Goal: Task Accomplishment & Management: Use online tool/utility

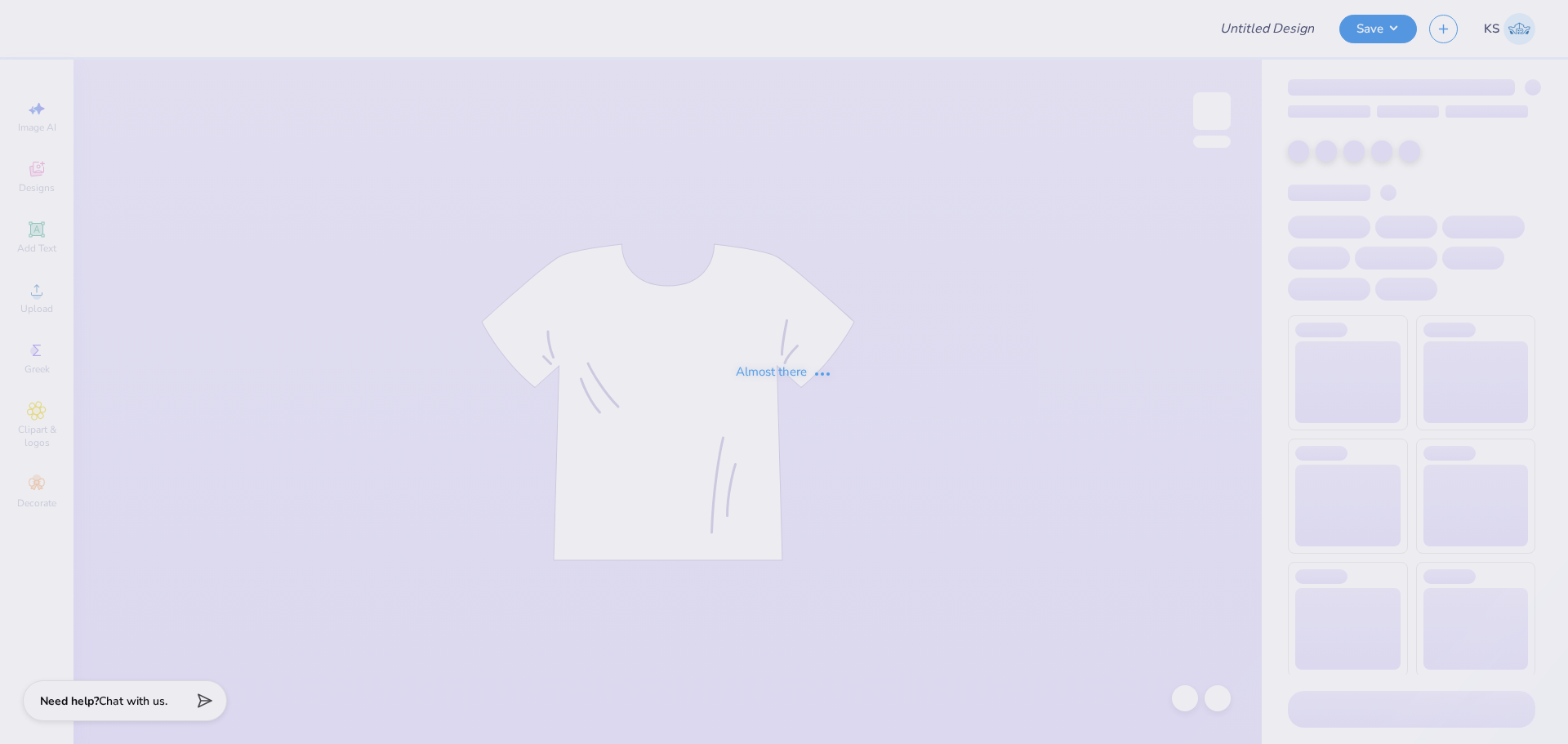
type input "ATO GS Fall Rush Shirts 25’"
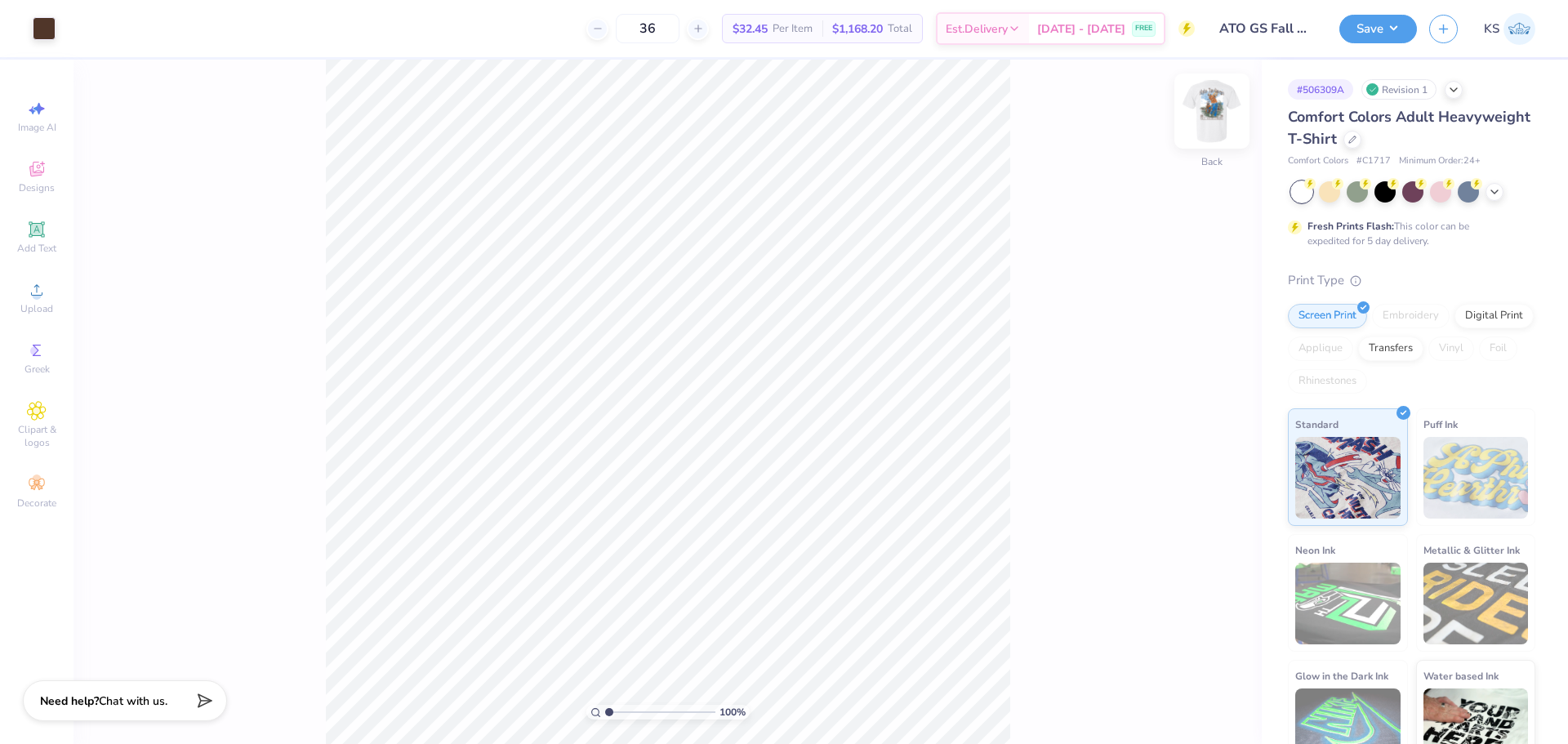
click at [1217, 119] on img at bounding box center [1212, 111] width 65 height 65
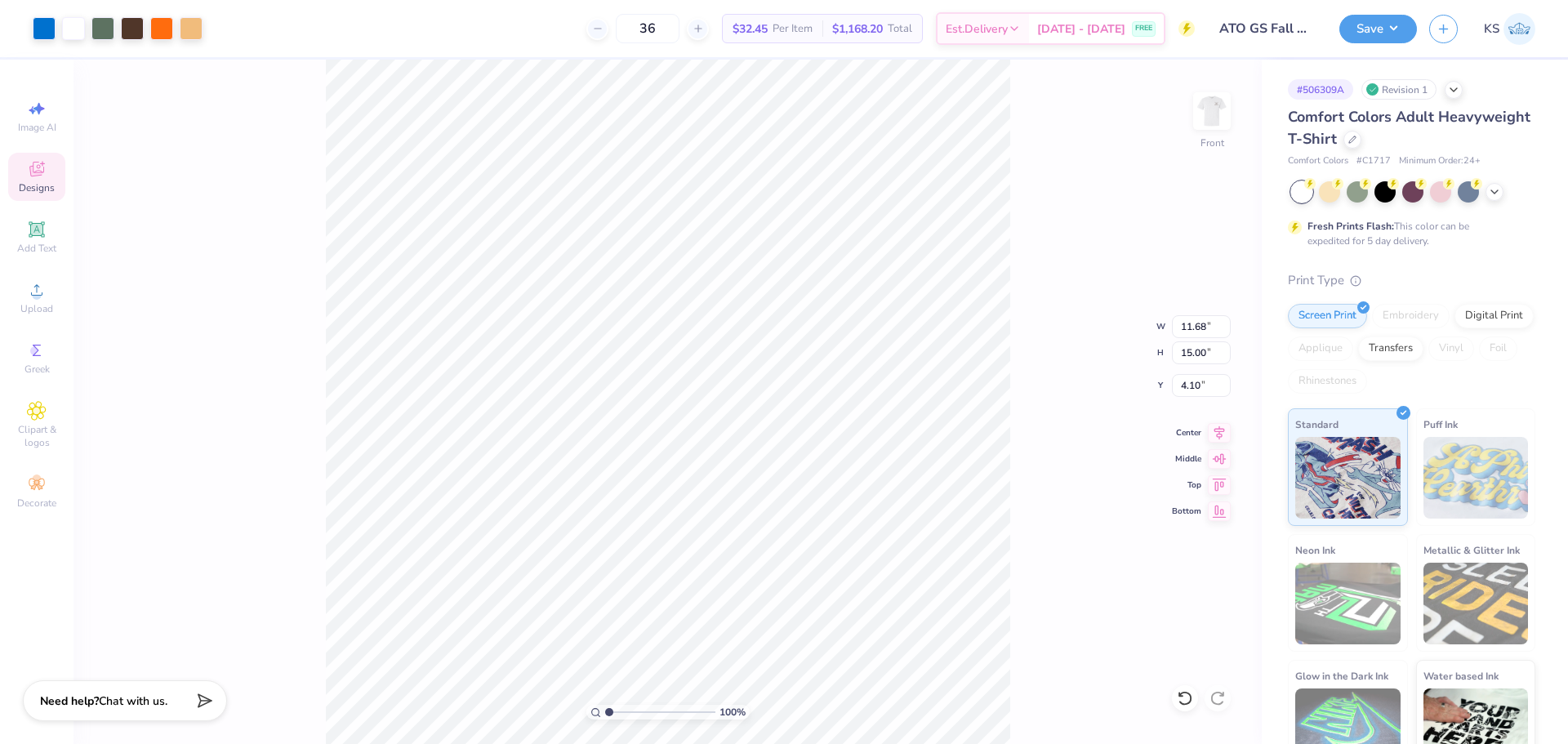
type input "4.10"
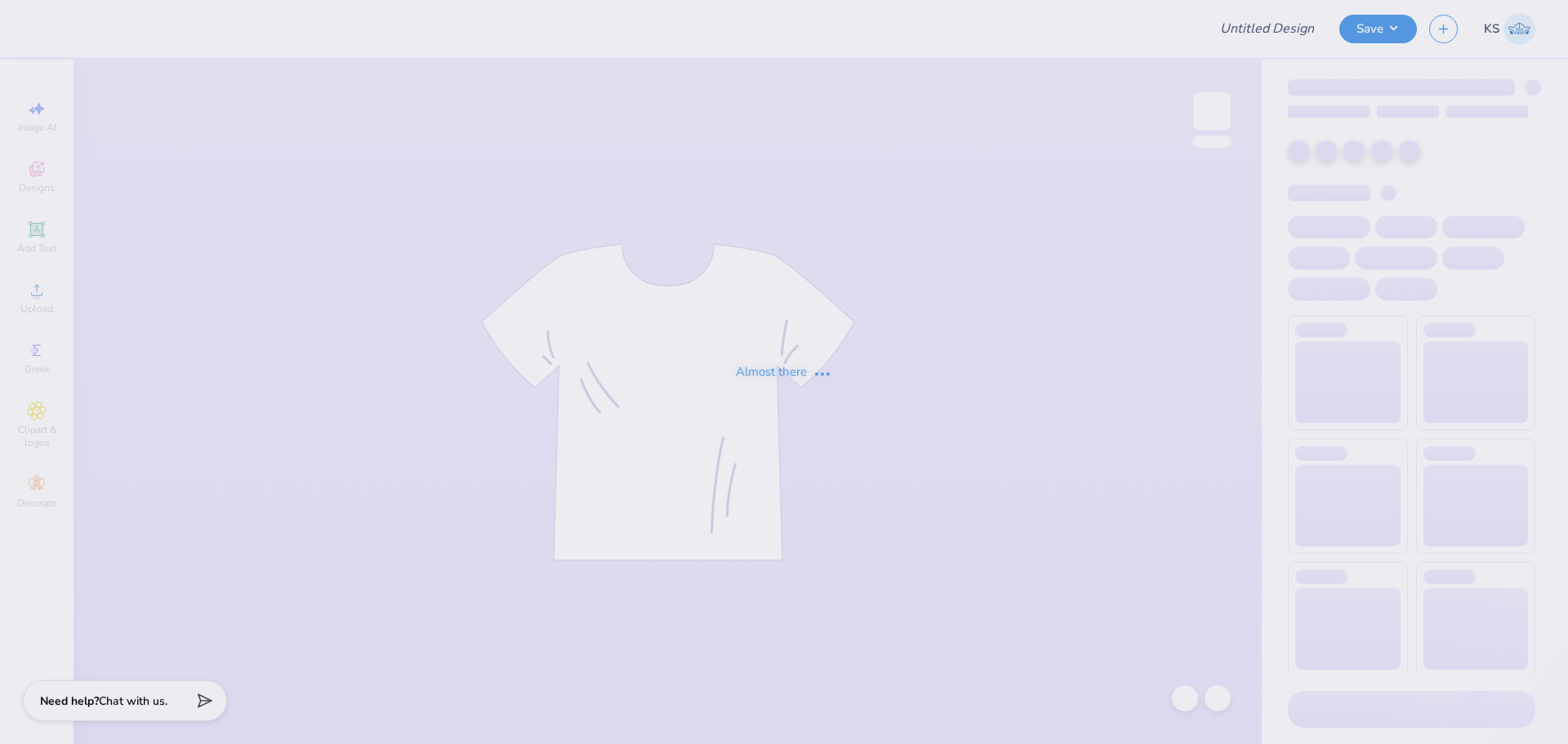
type input "ATO GS Fall Rush Shirts 25’"
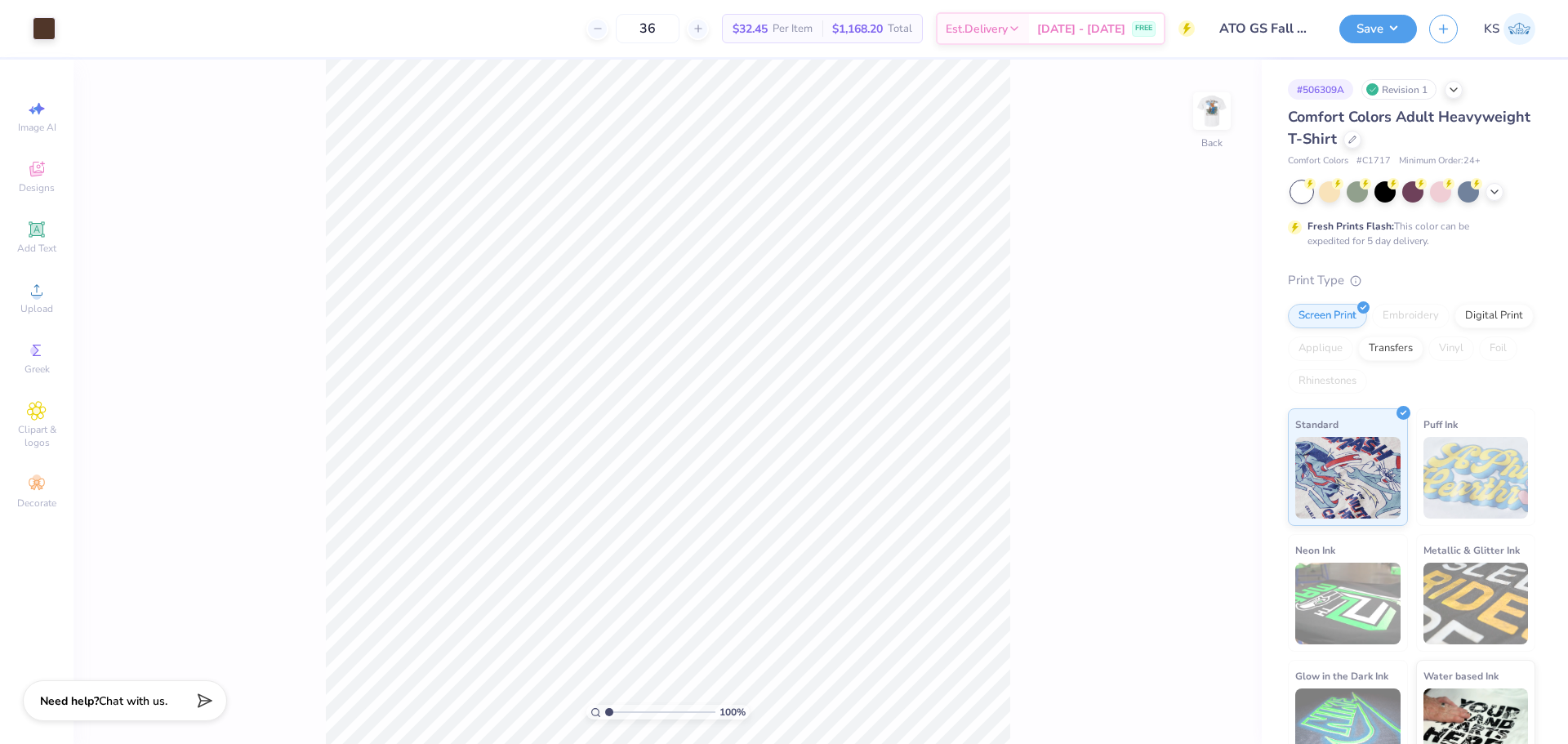
drag, startPoint x: 1209, startPoint y: 129, endPoint x: 1116, endPoint y: 133, distance: 93.1
click at [1209, 127] on img at bounding box center [1212, 111] width 32 height 32
click at [622, 714] on input "range" at bounding box center [660, 712] width 110 height 14
type input "1"
click at [605, 712] on input "range" at bounding box center [660, 712] width 110 height 14
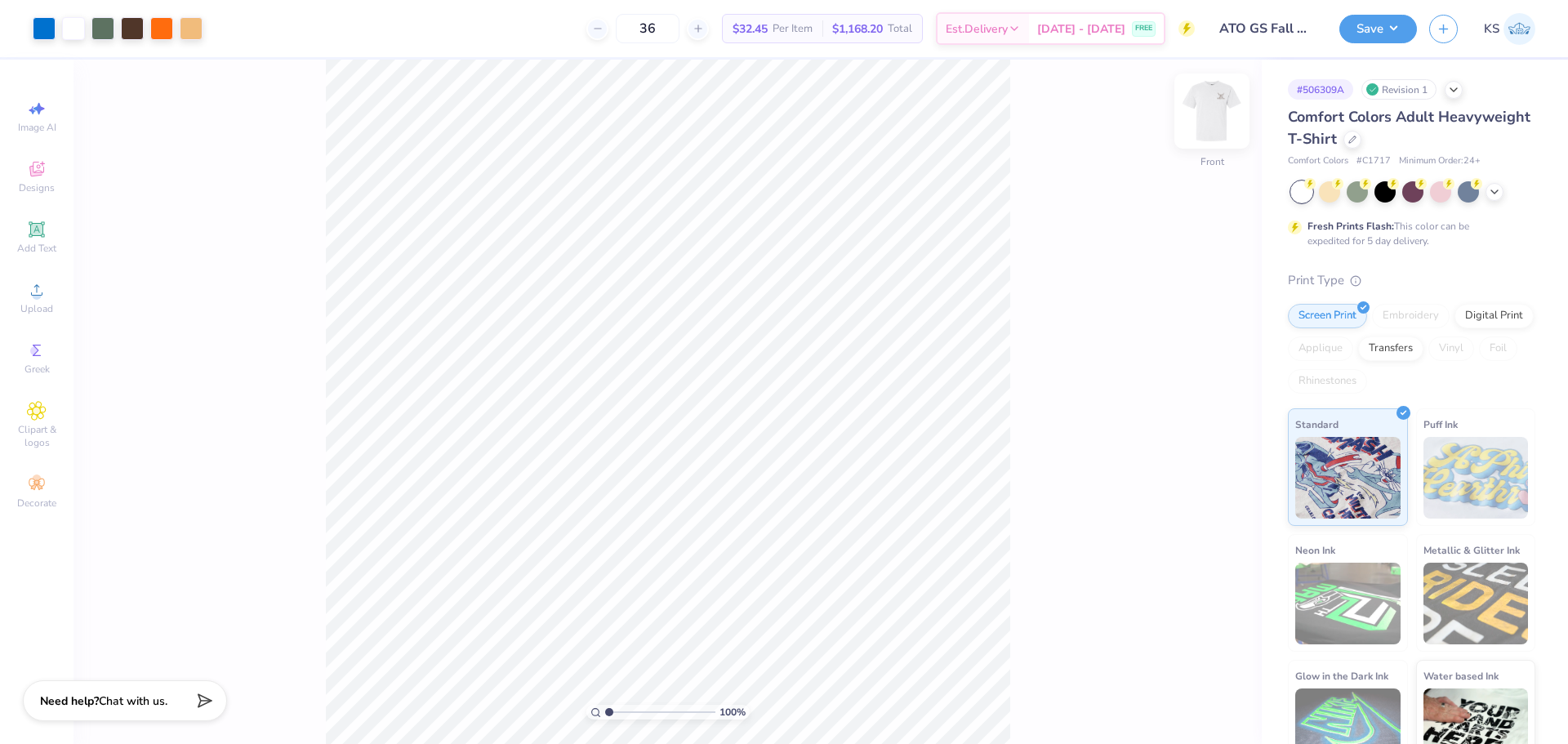
click at [1195, 103] on img at bounding box center [1212, 111] width 65 height 65
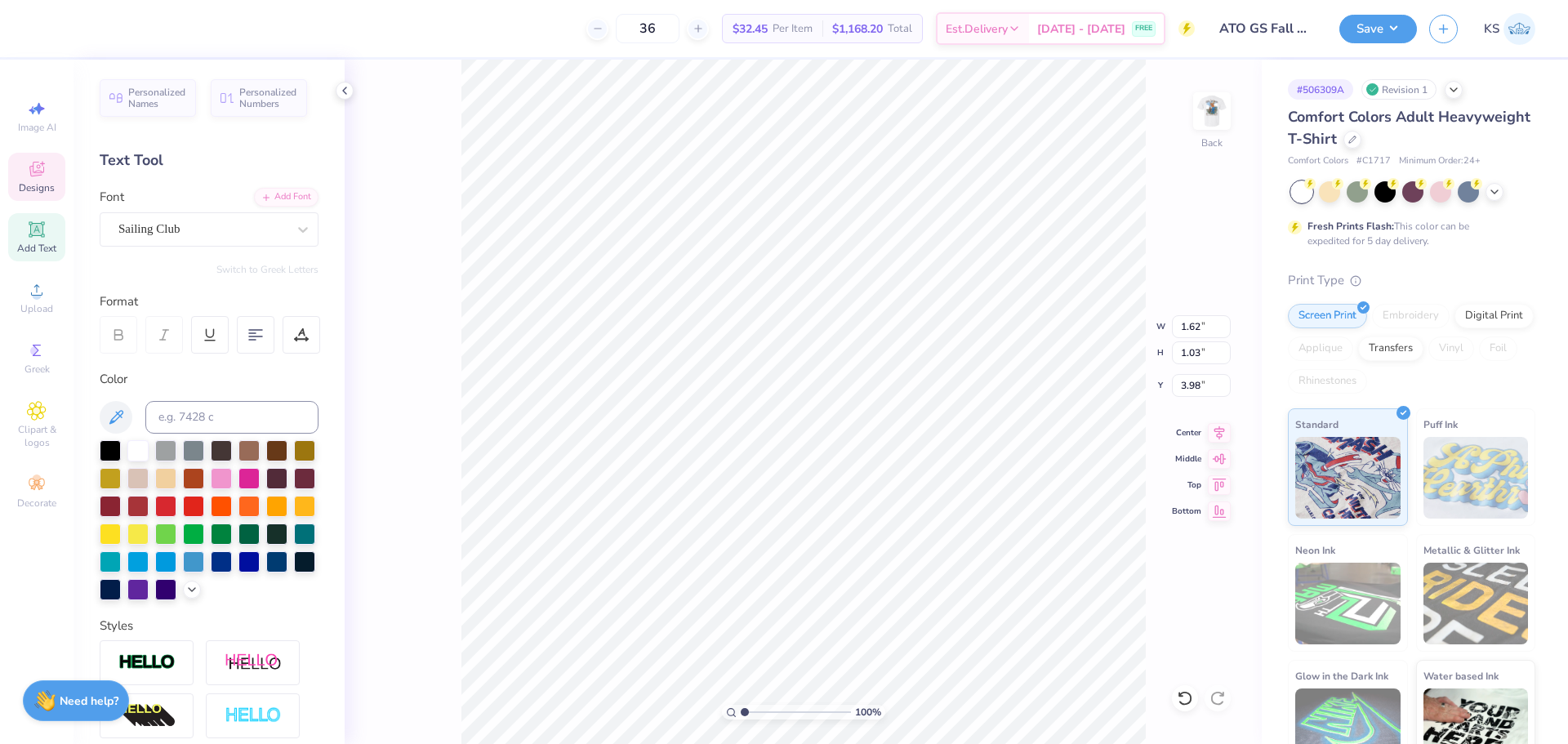
scroll to position [13, 2]
paste textarea
type textarea "ATO"
click at [1189, 691] on icon at bounding box center [1186, 698] width 16 height 16
click at [1189, 691] on div "100 % Back" at bounding box center [803, 402] width 917 height 684
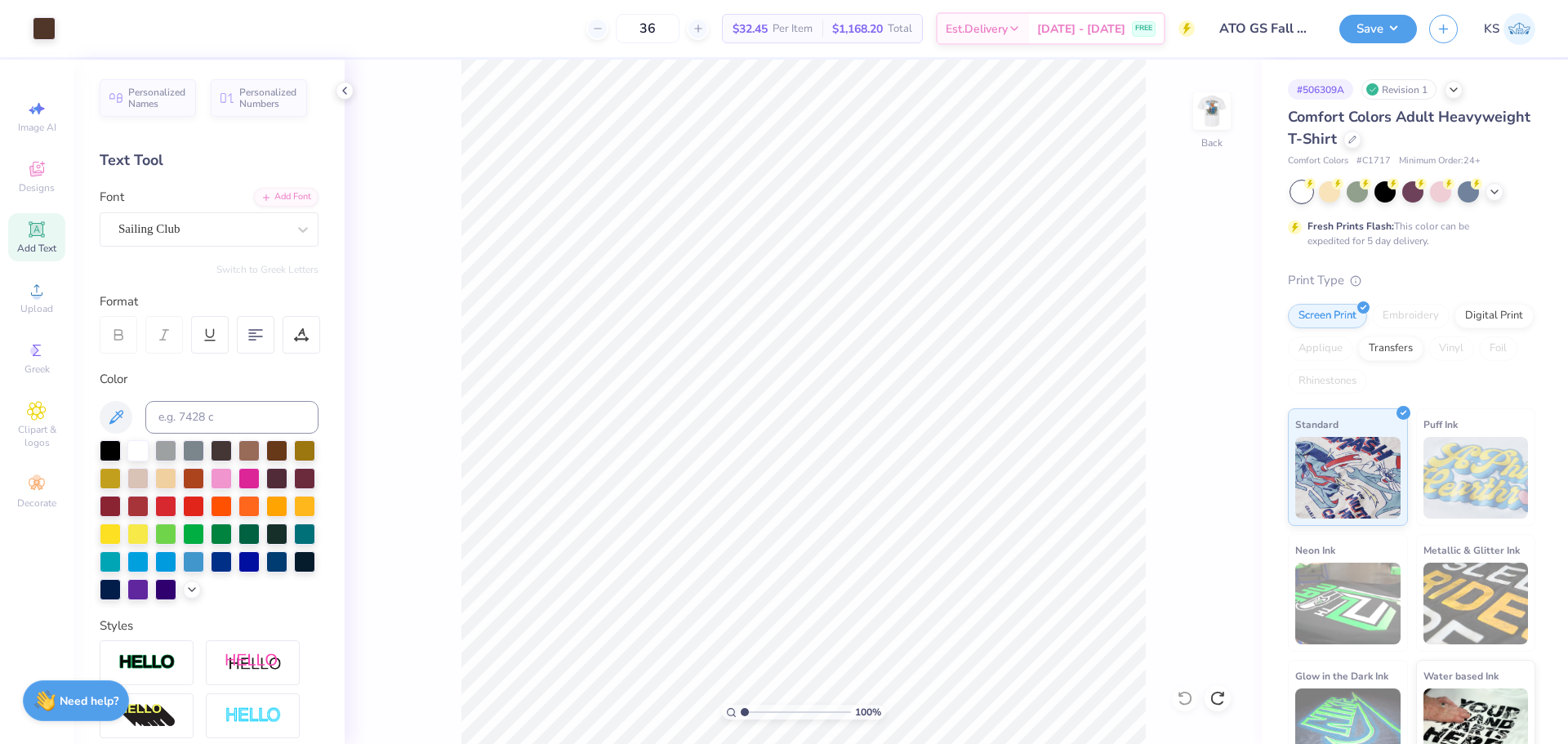
drag, startPoint x: 1186, startPoint y: 698, endPoint x: 1147, endPoint y: 693, distance: 39.3
click at [1183, 698] on div "100 % Back" at bounding box center [803, 402] width 917 height 684
click at [1227, 92] on img at bounding box center [1212, 111] width 65 height 65
click at [1203, 110] on img at bounding box center [1212, 111] width 65 height 65
click at [1197, 329] on input "1.62" at bounding box center [1202, 327] width 59 height 23
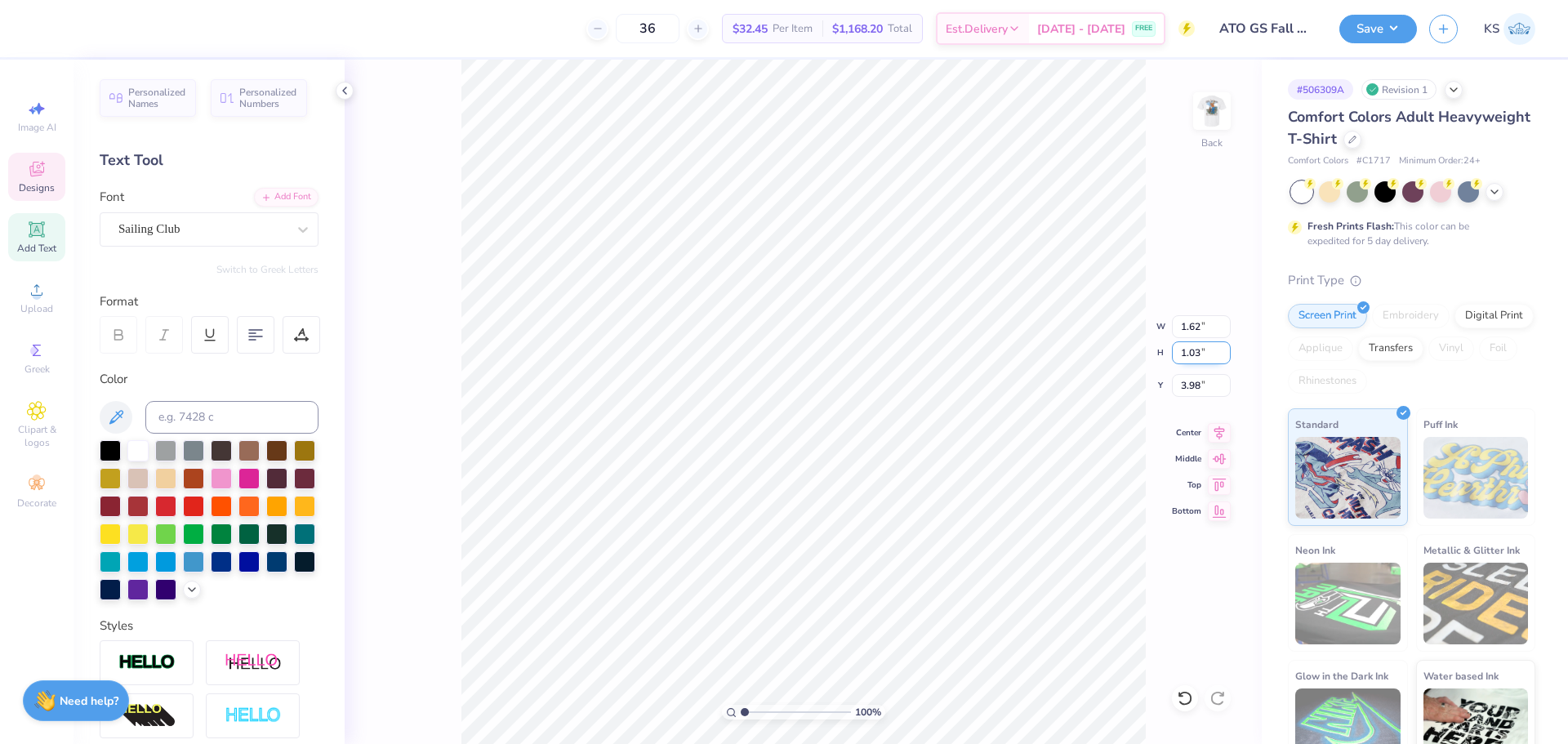
click at [1189, 355] on input "1.03" at bounding box center [1202, 353] width 59 height 23
click at [29, 303] on span "Upload" at bounding box center [37, 309] width 32 height 13
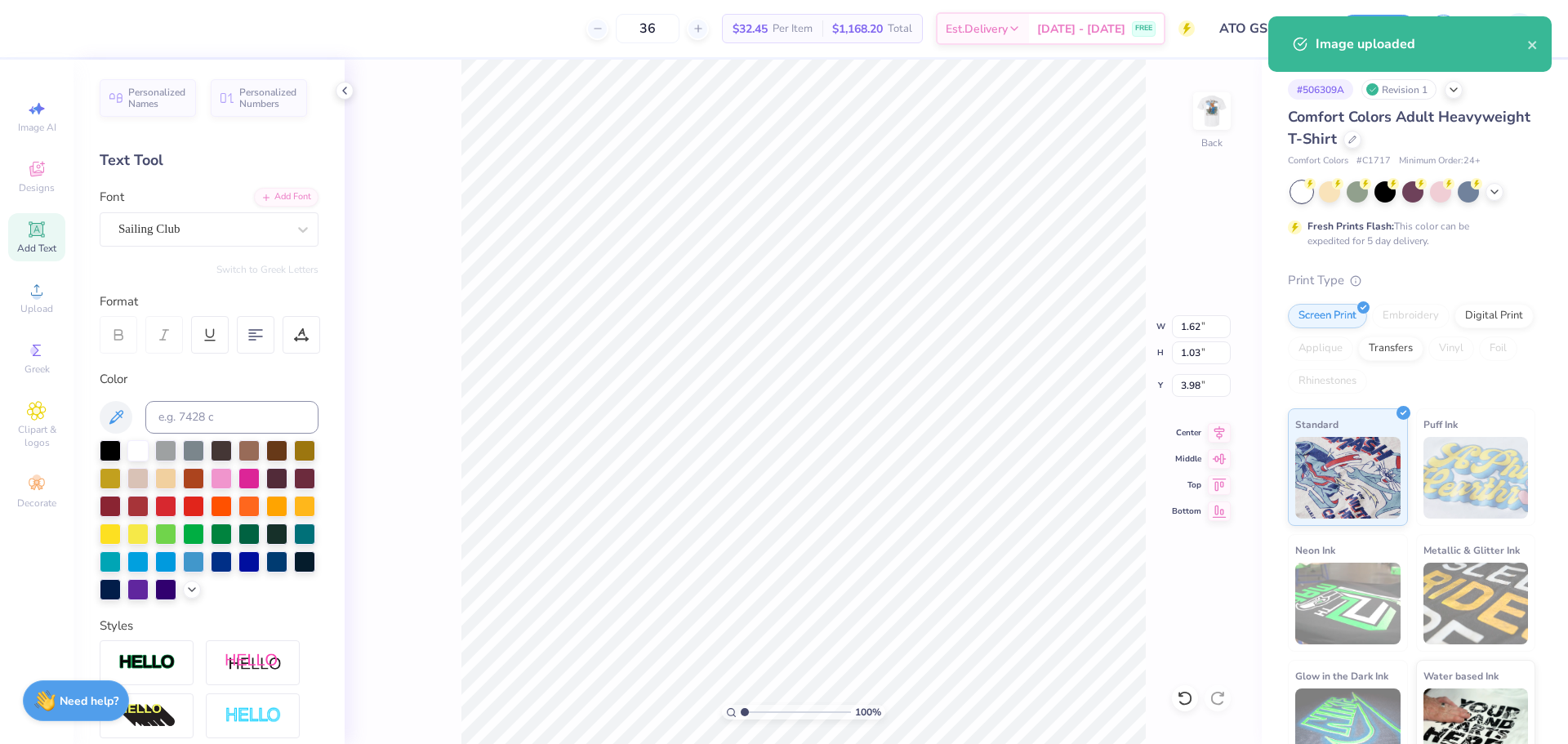
type input "14.17"
type input "17.67"
type input "3.66"
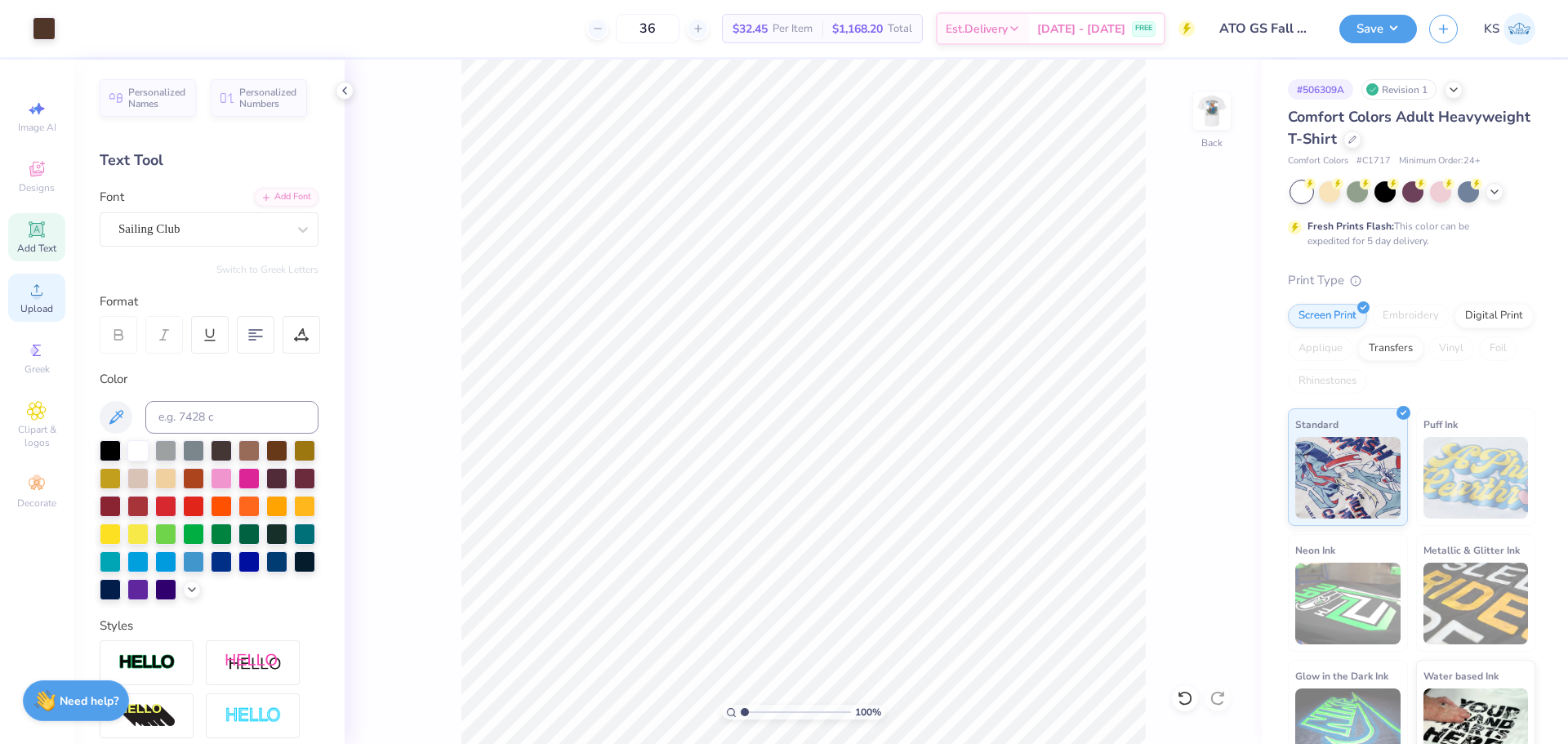
click at [28, 297] on icon at bounding box center [37, 290] width 20 height 20
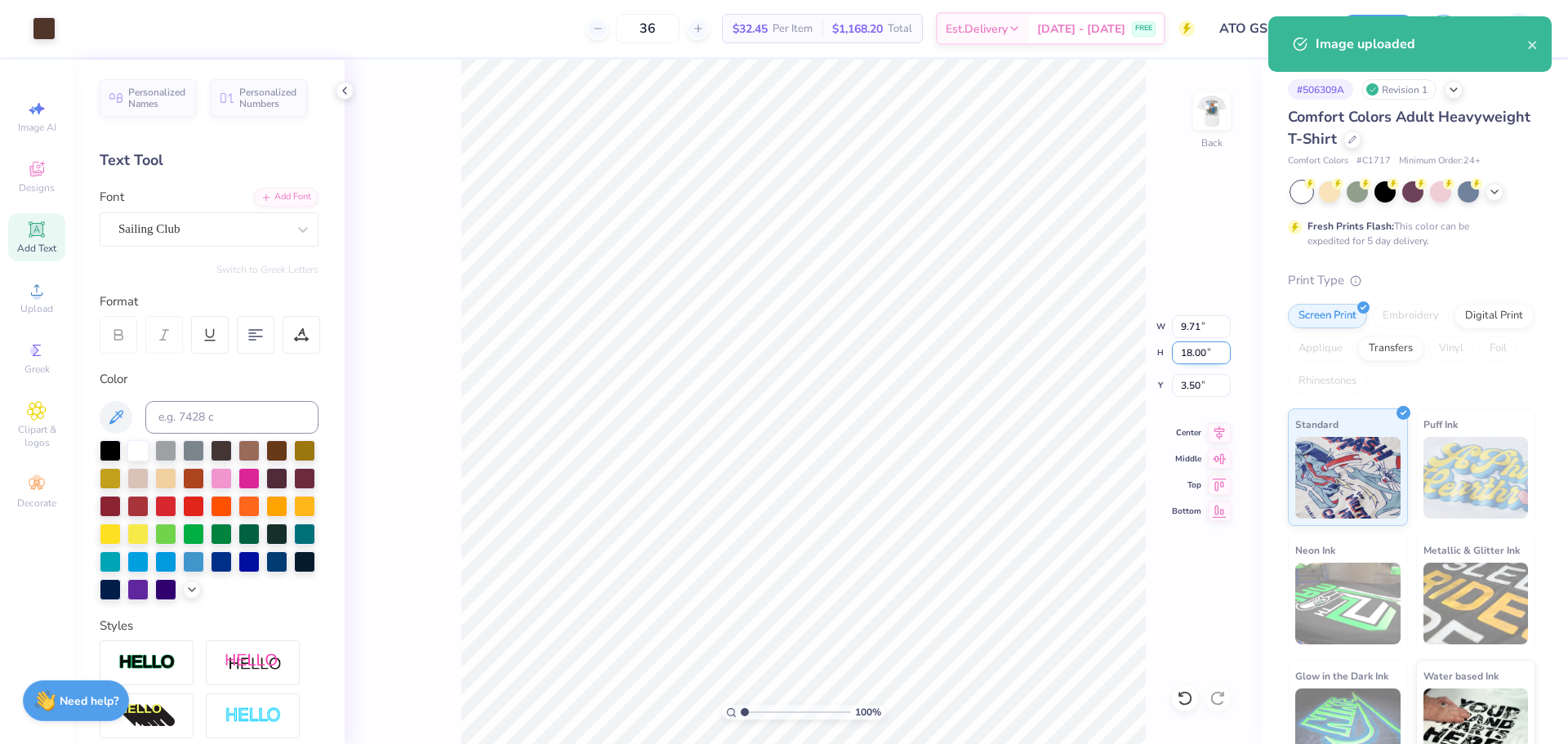
click at [1201, 355] on input "18.00" at bounding box center [1202, 353] width 59 height 23
paste input ".03"
type input "1.03"
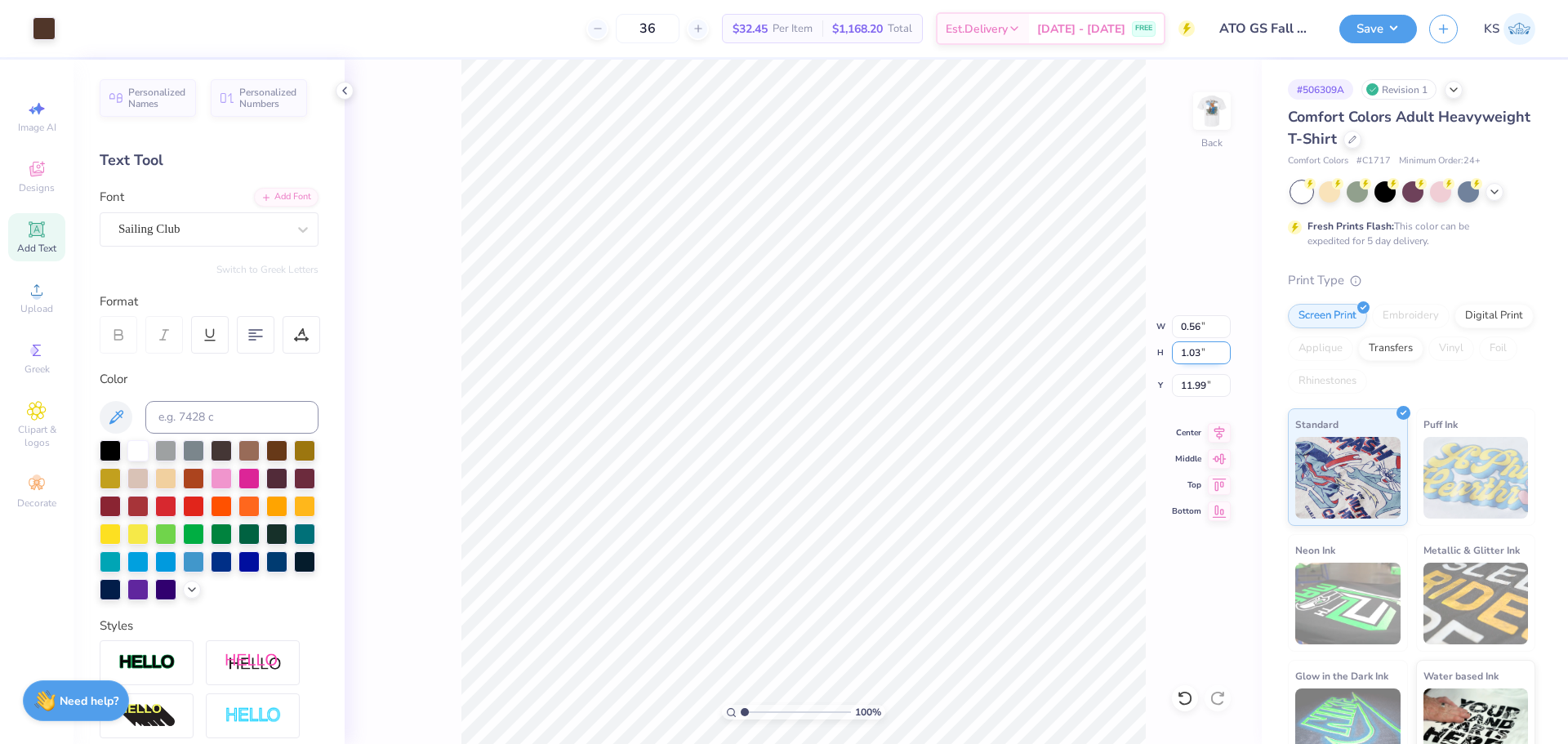
type input "0.56"
type input "11.99"
type input "3.87"
click at [776, 713] on input "range" at bounding box center [795, 712] width 110 height 14
type input "5.49"
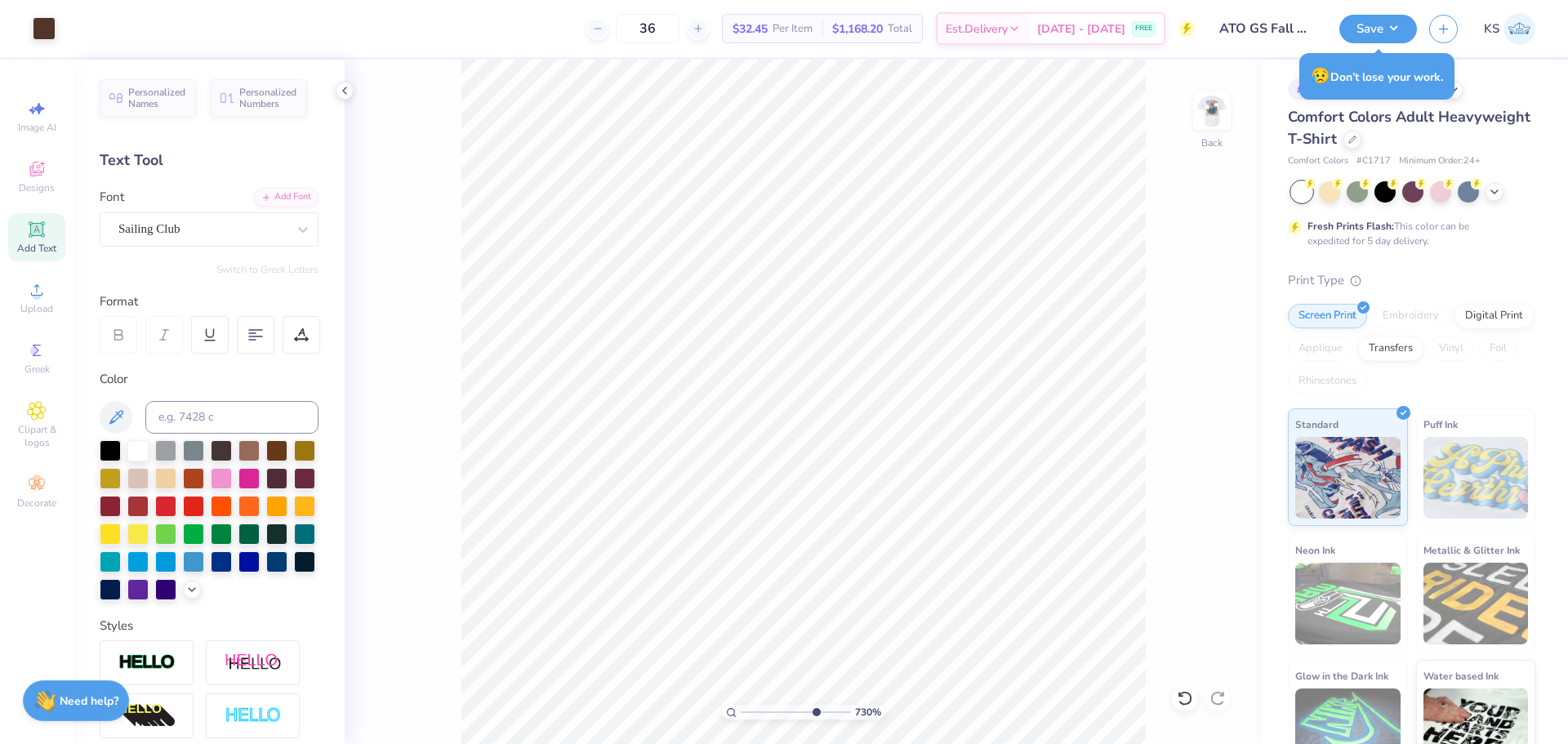
drag, startPoint x: 781, startPoint y: 712, endPoint x: 814, endPoint y: 712, distance: 33.0
type input "7.37"
click at [814, 712] on input "range" at bounding box center [795, 712] width 110 height 14
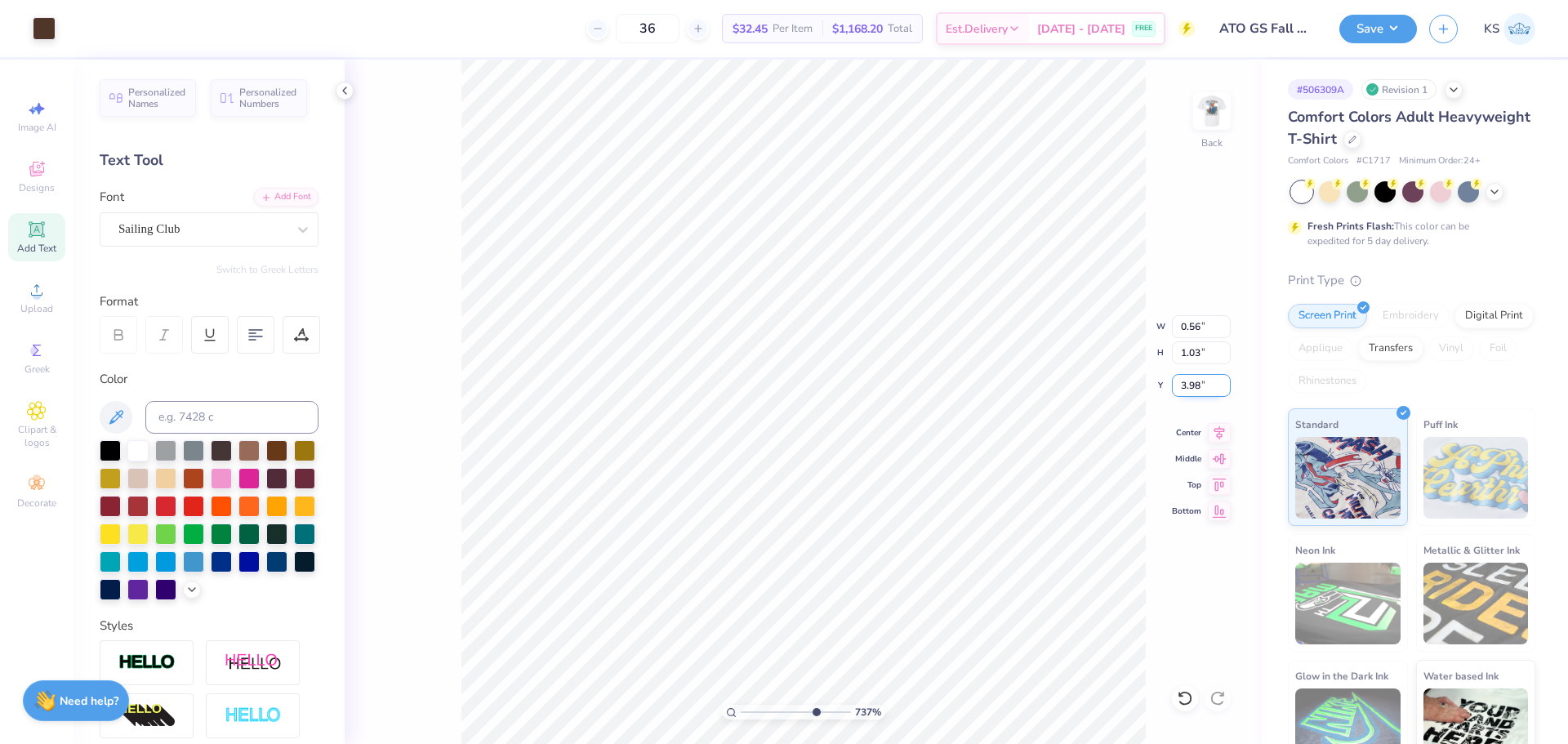
click at [1208, 386] on input "3.98" at bounding box center [1202, 386] width 59 height 23
click at [1215, 508] on icon at bounding box center [1220, 509] width 23 height 20
type input "23.47"
type input "1.62"
type input "3.98"
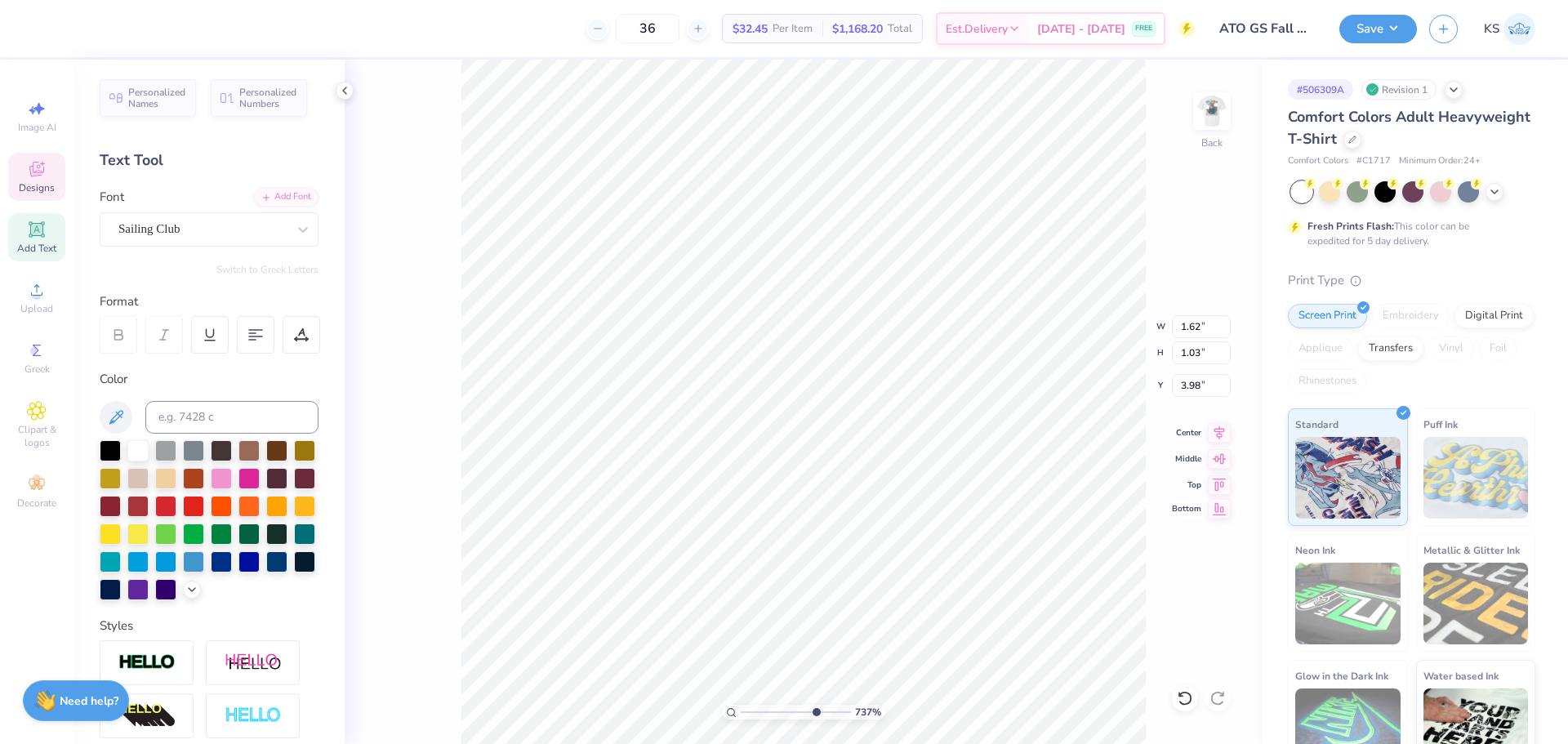
scroll to position [13, 3]
type textarea "AT"
type input "1.05"
type input "1.00"
type input "3.99"
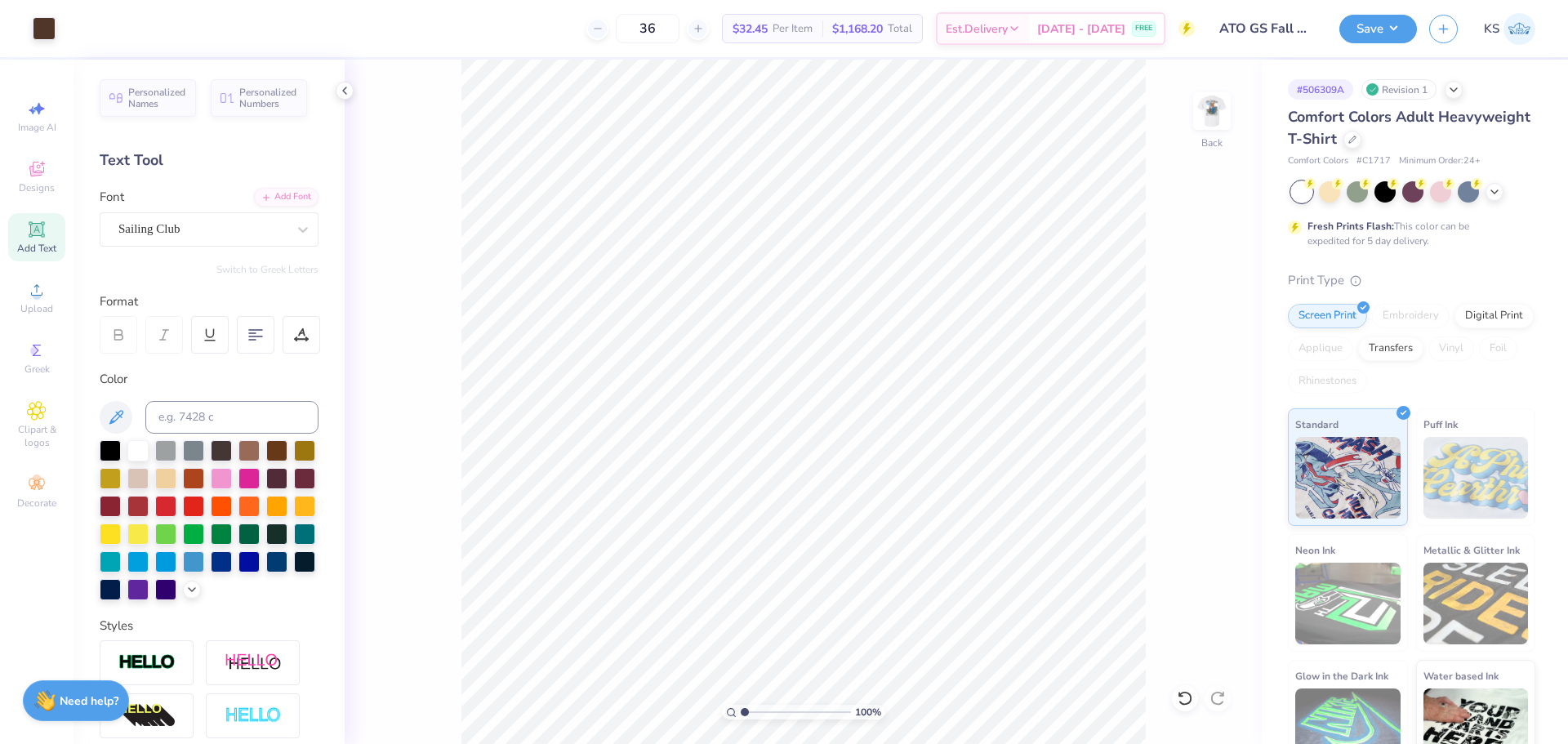
drag, startPoint x: 812, startPoint y: 712, endPoint x: 684, endPoint y: 709, distance: 128.0
type input "1"
click at [741, 709] on input "range" at bounding box center [795, 712] width 110 height 14
click at [1205, 386] on input "23.47" at bounding box center [1202, 386] width 59 height 23
paste input "3.98"
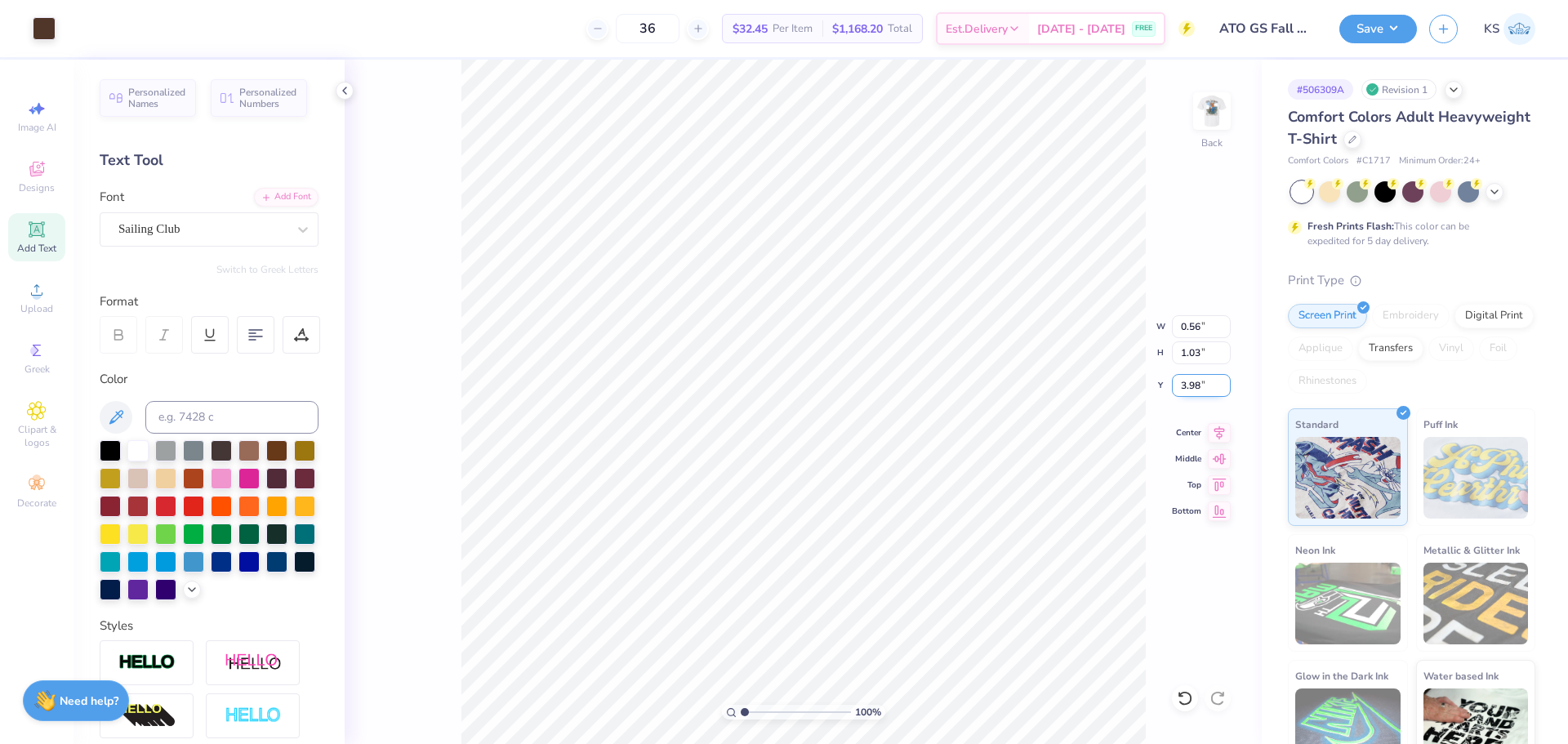
type input "3.98"
click at [805, 711] on input "range" at bounding box center [795, 712] width 110 height 14
click at [682, 743] on html "Art colors 36 $32.45 Per Item $1,168.20 Total Est. Delivery Aug 24 - 27 FREE De…" at bounding box center [784, 372] width 1568 height 744
type input "6.55"
type input "1.68"
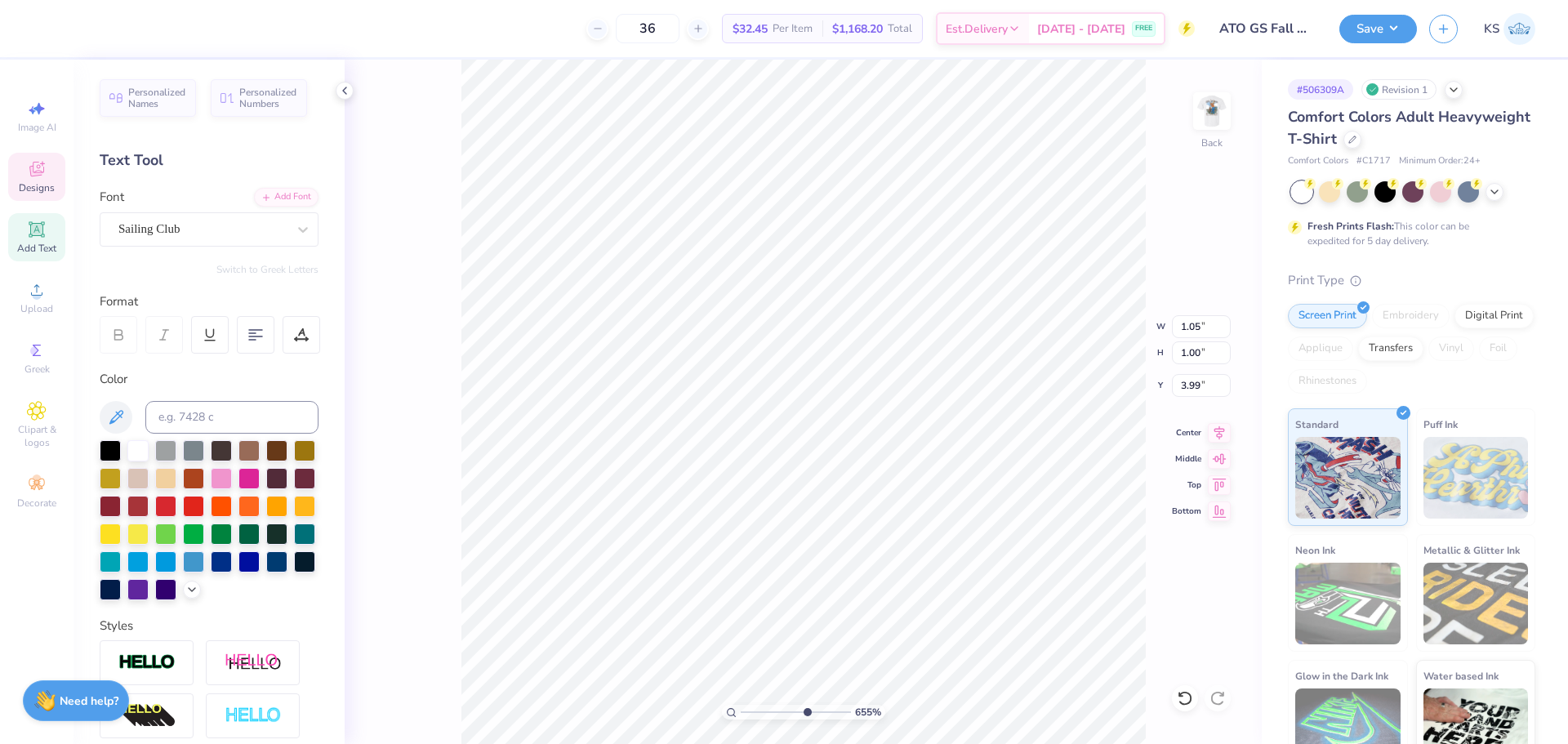
type input "1.03"
type input "3.98"
click at [1053, 562] on li "Group" at bounding box center [1036, 565] width 128 height 32
click at [1061, 721] on li "Send to Back" at bounding box center [1067, 724] width 128 height 32
click at [1189, 699] on icon at bounding box center [1186, 698] width 16 height 16
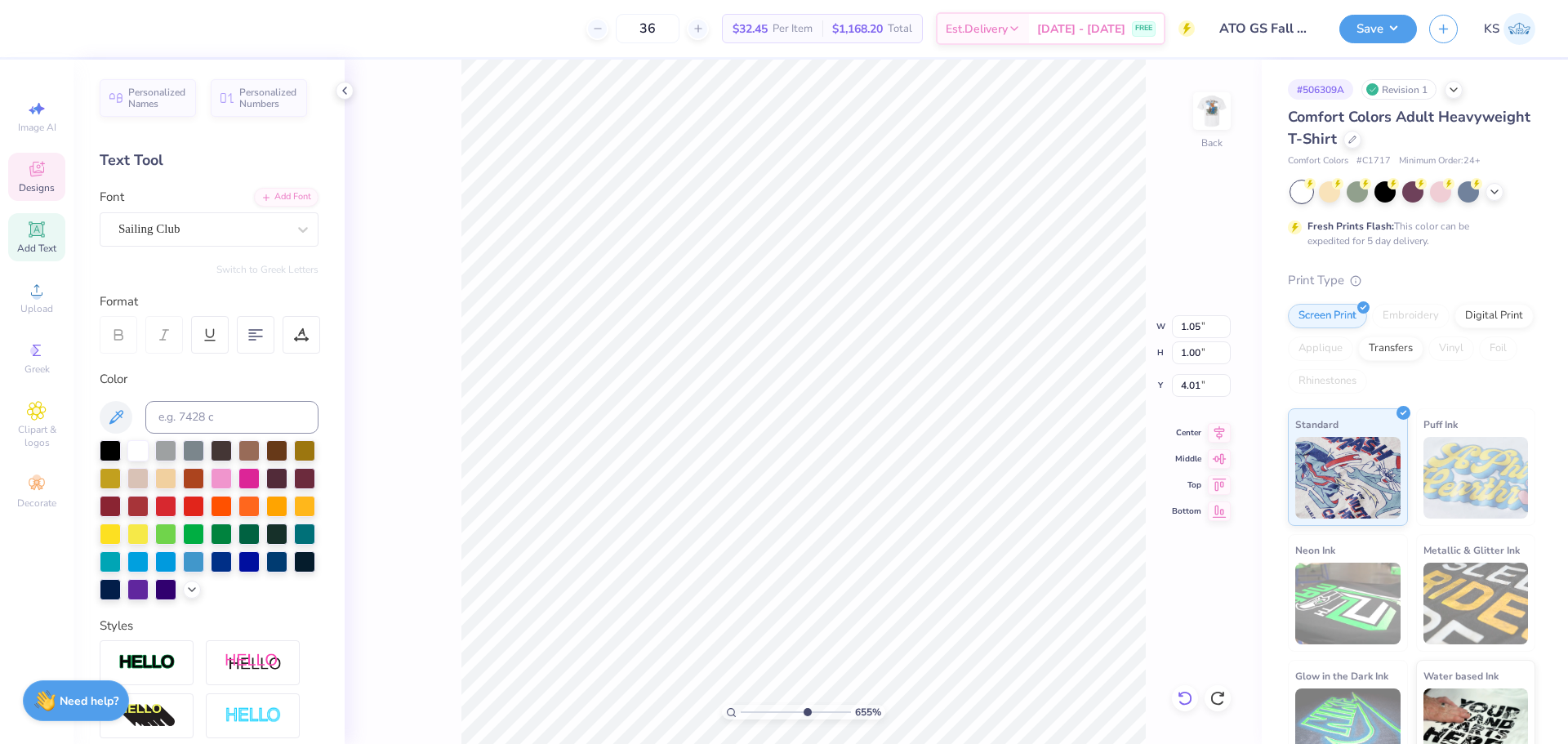
type input "6.55"
type input "0.56"
type input "1.03"
type input "3.98"
click at [1197, 381] on input "3.98" at bounding box center [1202, 386] width 59 height 23
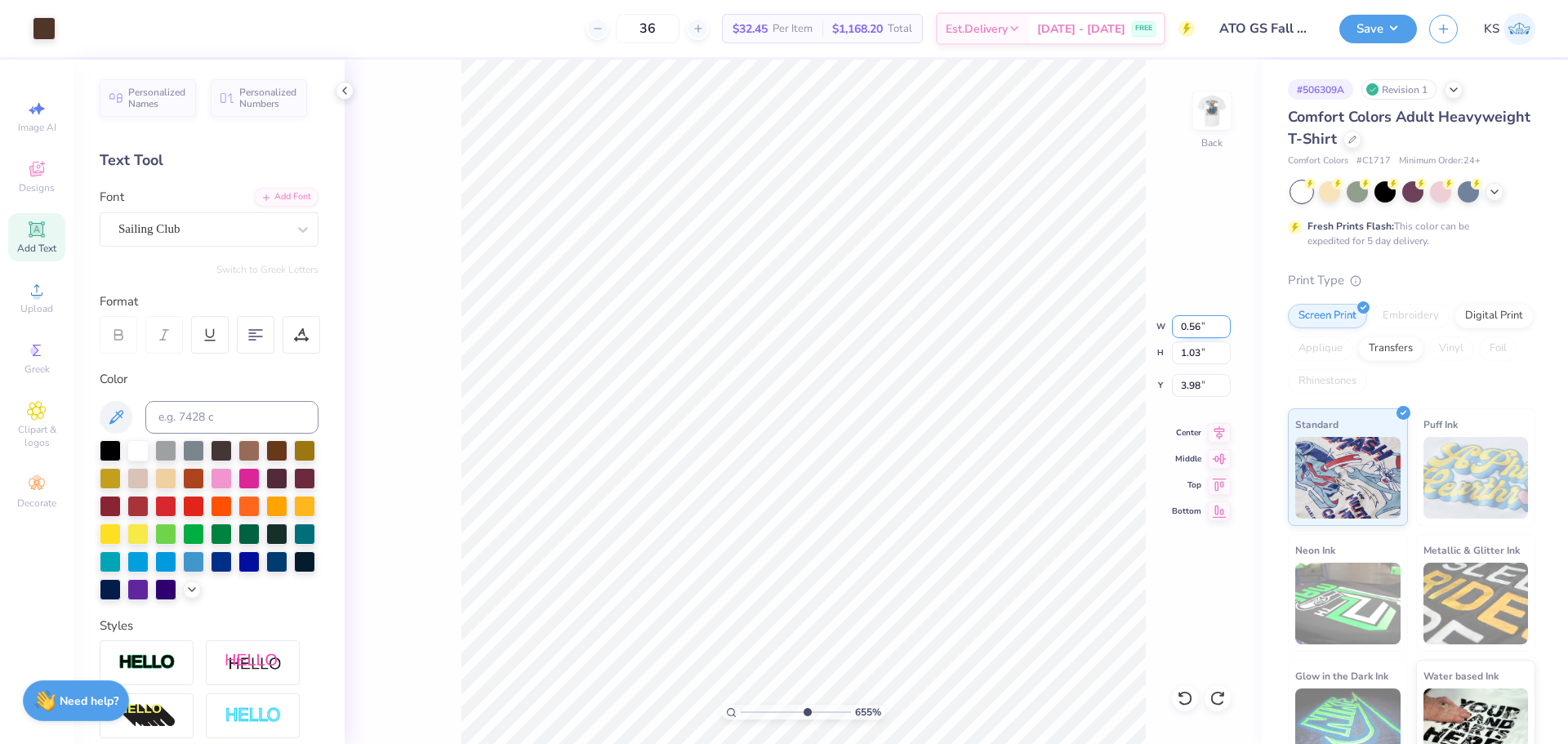
click at [1203, 333] on input "0.56" at bounding box center [1202, 327] width 59 height 23
drag, startPoint x: 803, startPoint y: 712, endPoint x: 750, endPoint y: 718, distance: 53.3
type input "1.48"
click at [750, 718] on input "range" at bounding box center [795, 712] width 110 height 14
click at [42, 300] on div "Upload" at bounding box center [37, 298] width 57 height 48
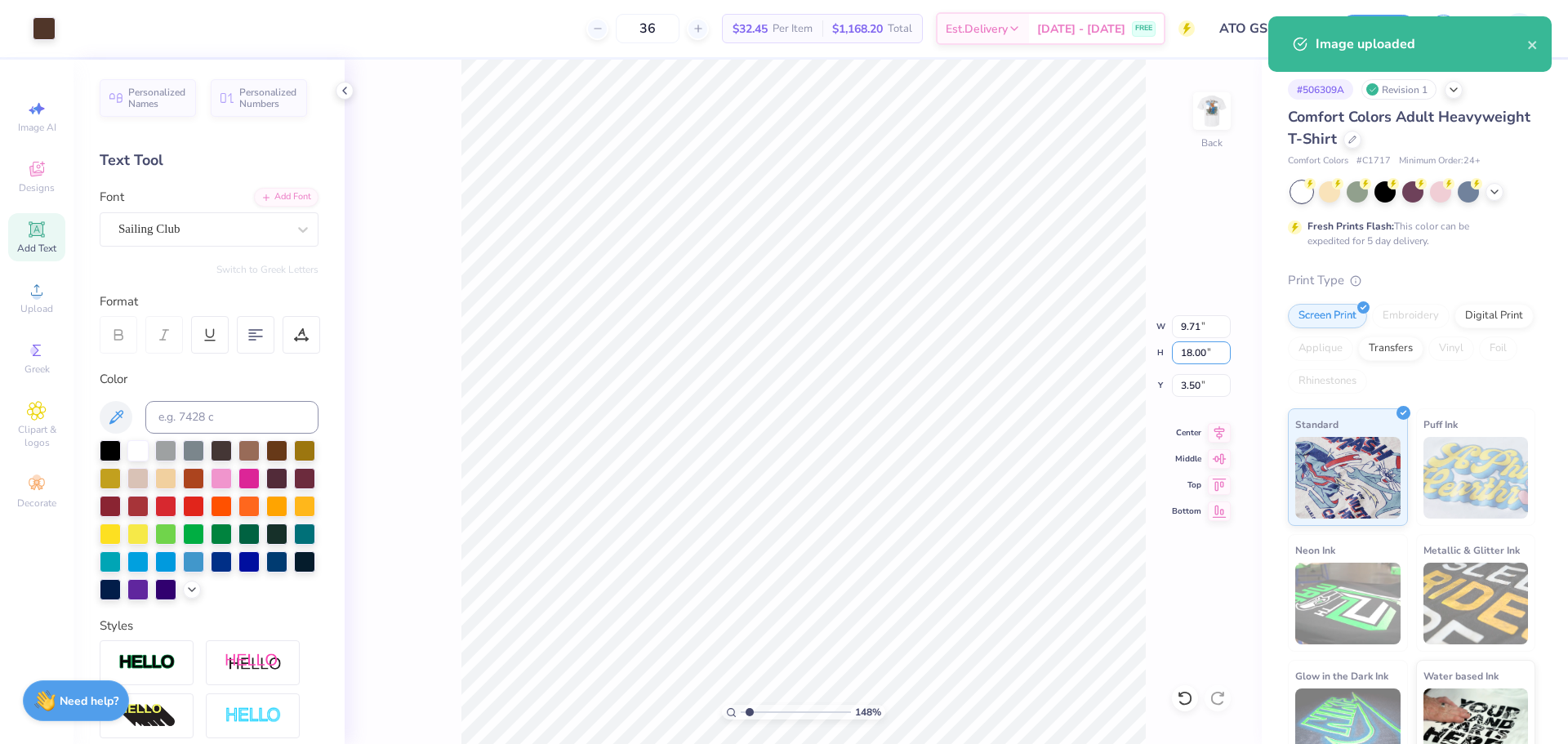
click at [1180, 342] on input "18.00" at bounding box center [1202, 353] width 59 height 23
click at [1184, 330] on input "9.71" at bounding box center [1202, 327] width 59 height 23
paste input "0.56"
type input "0.56"
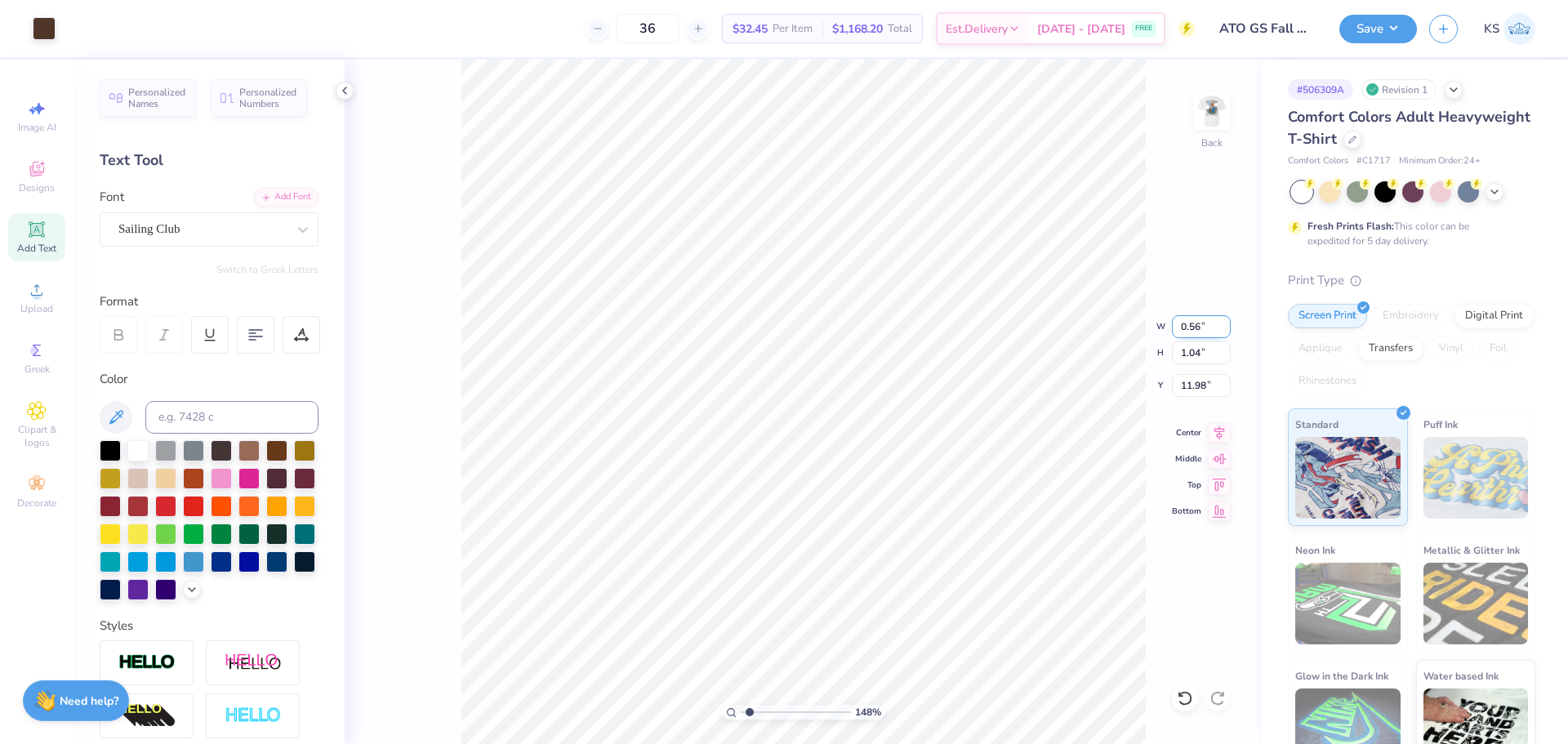
type input "1.04"
type input "11.98"
type input "4.39"
click at [782, 711] on input "range" at bounding box center [795, 712] width 110 height 14
type input "4.45"
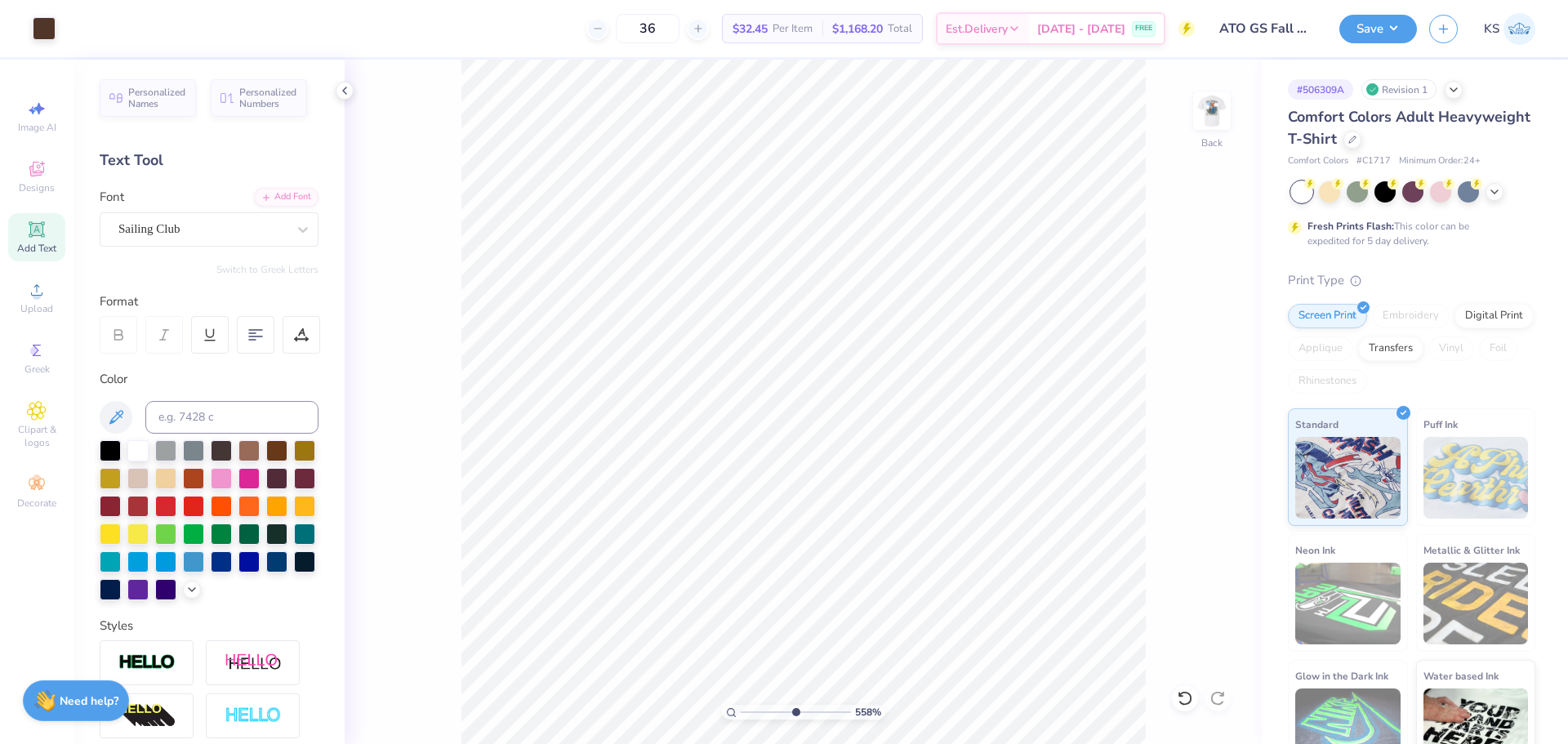
type input "5.58"
click at [795, 708] on input "range" at bounding box center [795, 712] width 110 height 14
type input "3.50"
type input "2.69"
type input "3.00"
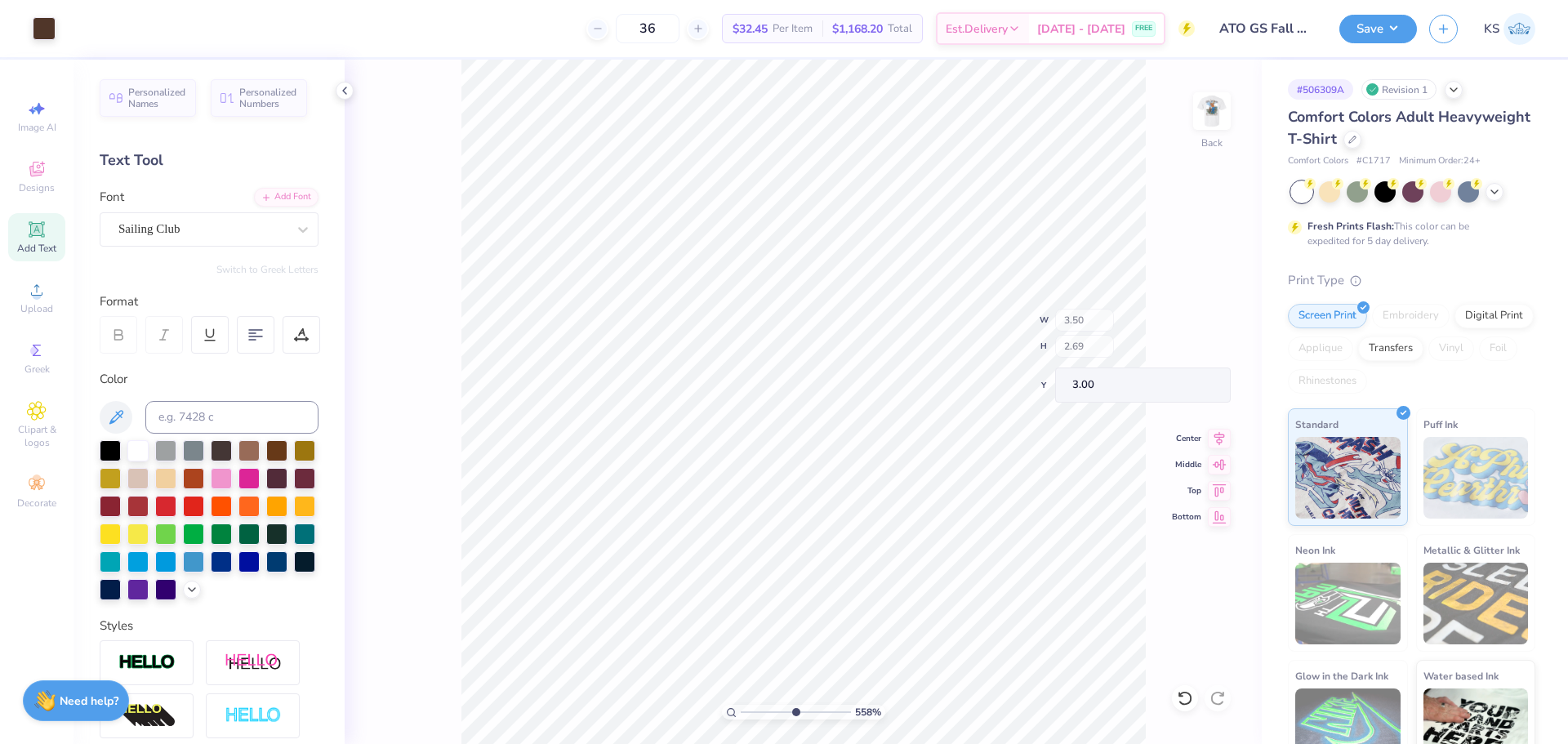
type input "1.72"
type input "1.04"
type input "3.97"
type input "1.68"
type input "1.04"
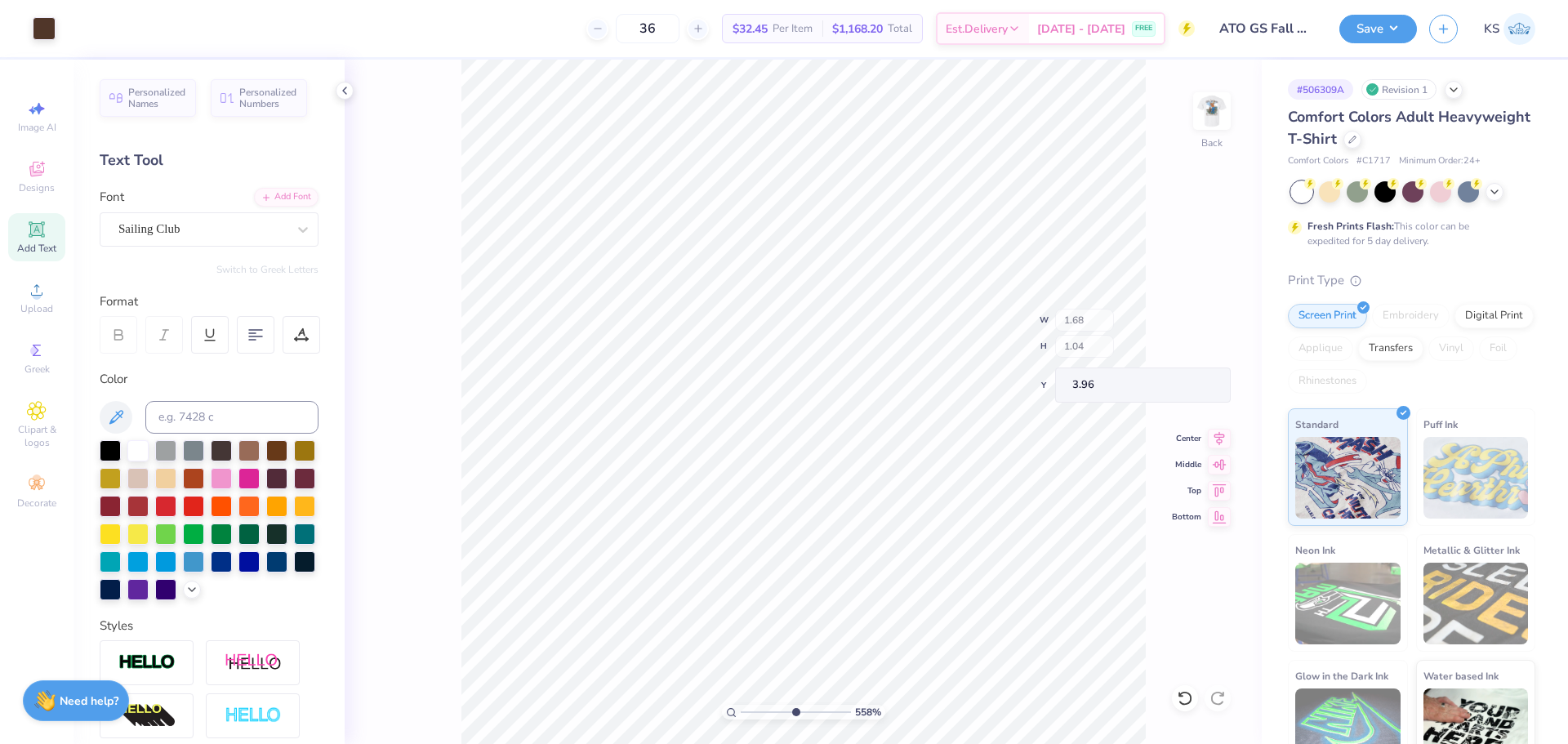
type input "3.96"
drag, startPoint x: 752, startPoint y: 705, endPoint x: 694, endPoint y: 704, distance: 58.0
type input "1"
click at [741, 705] on input "range" at bounding box center [795, 712] width 110 height 14
click at [1232, 113] on div "100 % Back" at bounding box center [803, 402] width 917 height 684
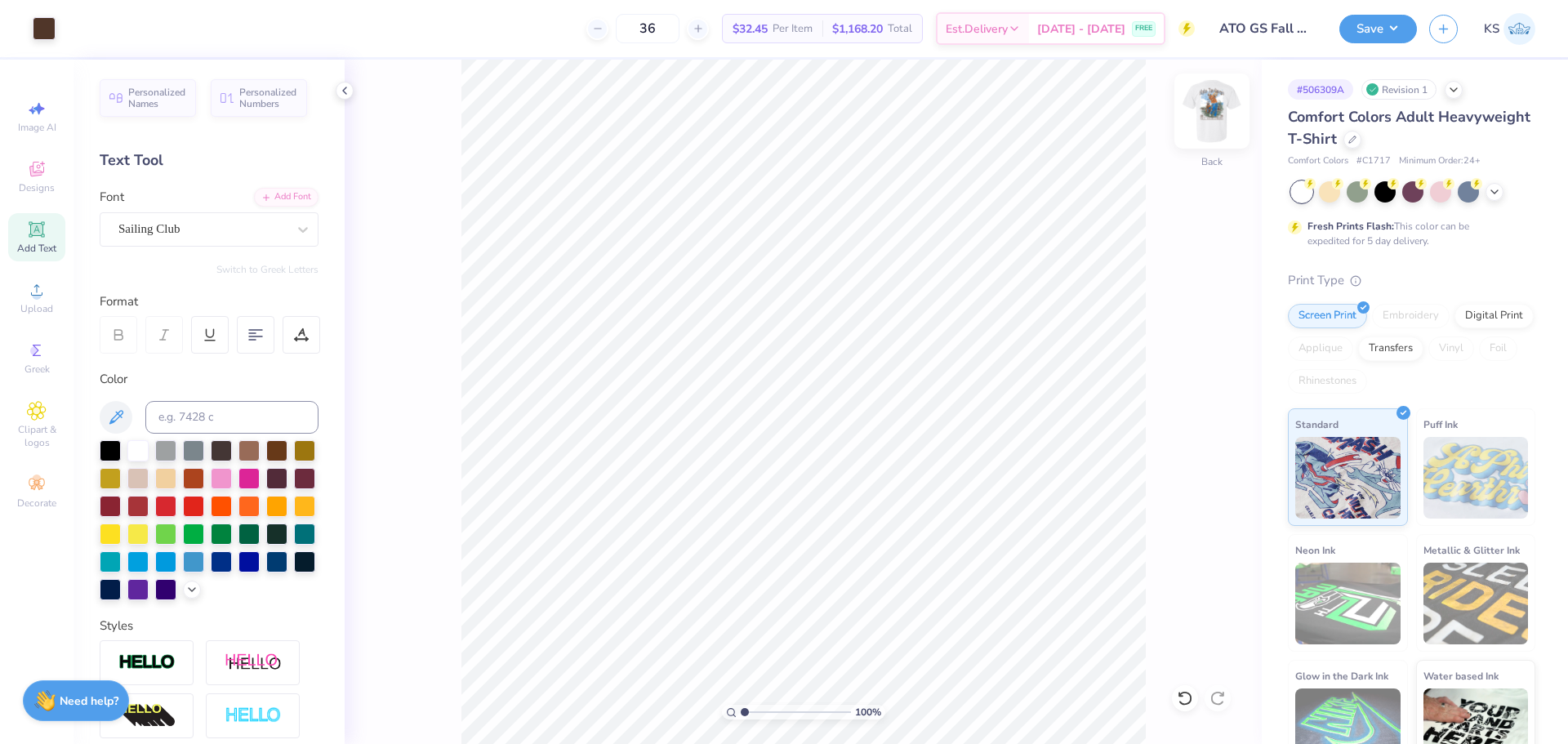
click at [1227, 108] on img at bounding box center [1212, 111] width 65 height 65
type input "15.00"
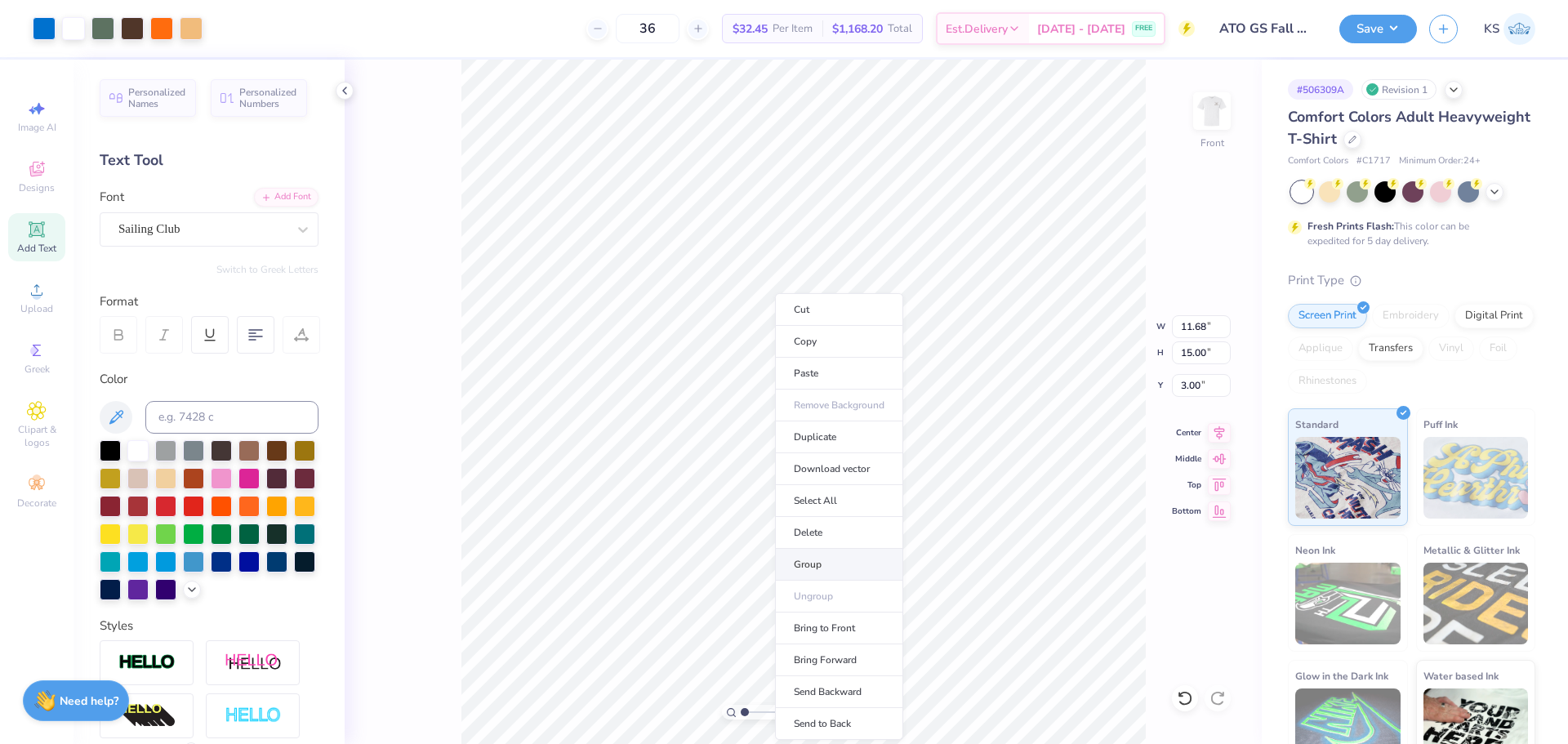
click at [805, 557] on li "Group" at bounding box center [839, 565] width 128 height 32
type input "11.55"
type input "14.41"
type input "3.59"
click at [861, 707] on li "Send to Back" at bounding box center [849, 708] width 128 height 32
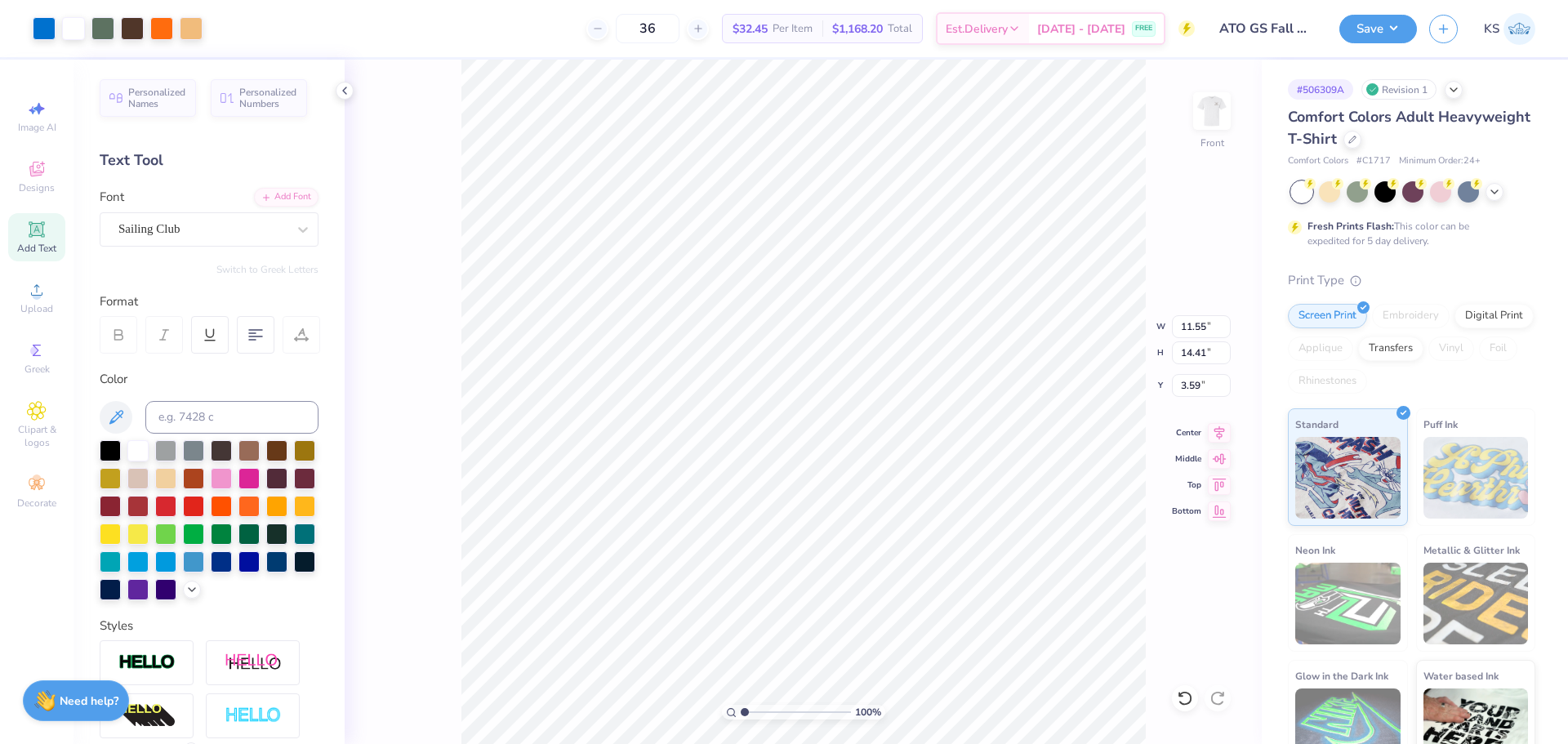
type input "11.68"
type input "3.46"
type input "3.00"
type input "1.63"
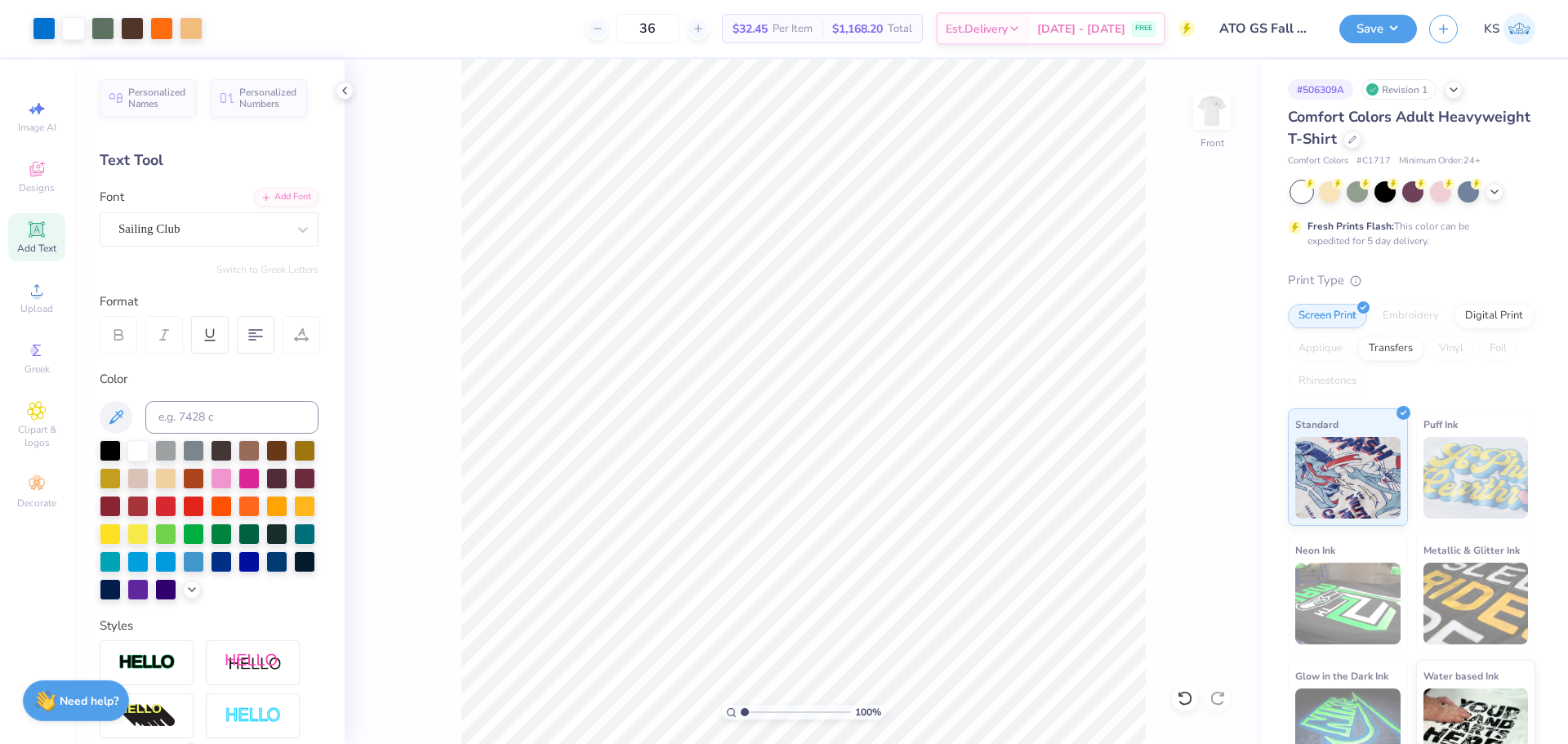
click at [751, 713] on input "range" at bounding box center [795, 712] width 110 height 14
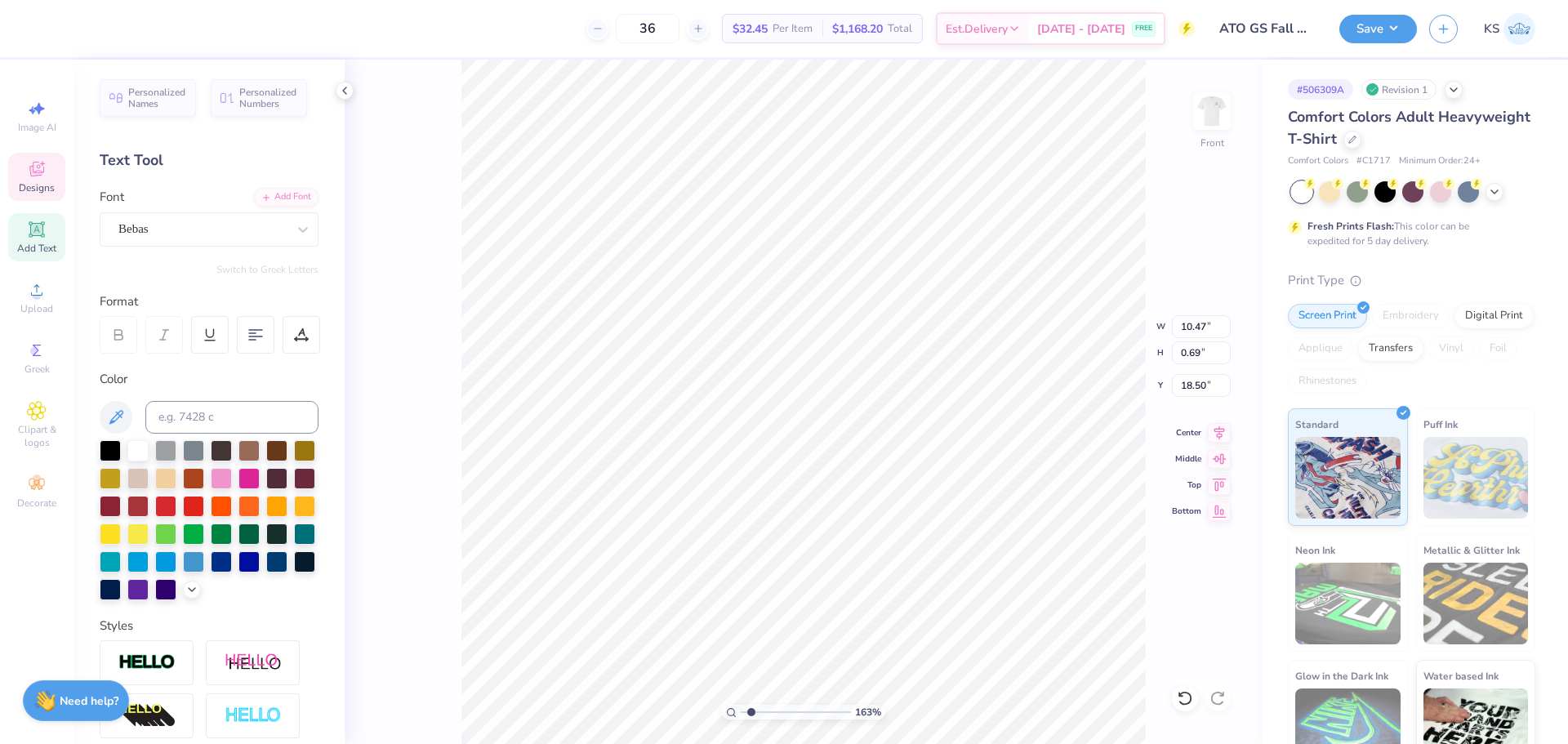
type input "18.50"
type textarea "ETA ZETA"
click at [206, 210] on div "Font Bebas" at bounding box center [209, 218] width 218 height 59
type input "4.81"
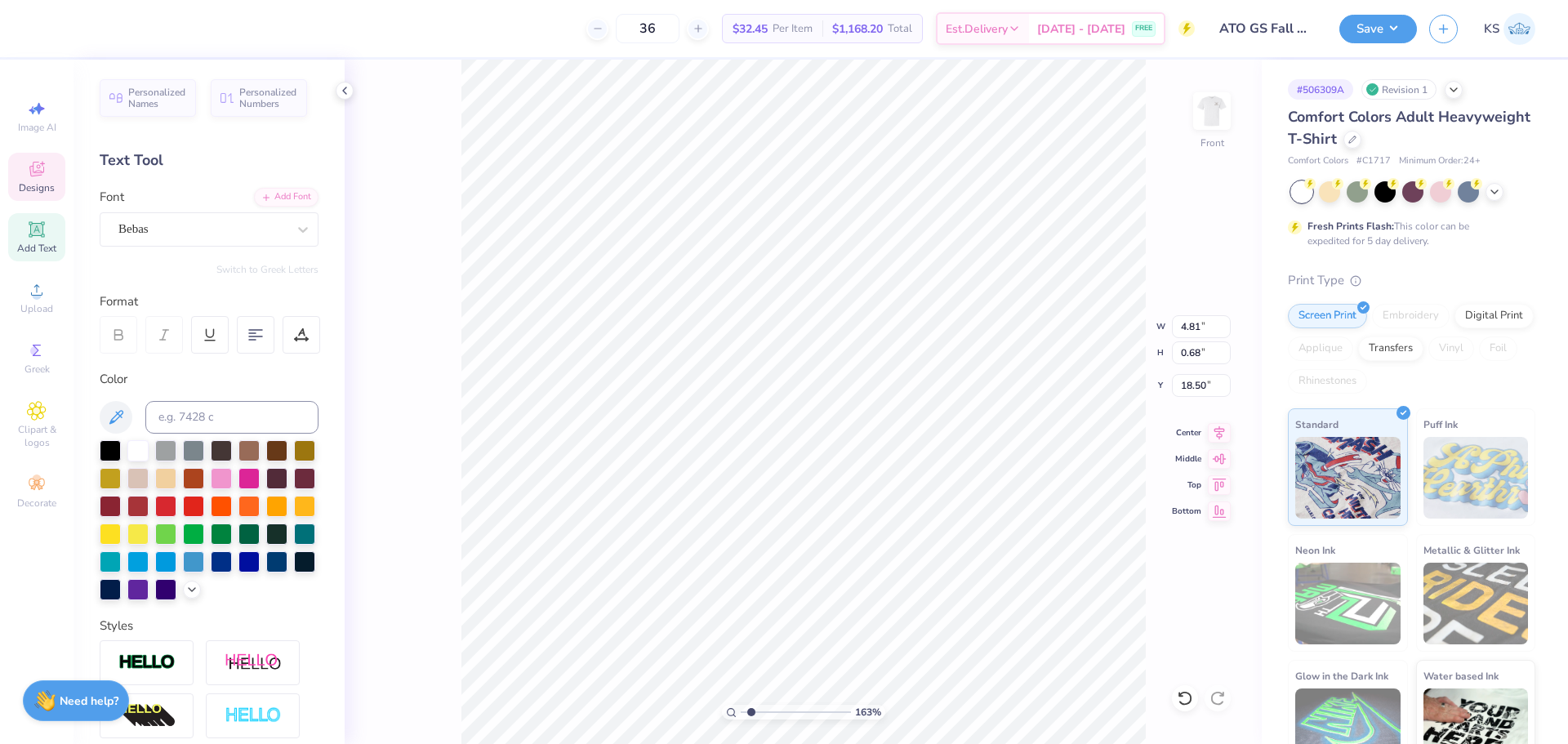
type input "0.68"
type input "18.51"
click at [196, 224] on div "Bebas" at bounding box center [202, 229] width 172 height 25
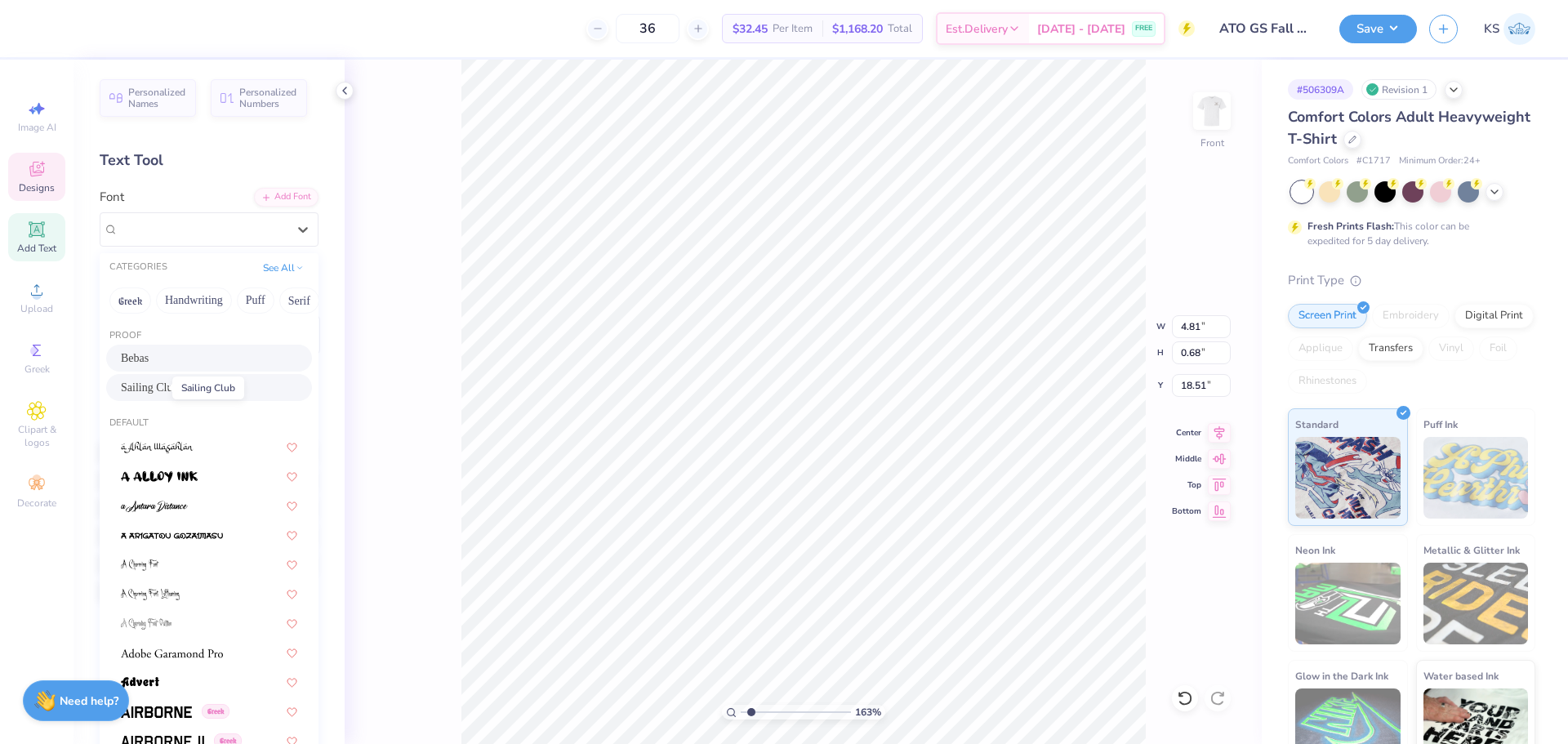
click at [163, 392] on span "Sailing Club" at bounding box center [150, 387] width 57 height 17
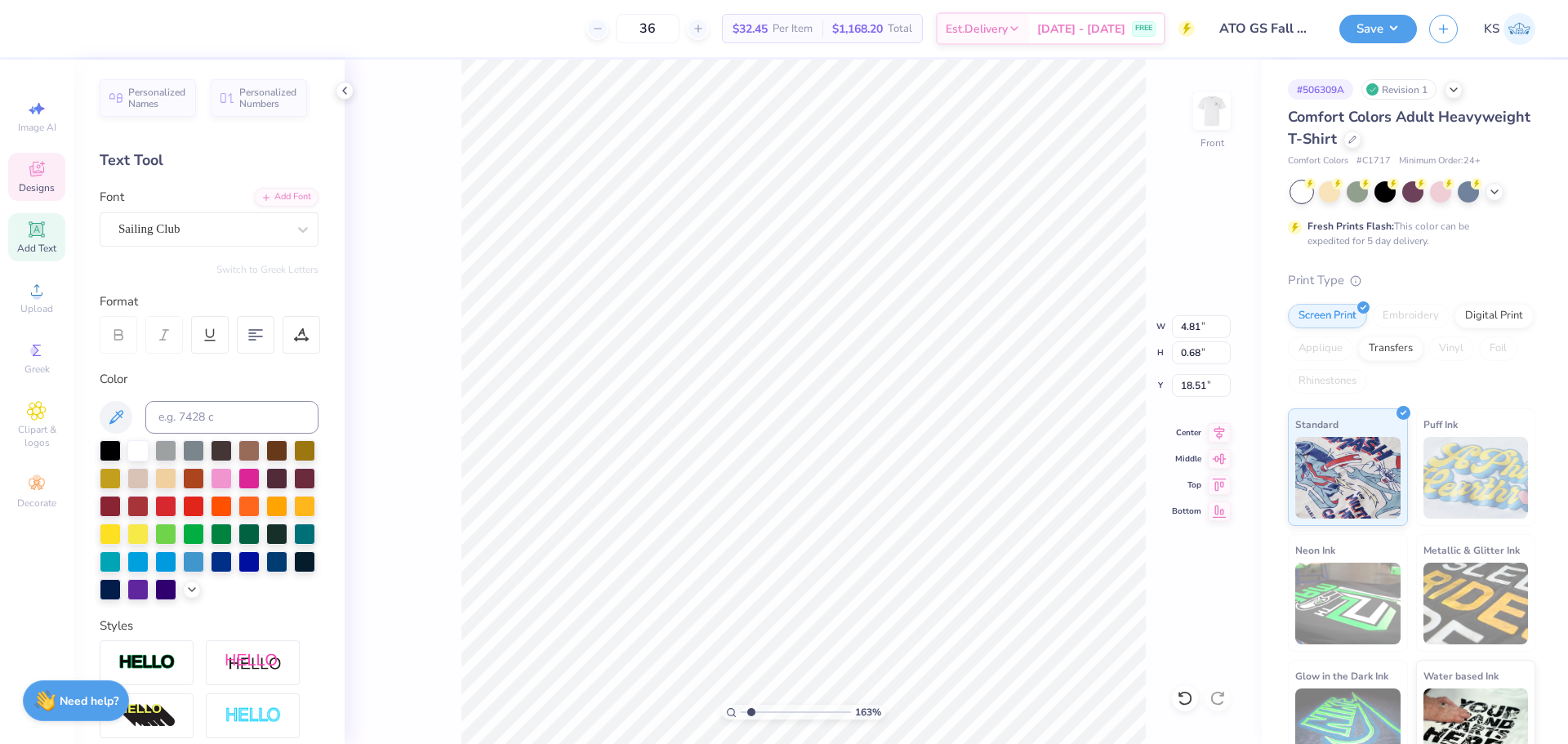
type input "4.82"
type input "0.70"
type input "18.50"
click at [298, 329] on icon at bounding box center [301, 335] width 14 height 14
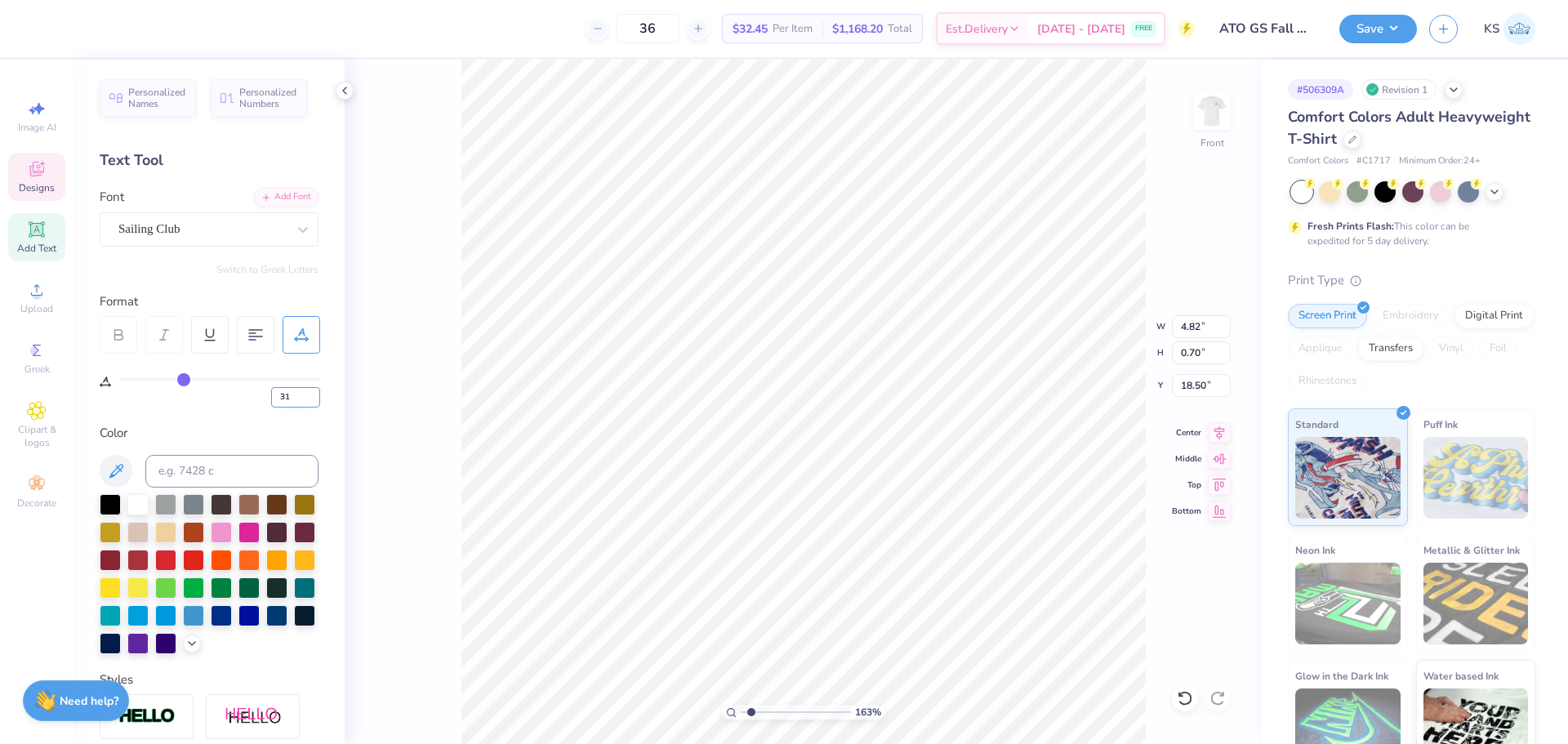
click at [294, 393] on input "31" at bounding box center [296, 397] width 49 height 21
type input "0"
type input "2.73"
click at [1221, 432] on icon at bounding box center [1220, 433] width 23 height 20
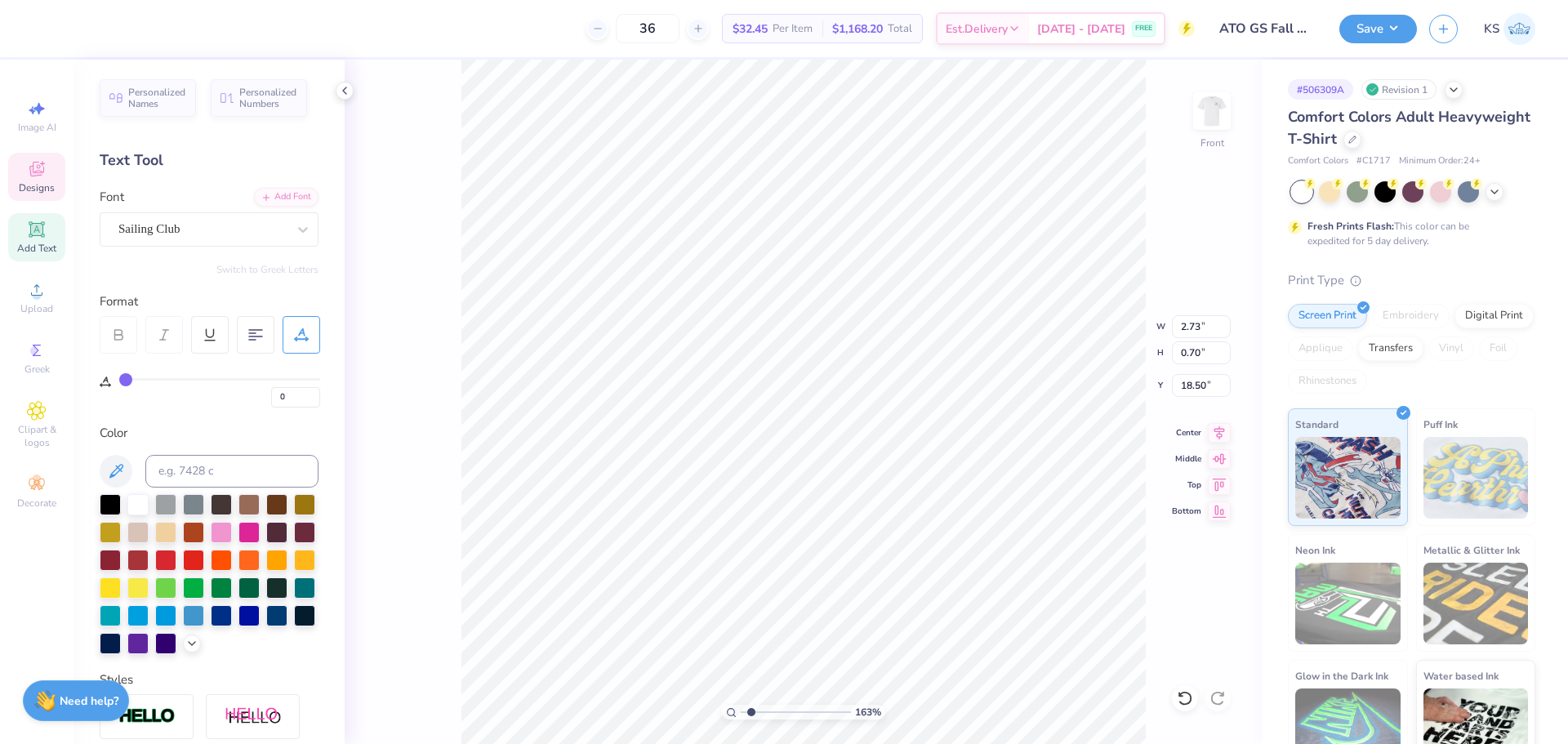
type input "18.25"
click at [1178, 700] on icon at bounding box center [1186, 698] width 16 height 16
click at [1177, 697] on div at bounding box center [1185, 697] width 26 height 26
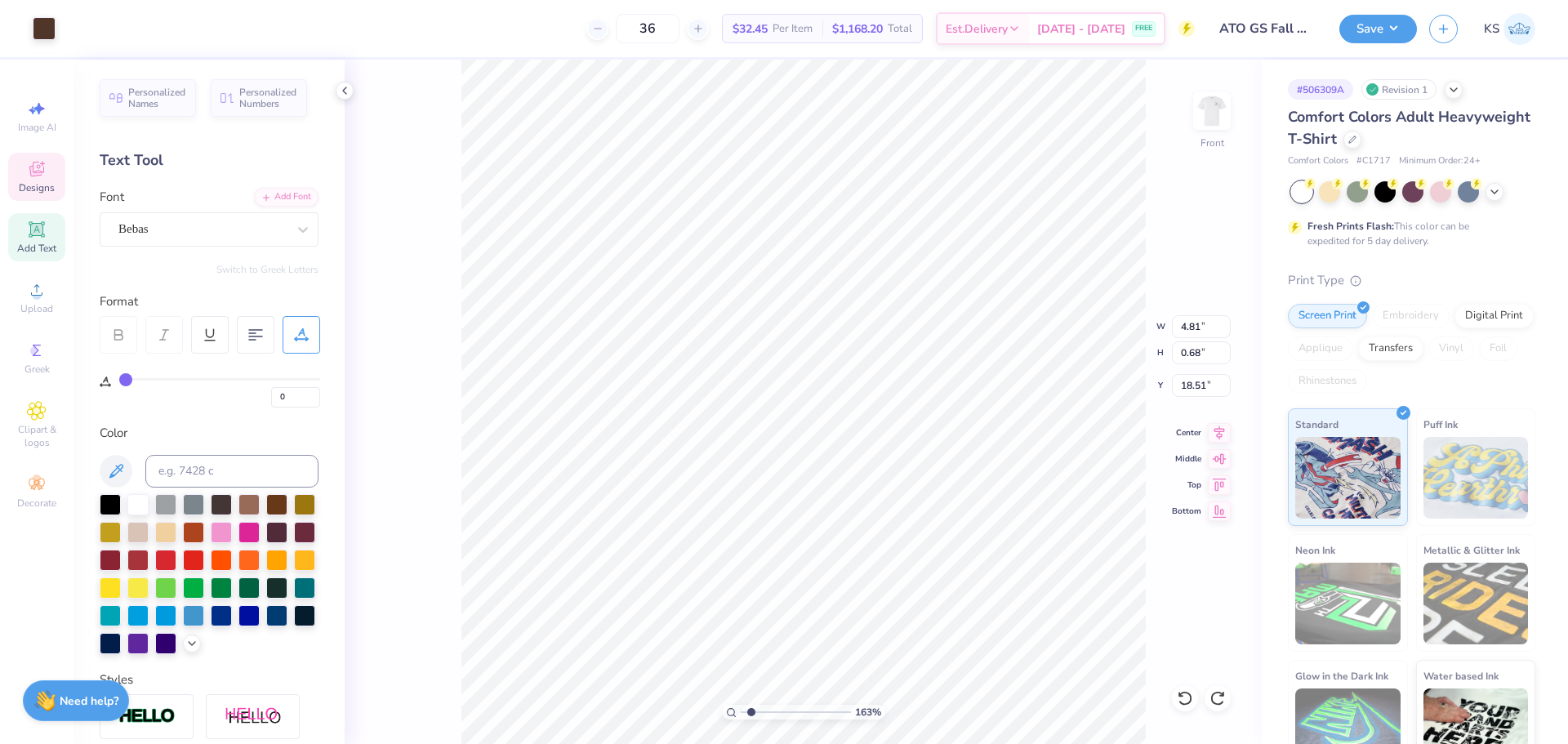
type input "31"
click at [1221, 435] on icon at bounding box center [1220, 433] width 23 height 20
type input "18.15"
click at [1202, 320] on input "4.81" at bounding box center [1202, 327] width 59 height 23
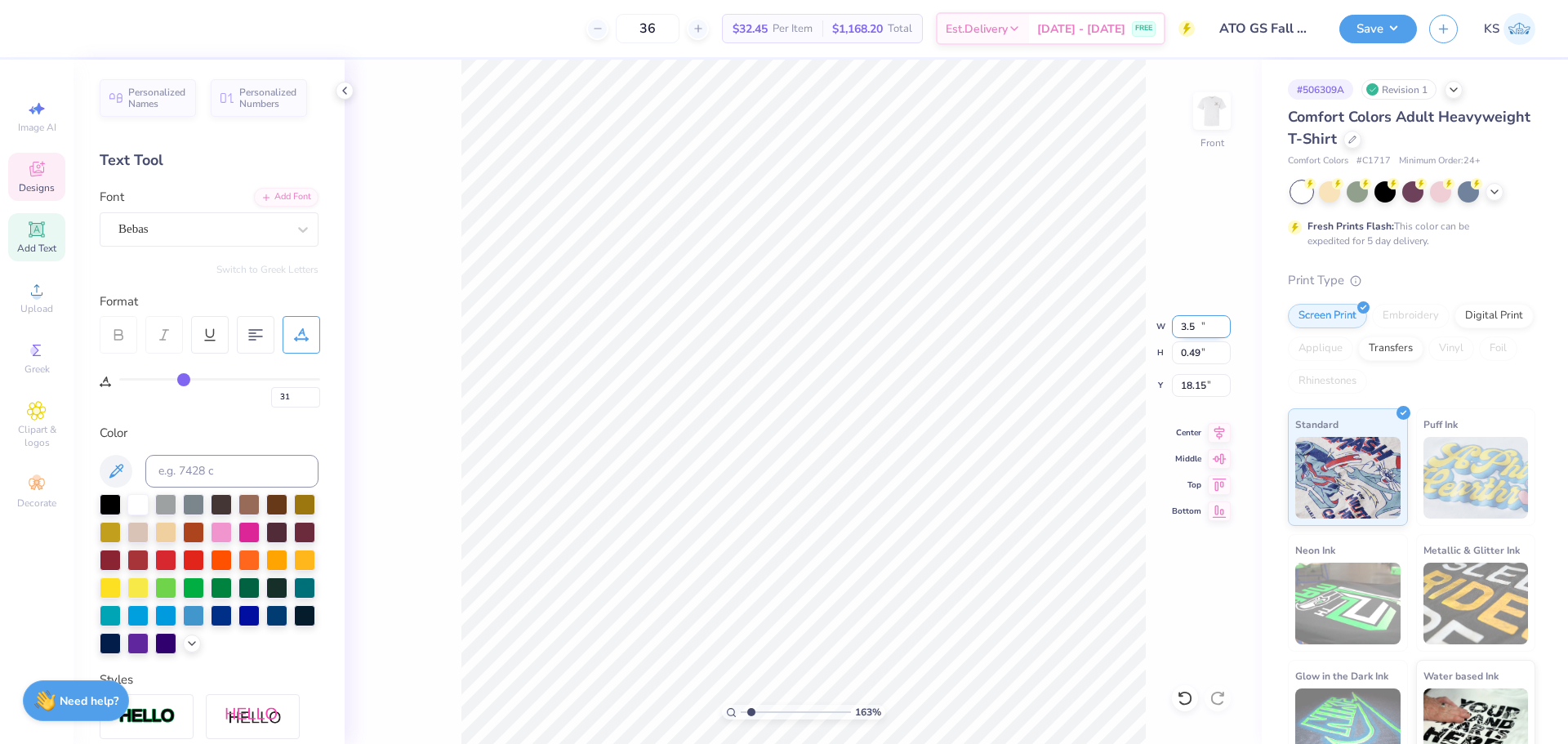
type input "3.50"
type input "0.49"
type input "18.24"
click at [1216, 429] on icon at bounding box center [1220, 431] width 11 height 14
type input "18.14"
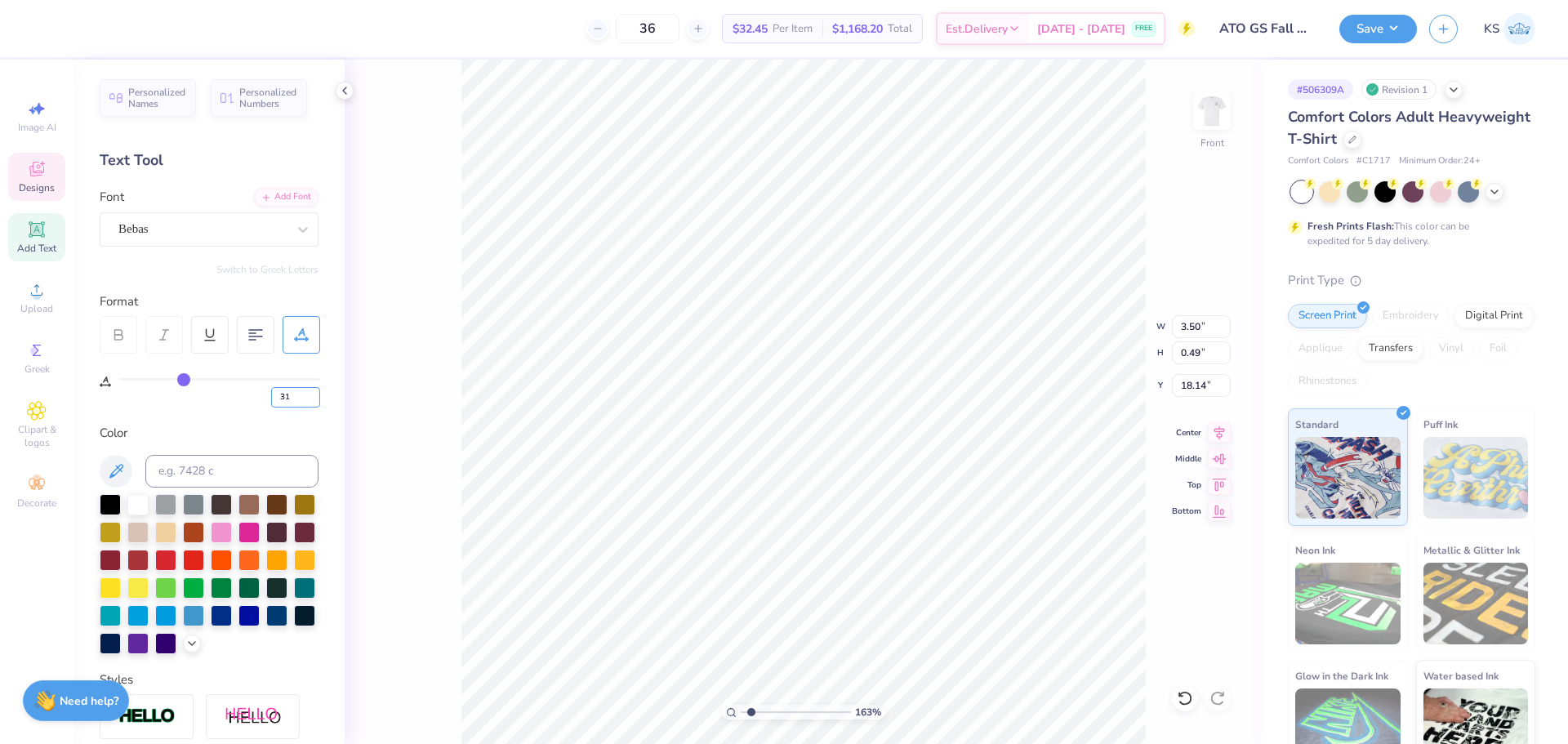
click at [293, 397] on input "31" at bounding box center [296, 397] width 49 height 21
type input "0"
type input "1.98"
type input "7.61"
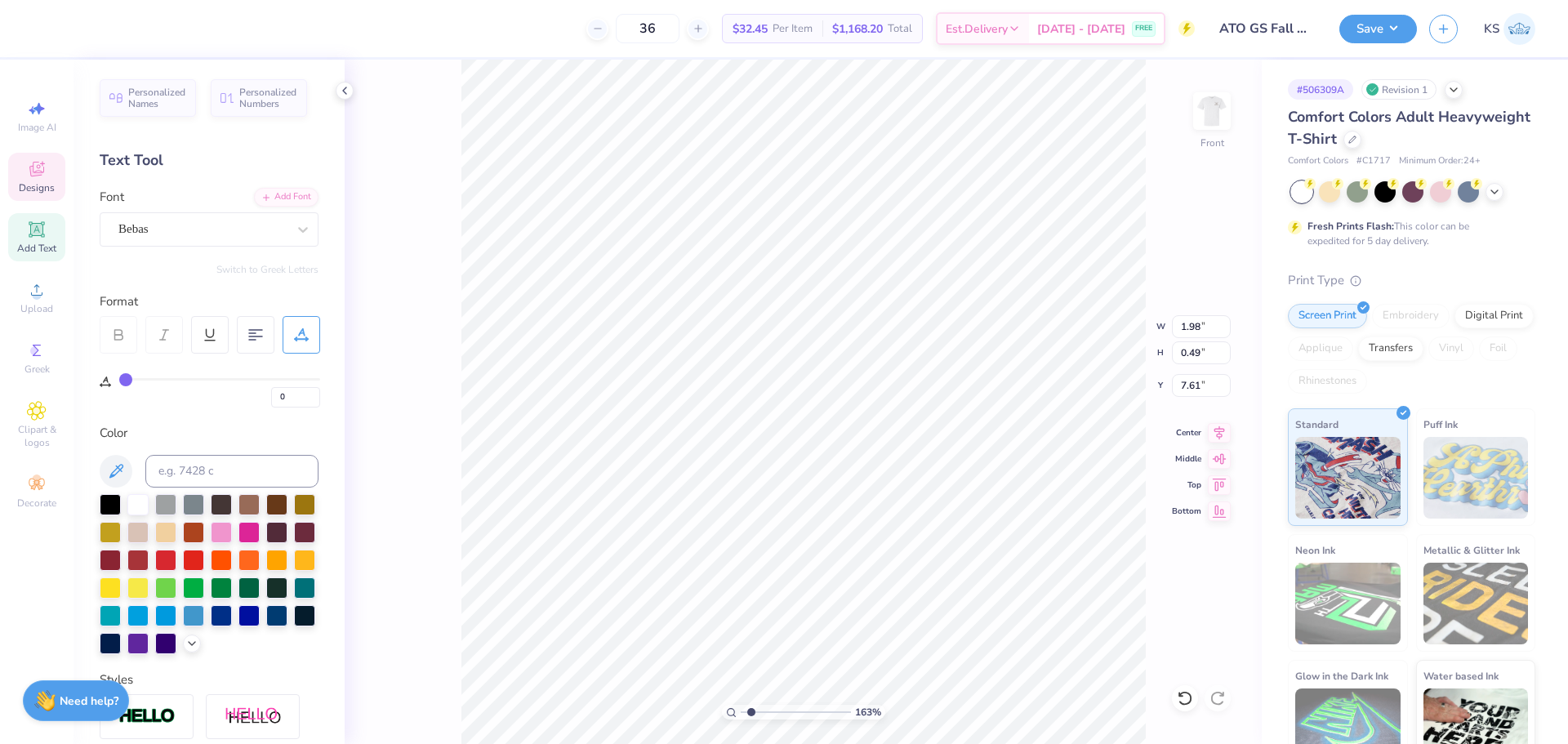
type textarea "ETA ZETA"
type input "1.04"
type input "1.33"
type input "7.19"
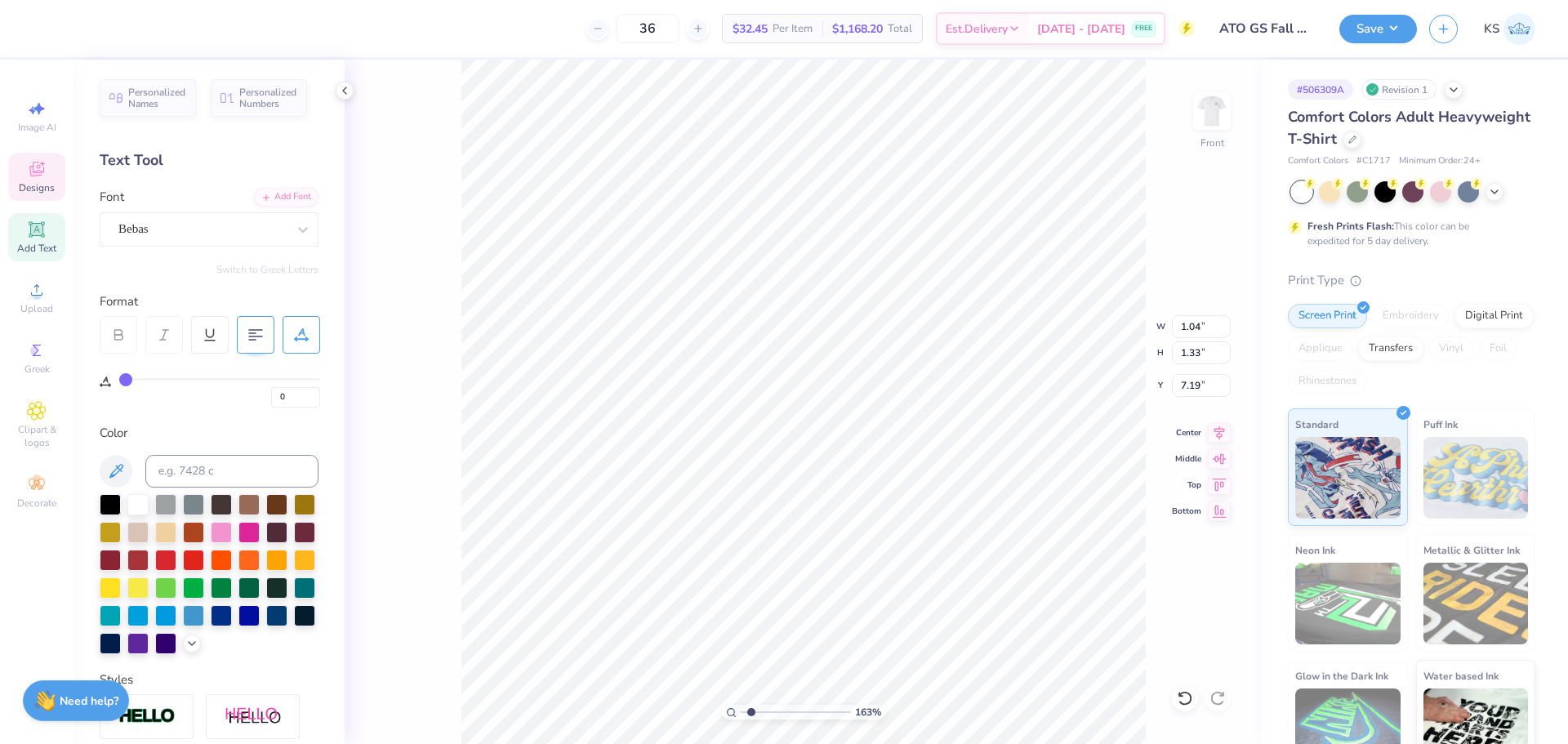
click at [266, 336] on div at bounding box center [256, 335] width 38 height 38
click at [266, 335] on div at bounding box center [256, 335] width 38 height 38
type input "0.86"
type input "1.10"
type input "7.43"
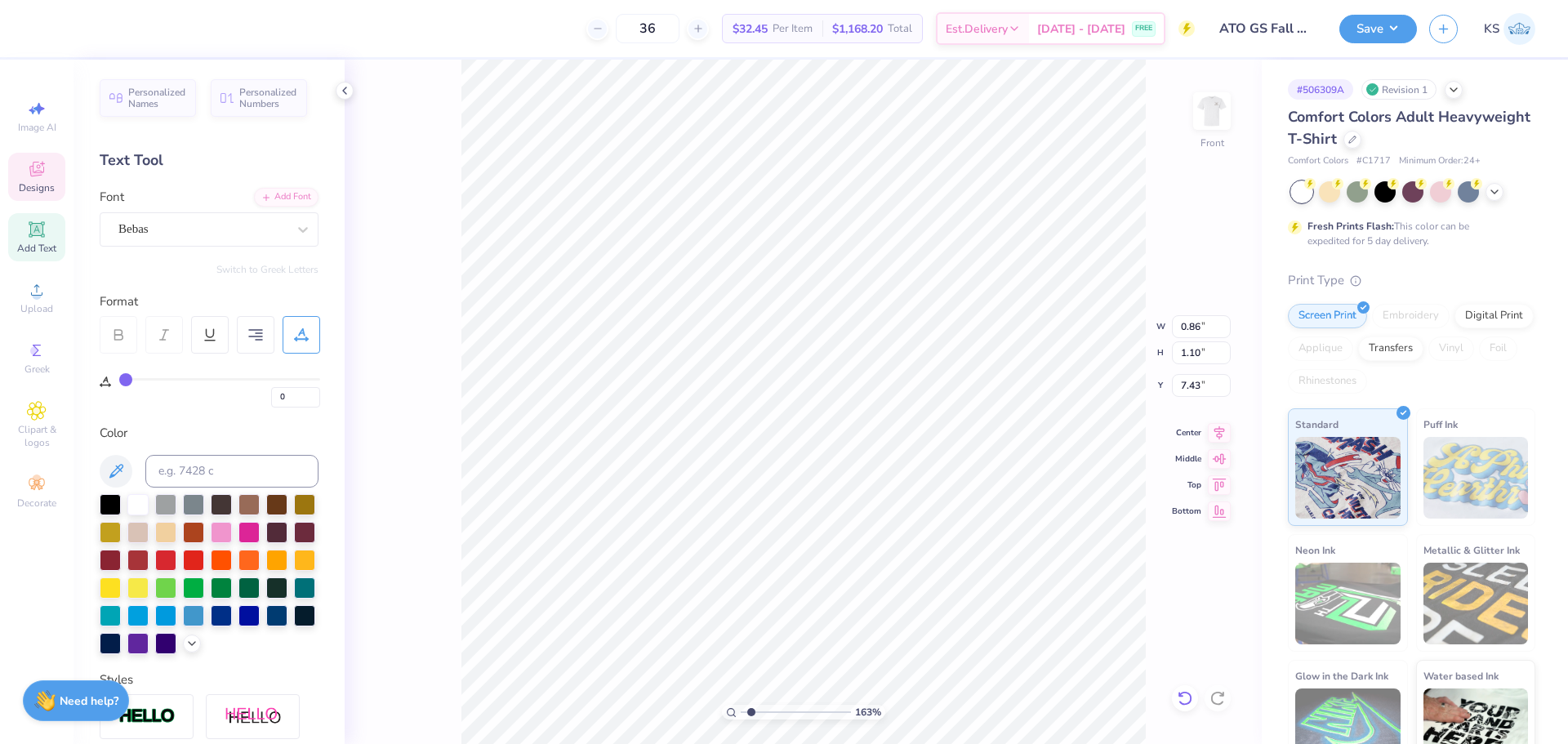
click at [1186, 695] on icon at bounding box center [1186, 698] width 16 height 16
click at [1189, 697] on icon at bounding box center [1186, 698] width 16 height 16
type input "1.04"
type input "1.33"
type input "7.19"
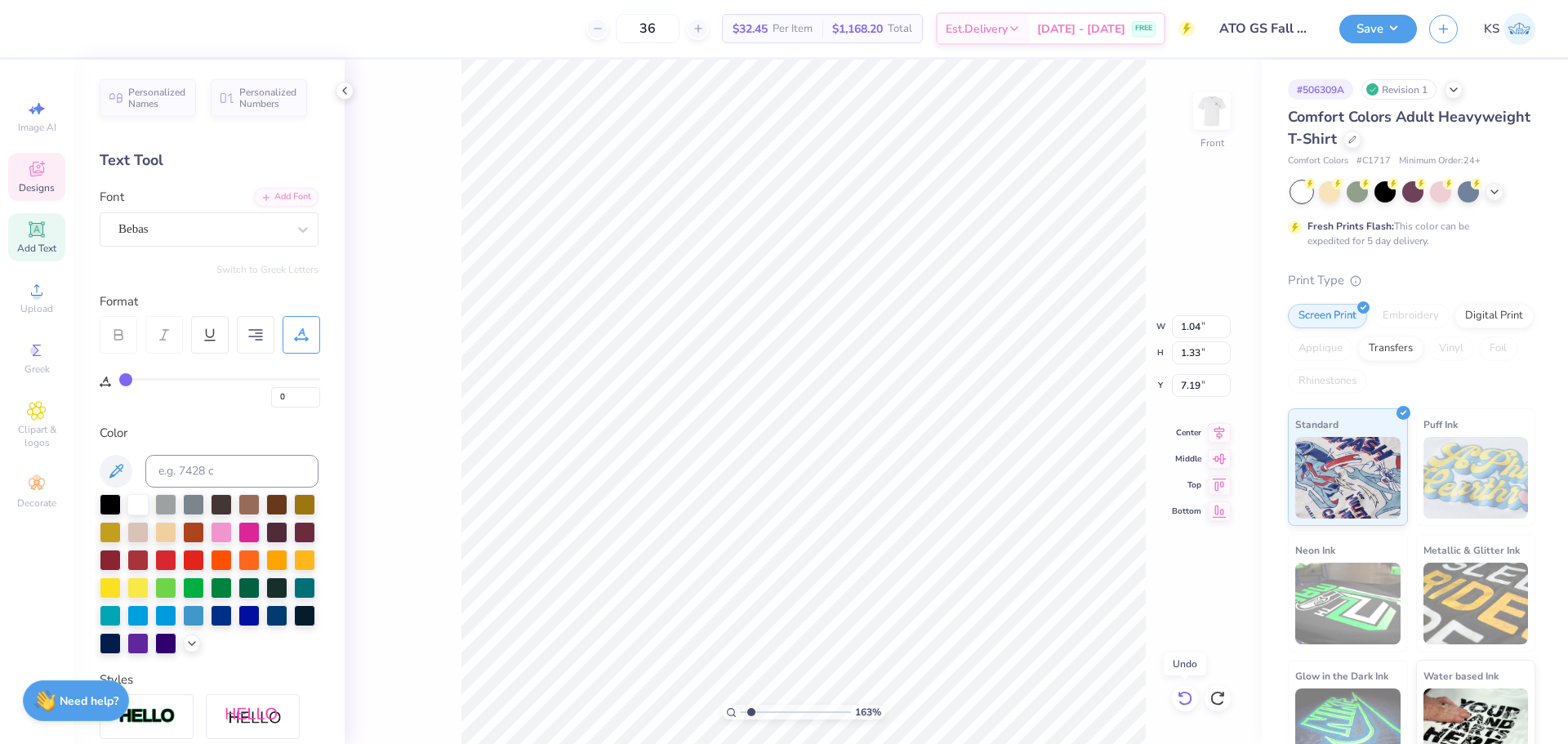
click at [1189, 697] on icon at bounding box center [1186, 698] width 16 height 16
click at [1187, 690] on icon at bounding box center [1186, 698] width 16 height 16
click at [1186, 680] on div "163 % Front W 1.04 1.04 " H 1.33 1.33 " Y 7.19 7.19 " Center Middle Top Bottom" at bounding box center [803, 402] width 917 height 684
click at [1185, 693] on icon at bounding box center [1186, 698] width 16 height 16
click at [1186, 693] on icon at bounding box center [1185, 698] width 14 height 14
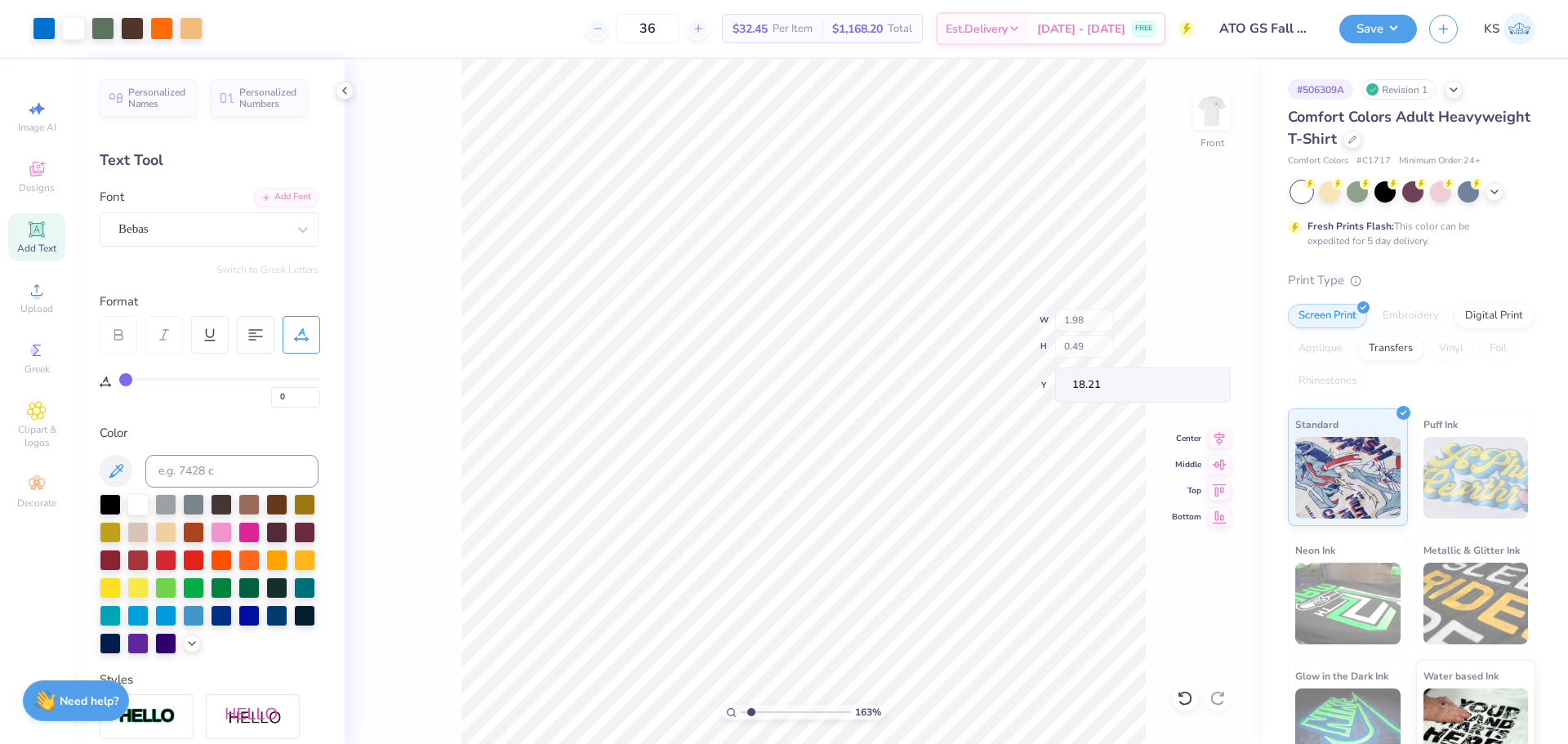
type input "18.21"
click at [1196, 393] on input "3.59" at bounding box center [1202, 386] width 59 height 23
click at [1197, 331] on input "11.55" at bounding box center [1202, 327] width 59 height 23
click at [1075, 344] on div "163 % Front W 11.55 11.55 " H 14.41 14.41 " Y 3.59 3.59 " Center Middle Top Bot…" at bounding box center [803, 402] width 917 height 684
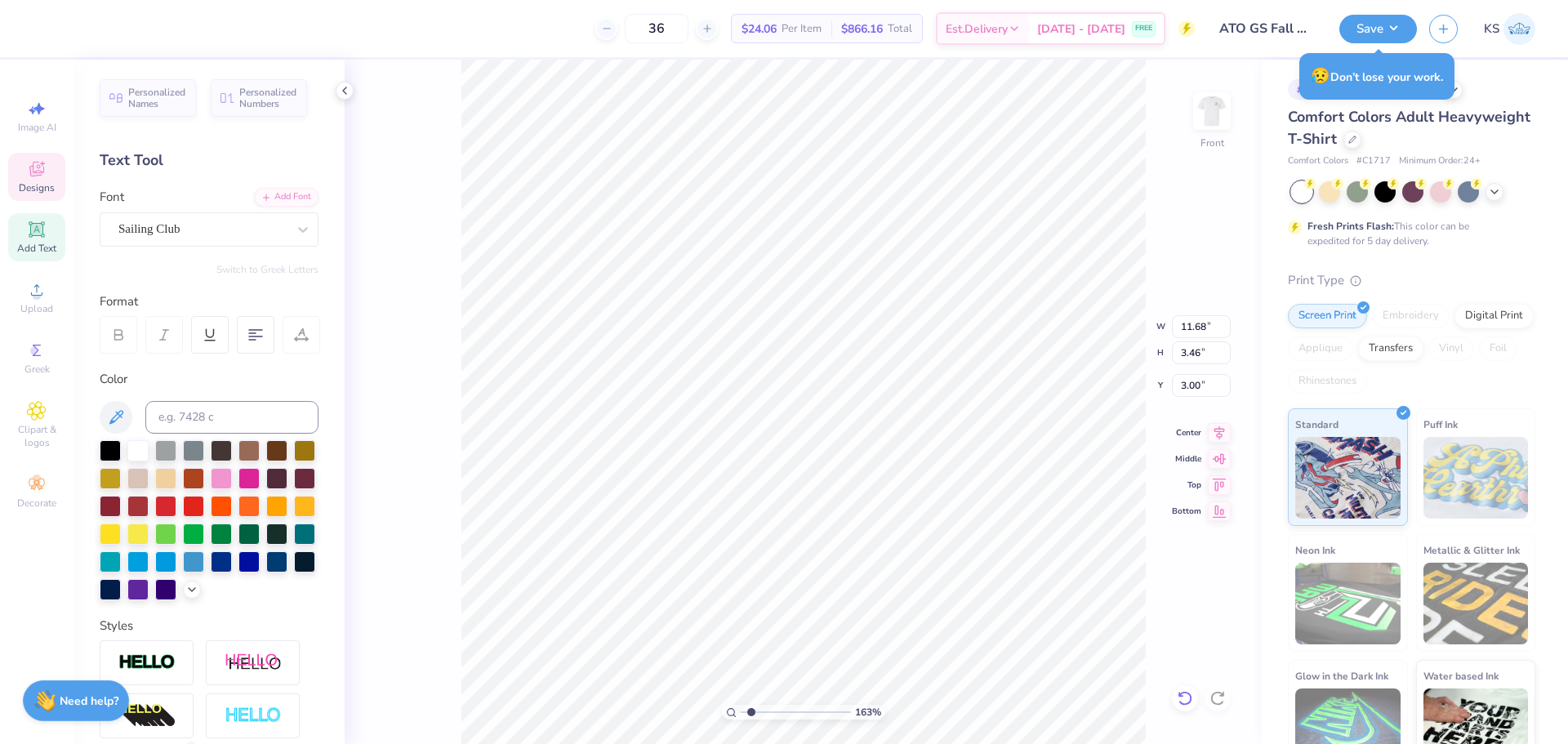
click at [1187, 702] on icon at bounding box center [1186, 698] width 16 height 16
click at [1202, 322] on input "11.68" at bounding box center [1202, 327] width 59 height 23
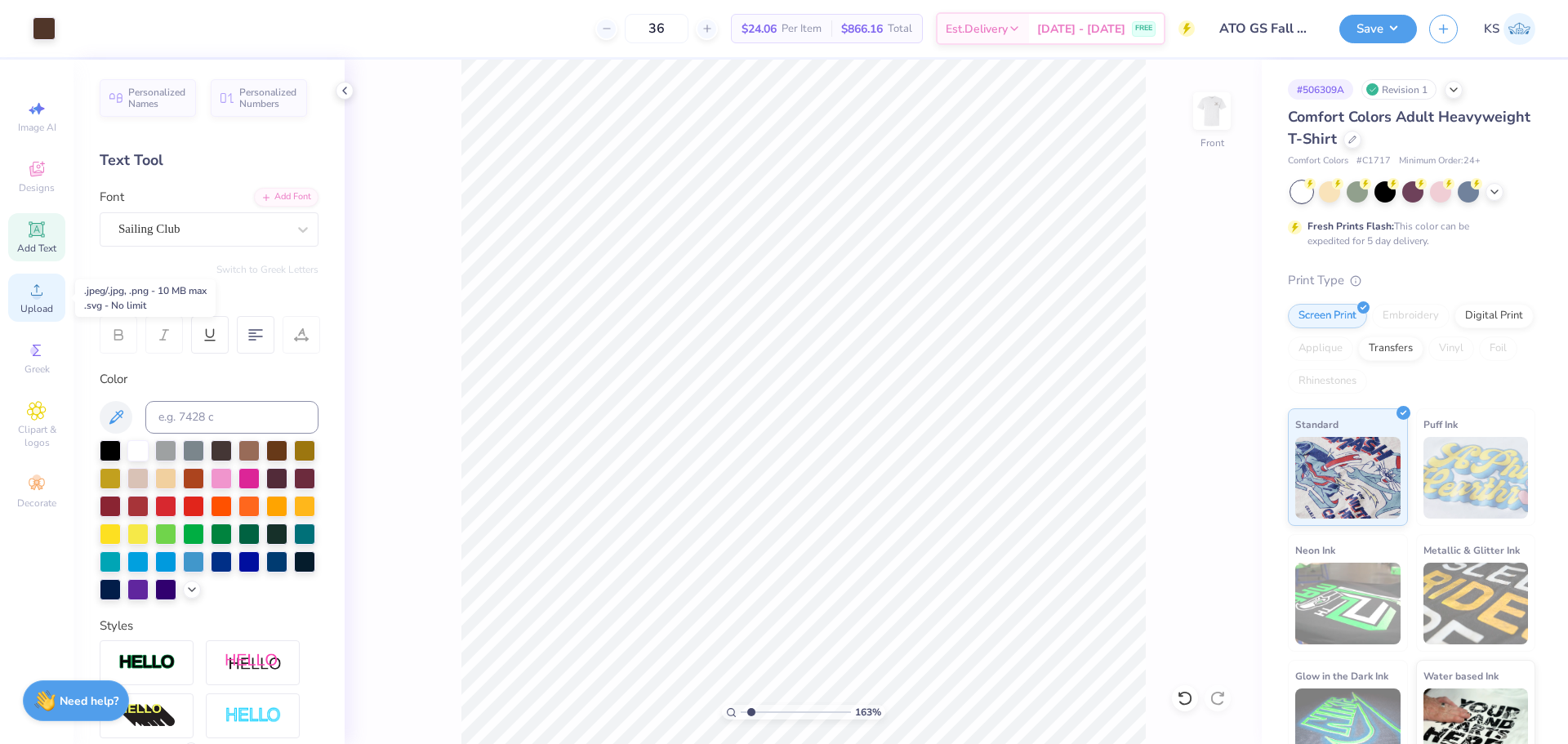
click at [29, 306] on span "Upload" at bounding box center [37, 309] width 32 height 13
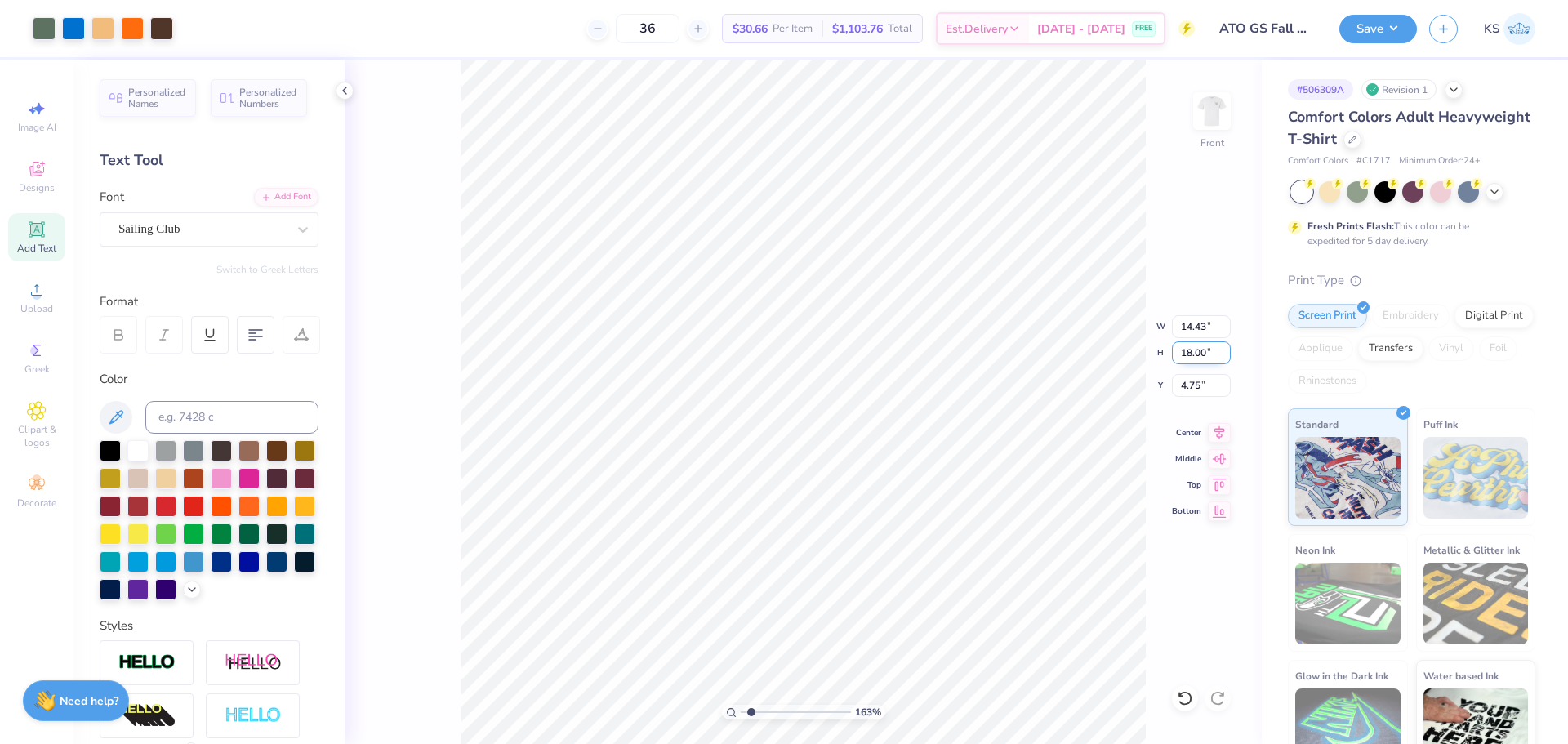
click at [1197, 345] on input "18.00" at bounding box center [1202, 353] width 59 height 23
type input "1"
type input "0.80"
type input "1.00"
type input "13.25"
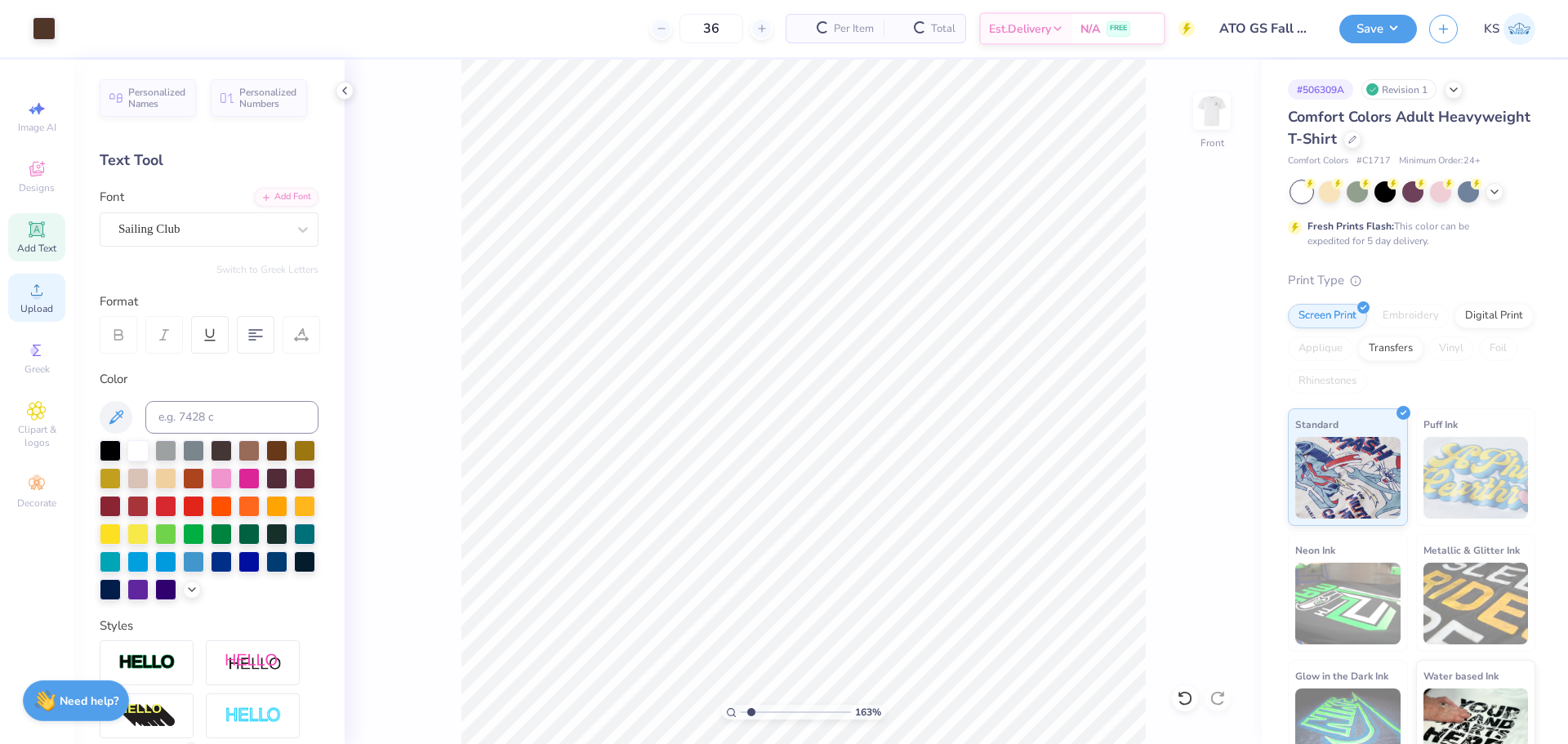
click at [46, 304] on span "Upload" at bounding box center [37, 309] width 32 height 13
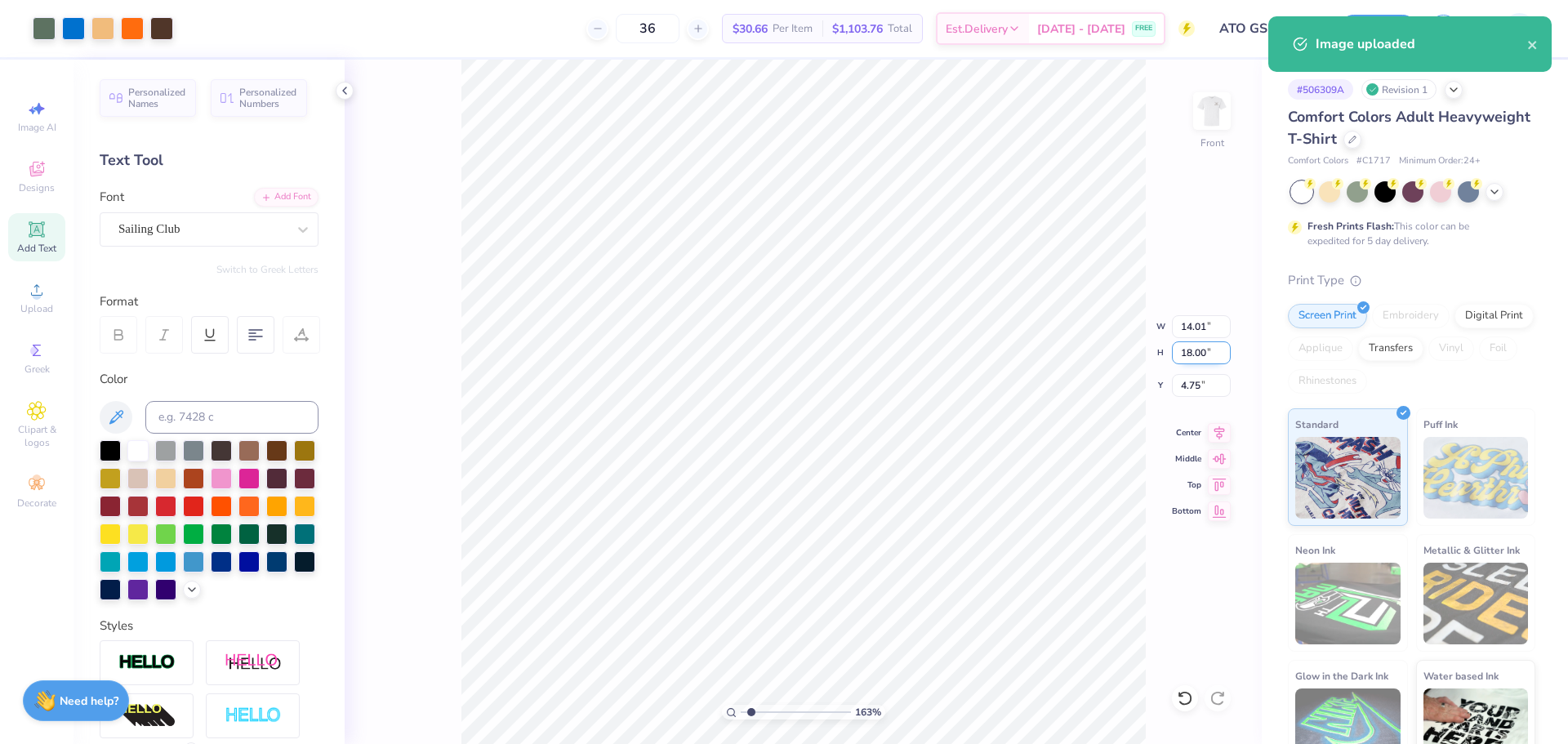
click at [1210, 362] on input "18.00" at bounding box center [1202, 353] width 59 height 23
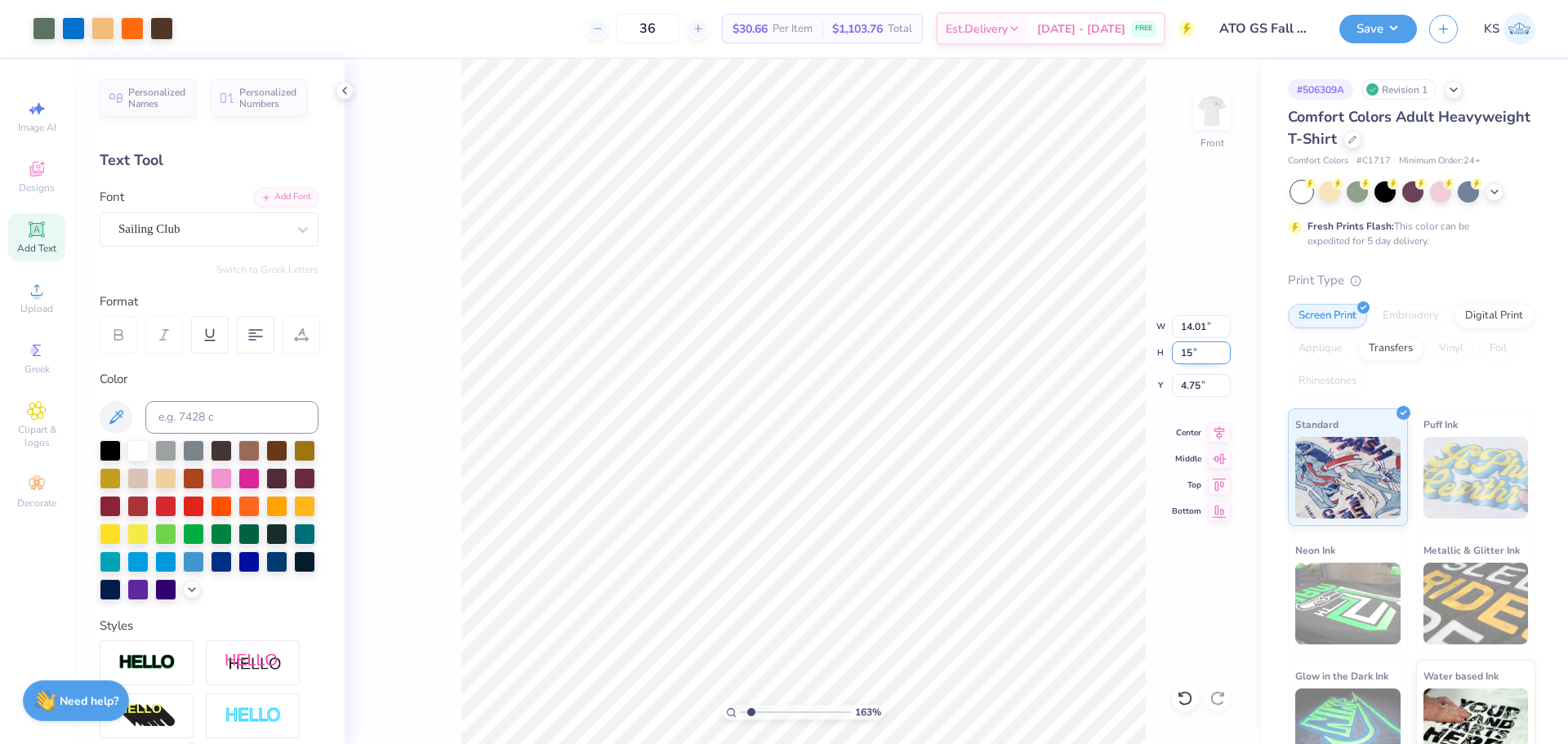
type input "15"
type input "11.68"
type input "15.00"
click at [1199, 389] on input "6.25" at bounding box center [1202, 386] width 59 height 23
type input "3.00"
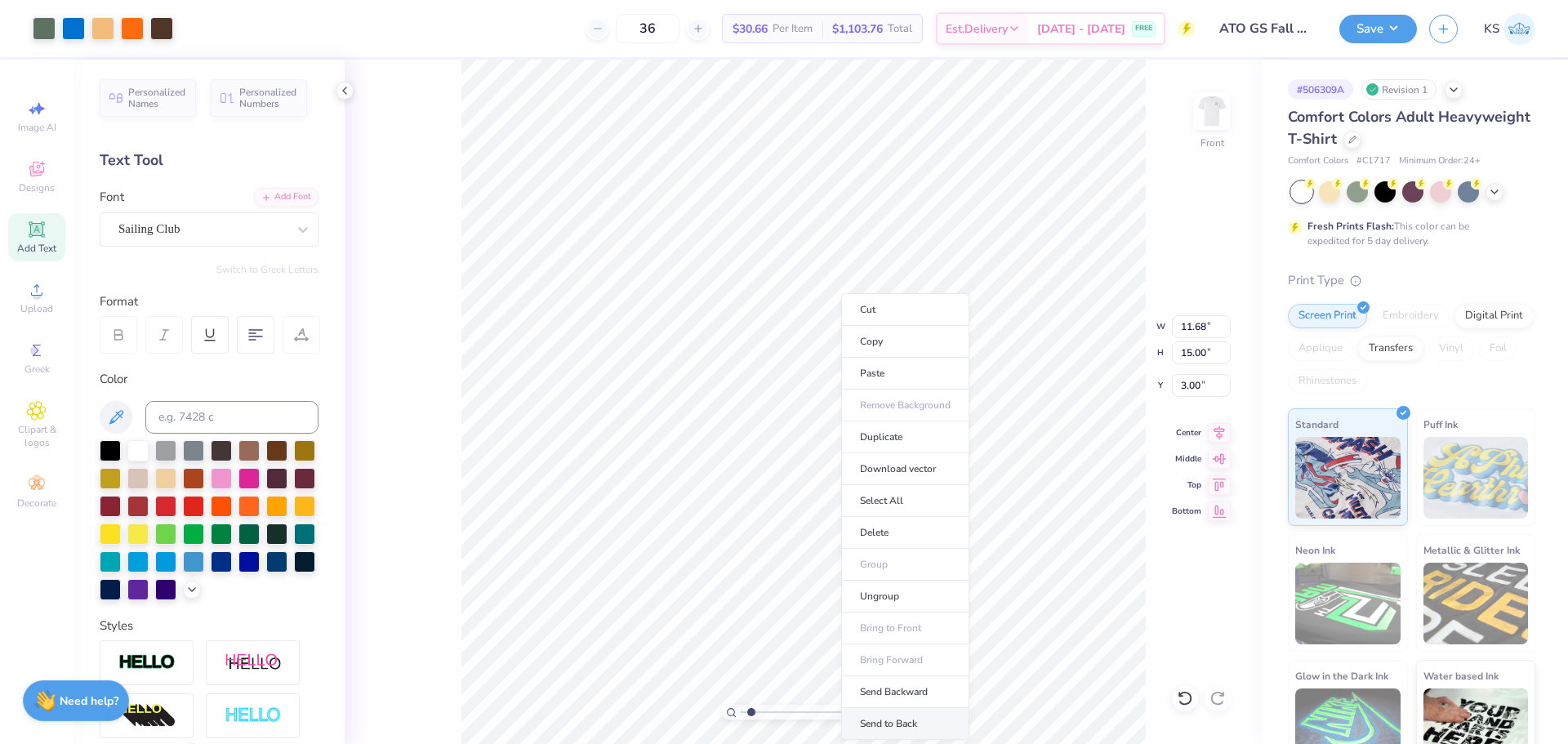
click at [939, 722] on li "Send to Back" at bounding box center [905, 724] width 128 height 32
type input "10.80"
click at [1189, 700] on icon at bounding box center [1186, 698] width 16 height 16
drag, startPoint x: 752, startPoint y: 712, endPoint x: 695, endPoint y: 711, distance: 57.0
type input "1"
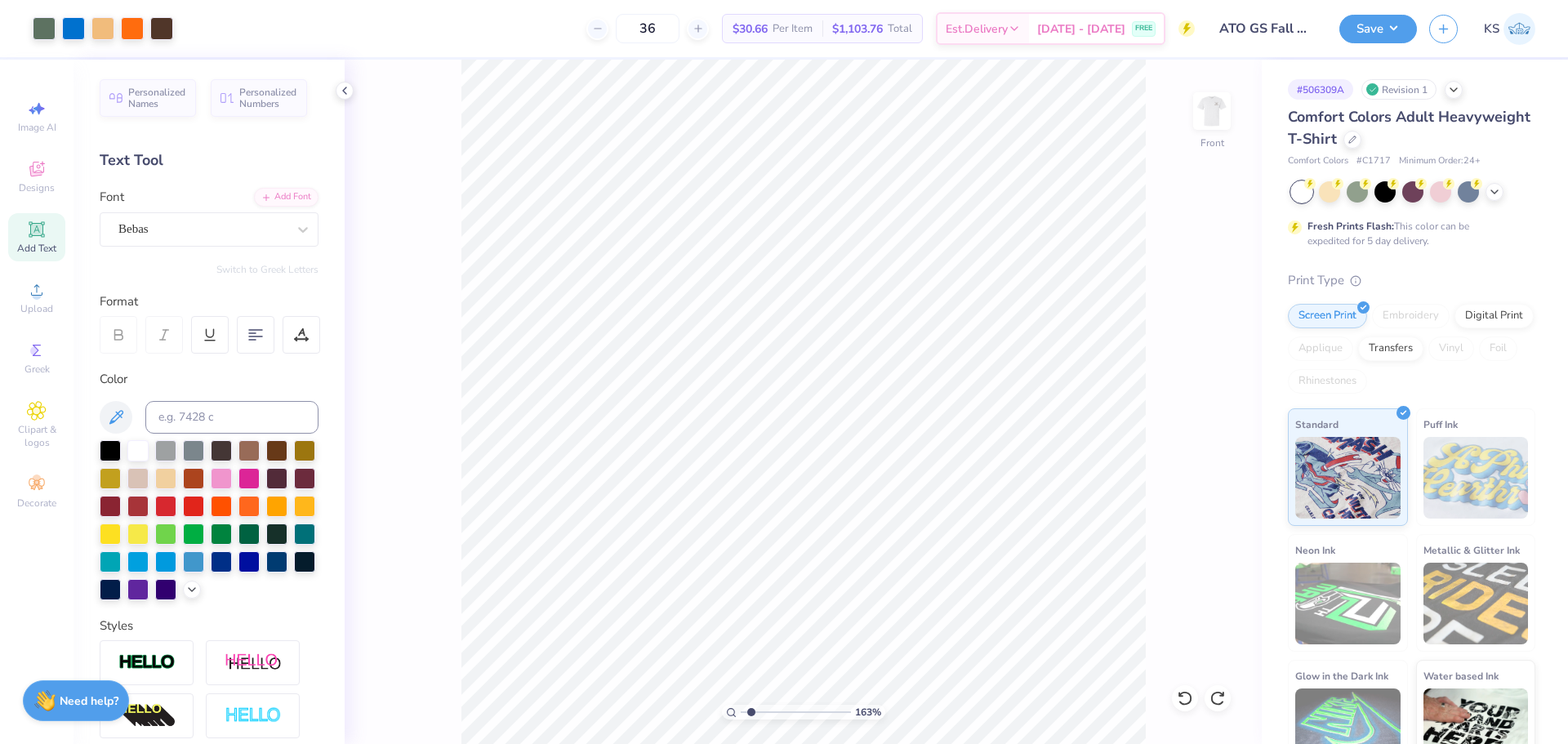
click at [741, 711] on input "range" at bounding box center [795, 712] width 110 height 14
click at [1216, 110] on img at bounding box center [1212, 111] width 65 height 65
click at [1392, 26] on button "Save" at bounding box center [1378, 27] width 78 height 29
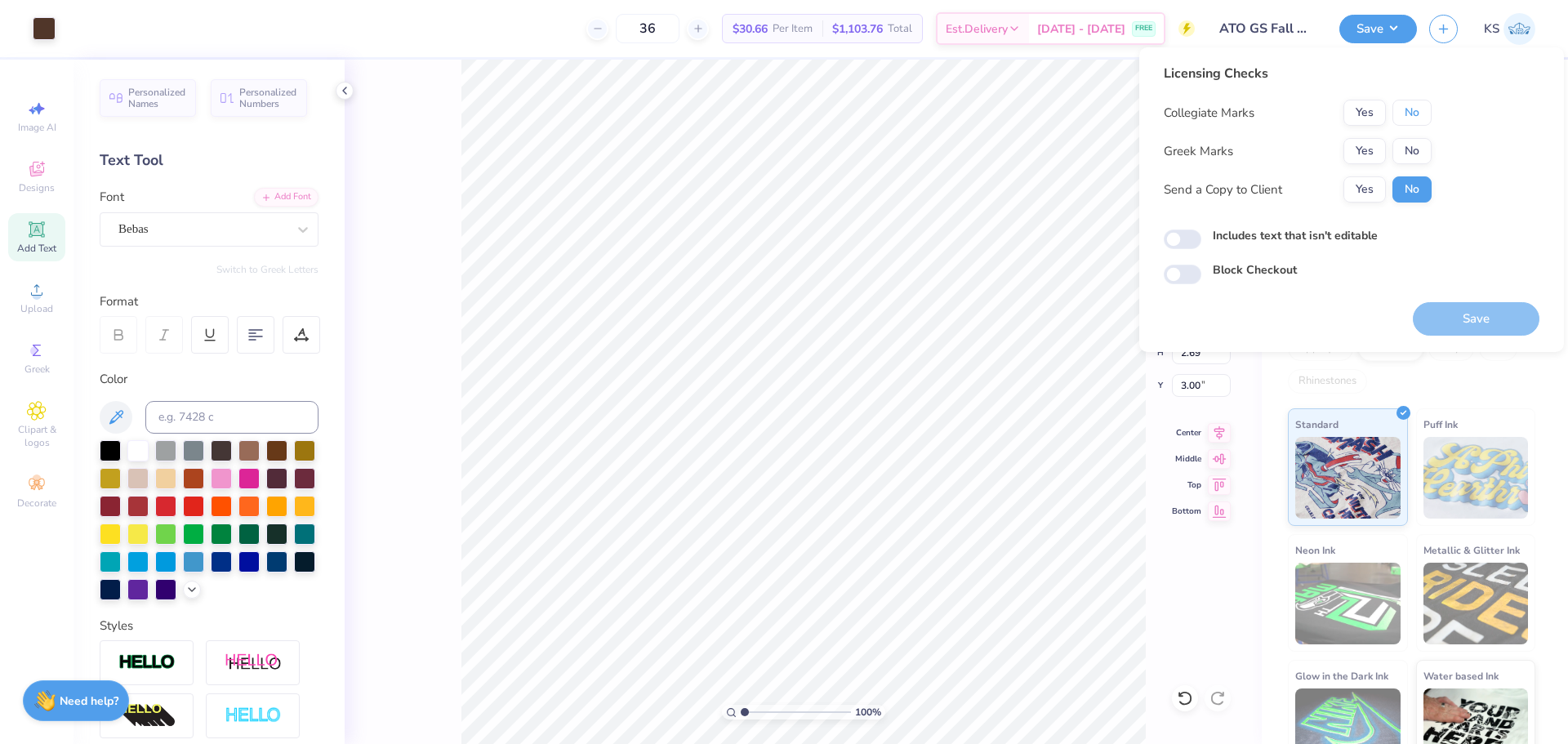
drag, startPoint x: 1410, startPoint y: 115, endPoint x: 1397, endPoint y: 128, distance: 18.4
click at [1409, 120] on button "No" at bounding box center [1412, 112] width 39 height 26
click at [1371, 144] on button "Yes" at bounding box center [1365, 150] width 42 height 26
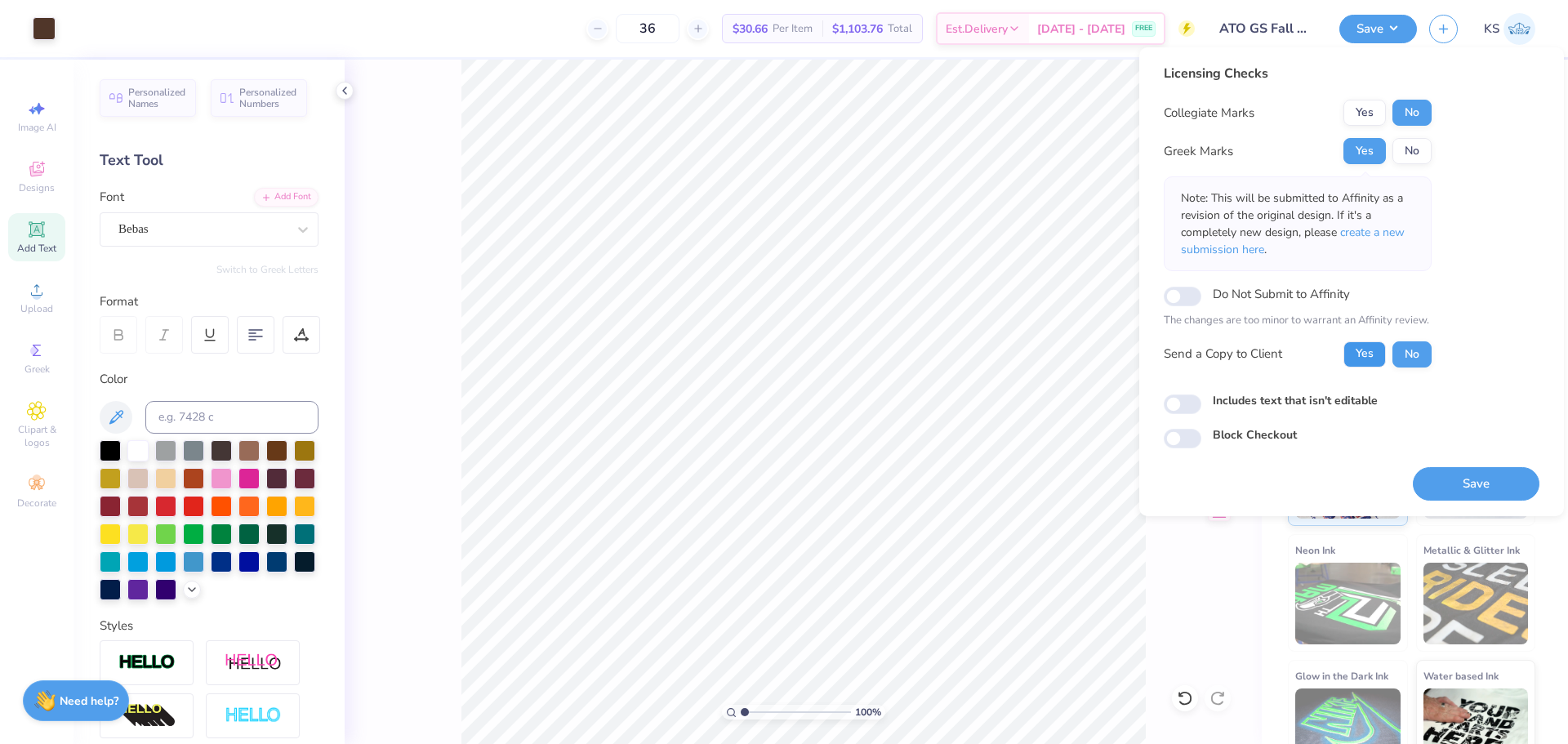
click at [1357, 361] on button "Yes" at bounding box center [1365, 354] width 42 height 26
click at [1449, 479] on button "Save" at bounding box center [1476, 483] width 126 height 33
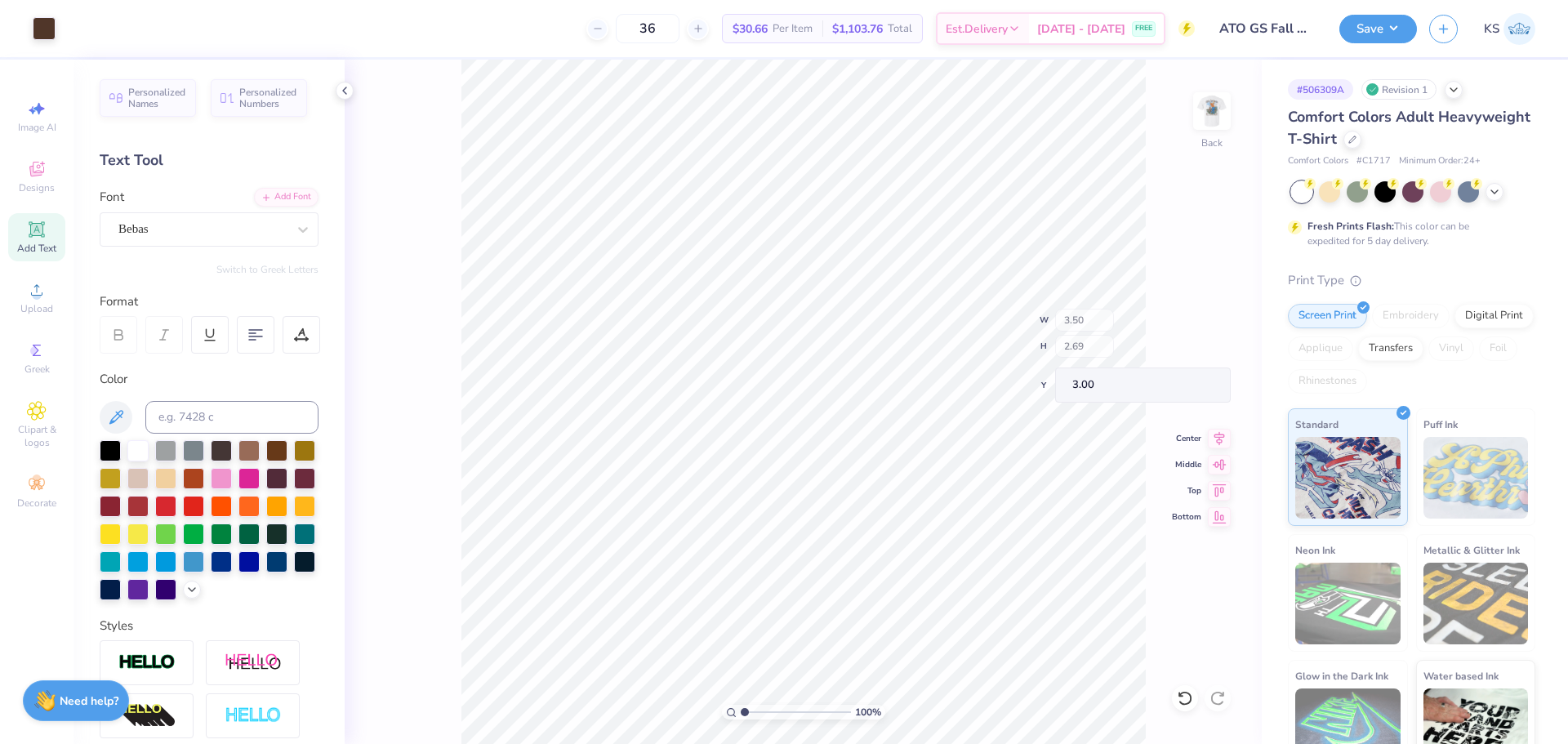
click at [1366, 18] on button "Save" at bounding box center [1378, 29] width 78 height 29
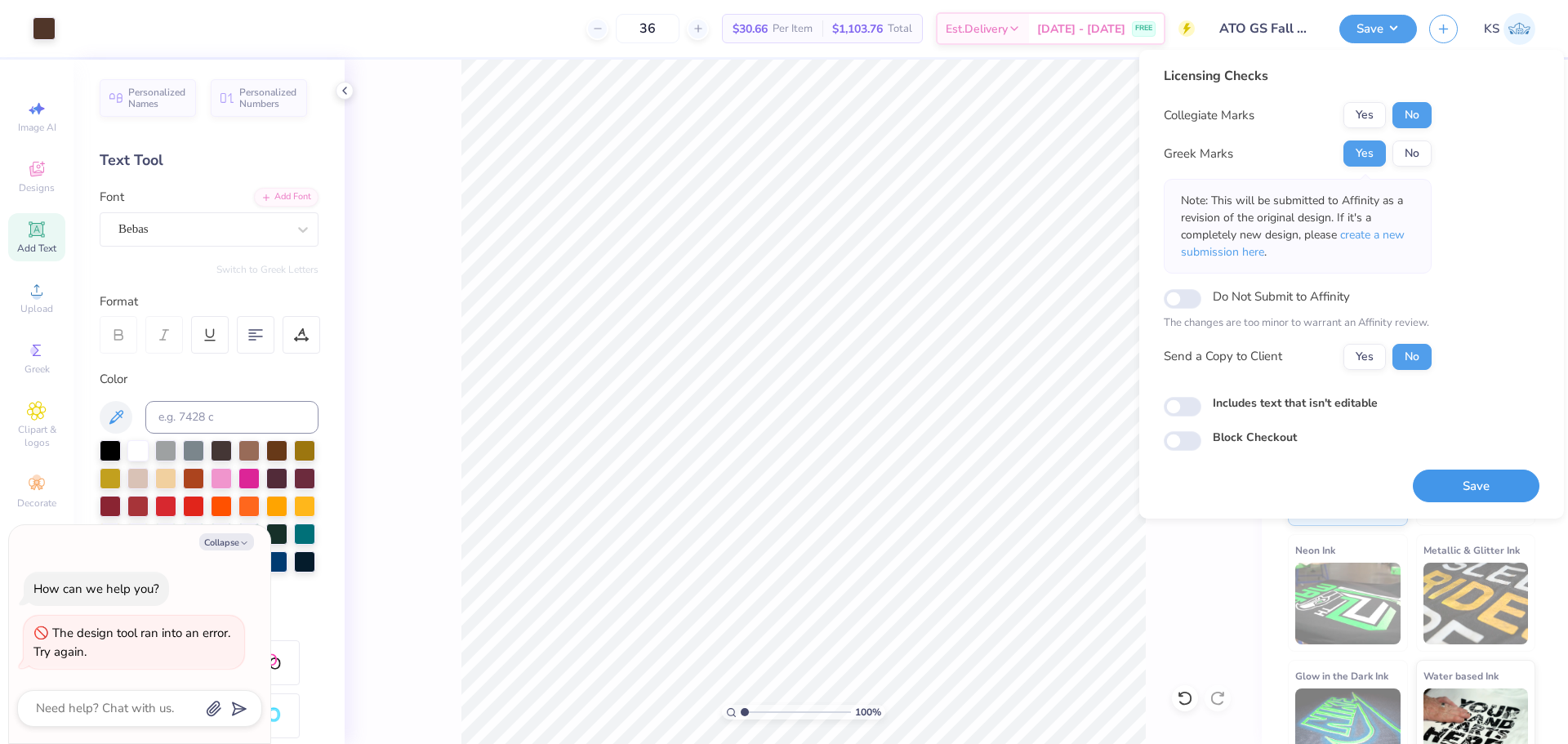
click at [1459, 495] on button "Save" at bounding box center [1476, 486] width 126 height 33
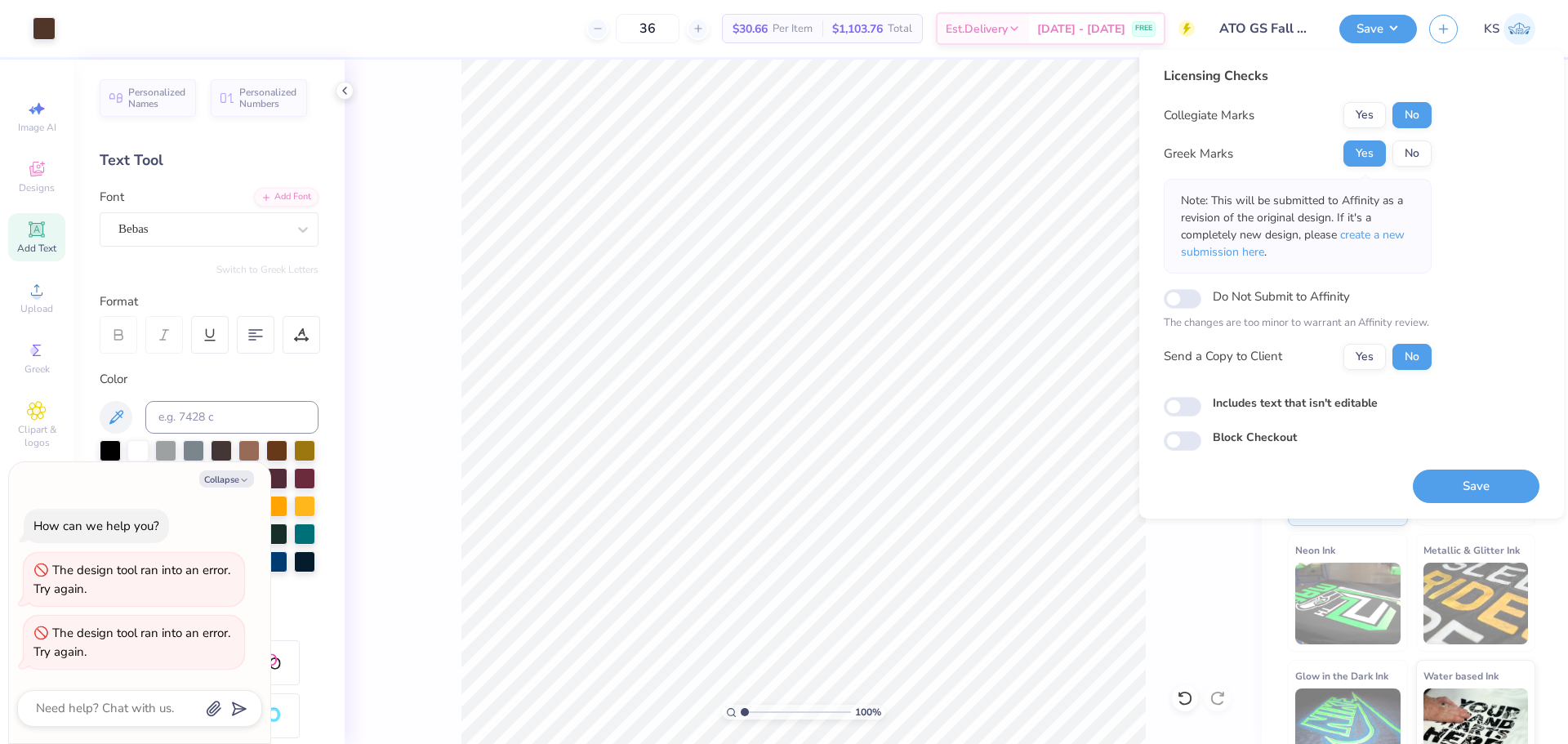
type textarea "x"
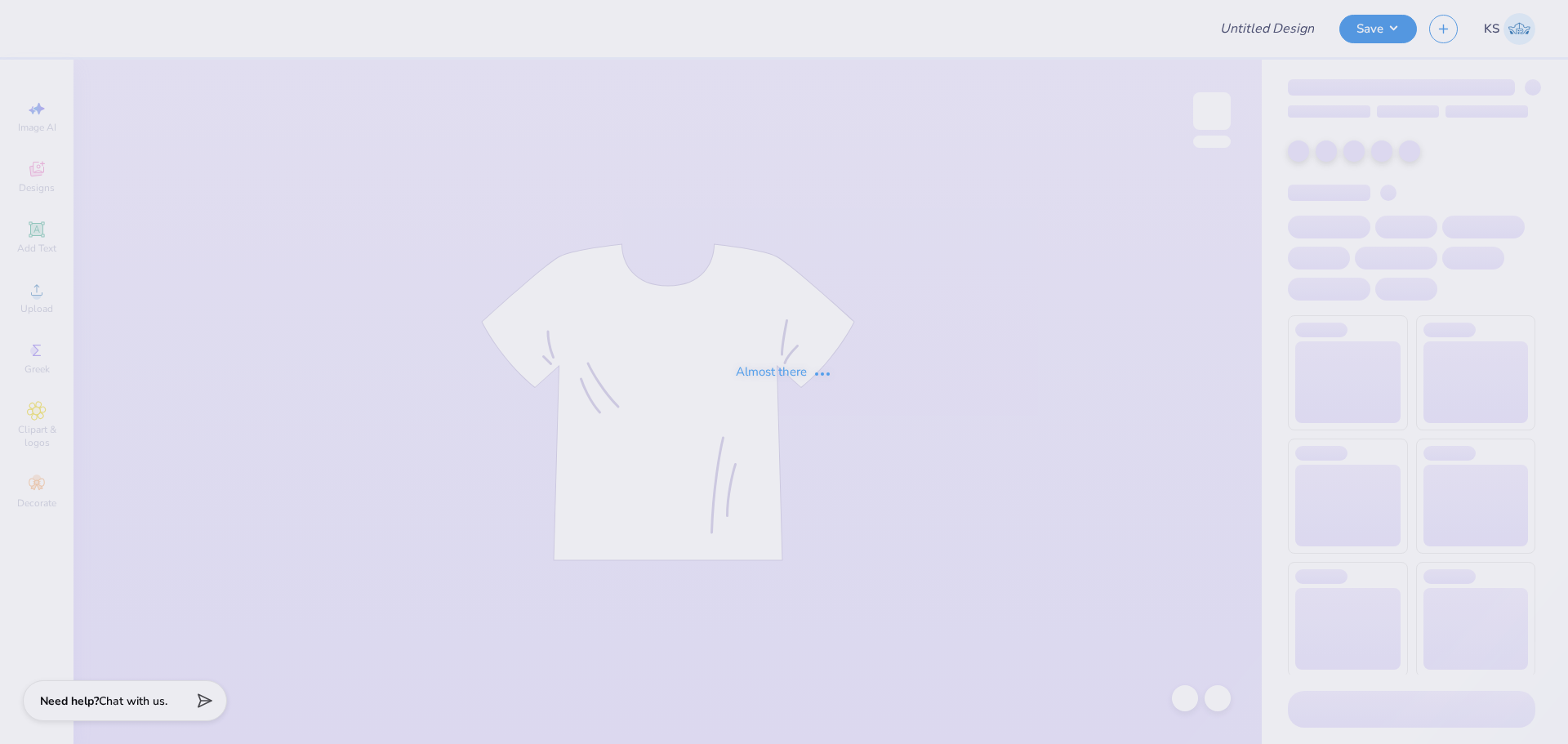
type input "ATO GS Fall Rush Shirts 25’"
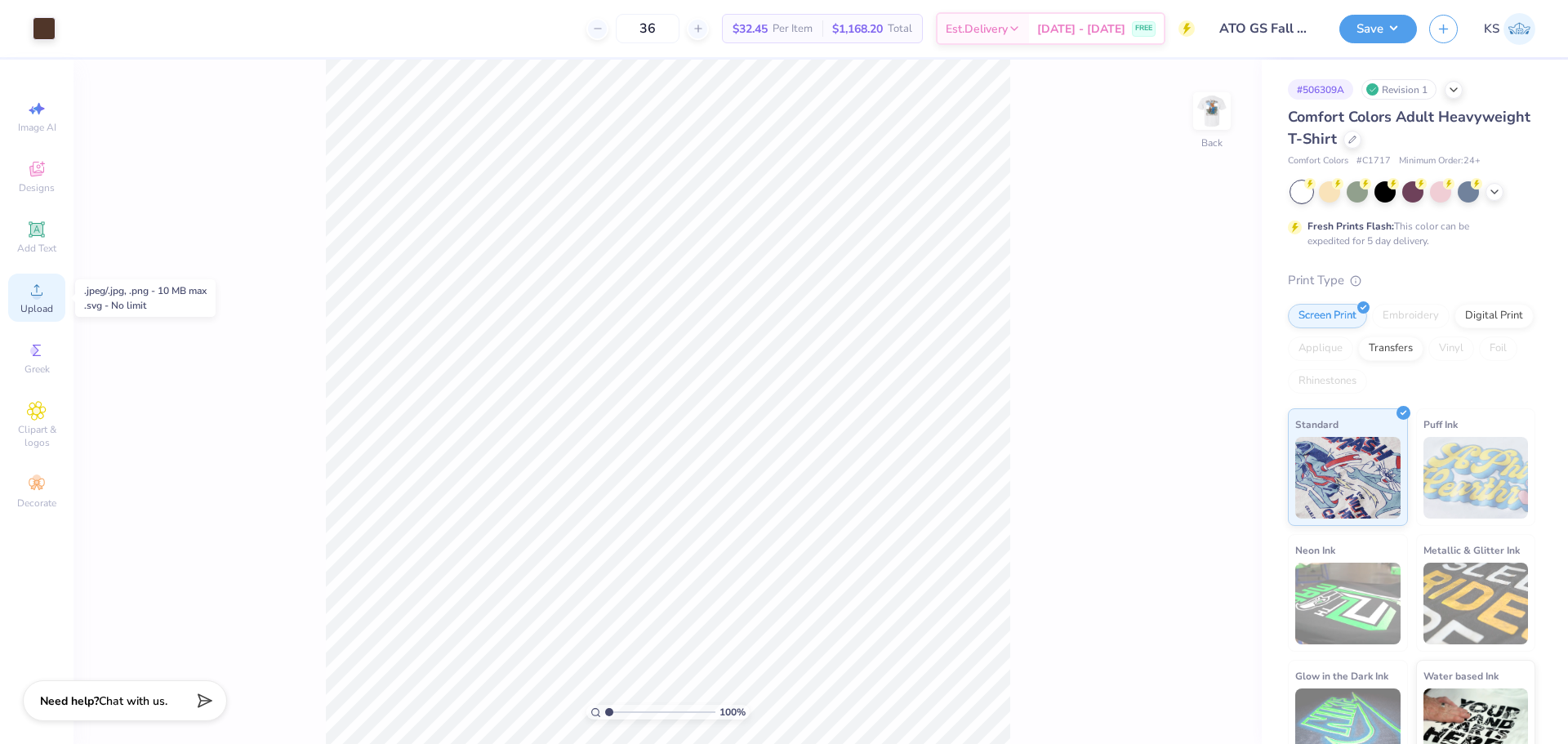
click at [29, 291] on icon at bounding box center [37, 290] width 20 height 20
click at [30, 295] on icon at bounding box center [37, 290] width 20 height 20
click at [1199, 364] on div "100 % Back W 9.71 9.71 " H 18.00 18.00 " Y 3.50 3.50 " Center Middle Top Bottom" at bounding box center [667, 402] width 1188 height 684
click at [1197, 357] on input "18.00" at bounding box center [1202, 353] width 59 height 23
type input "1"
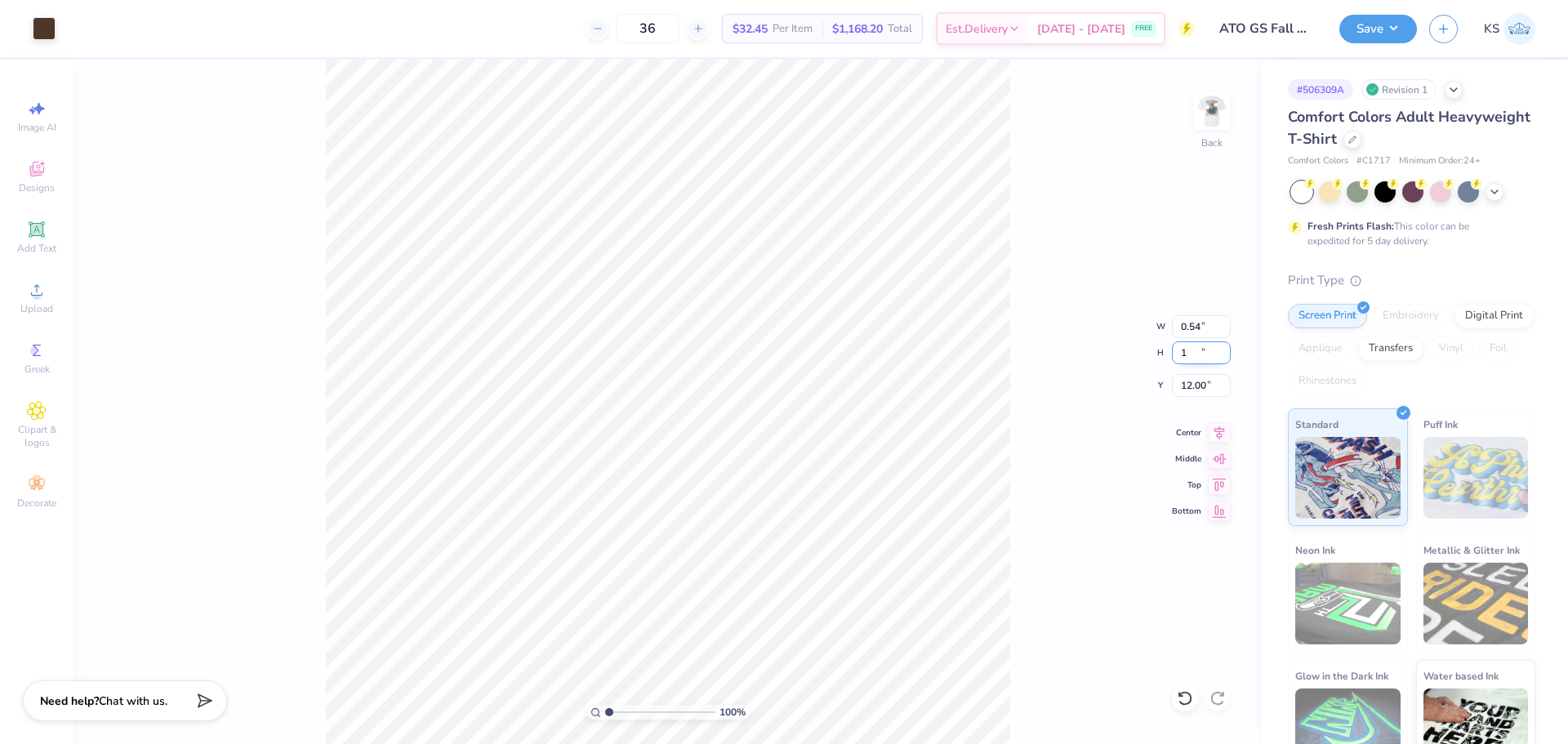
type input "0.54"
type input "1.00"
type input "12.00"
type input "5.21"
click at [655, 714] on input "range" at bounding box center [660, 712] width 110 height 14
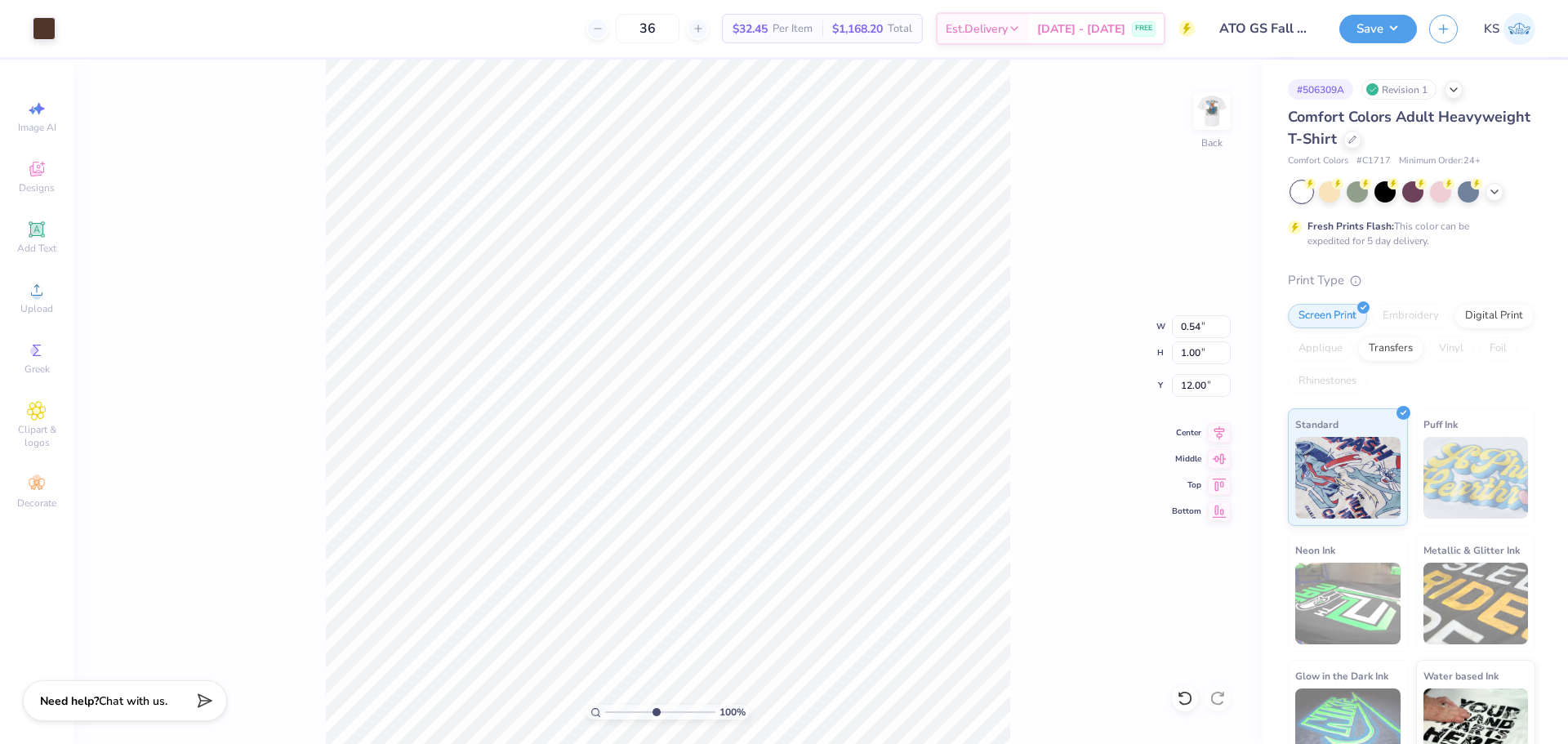
type input "6.59"
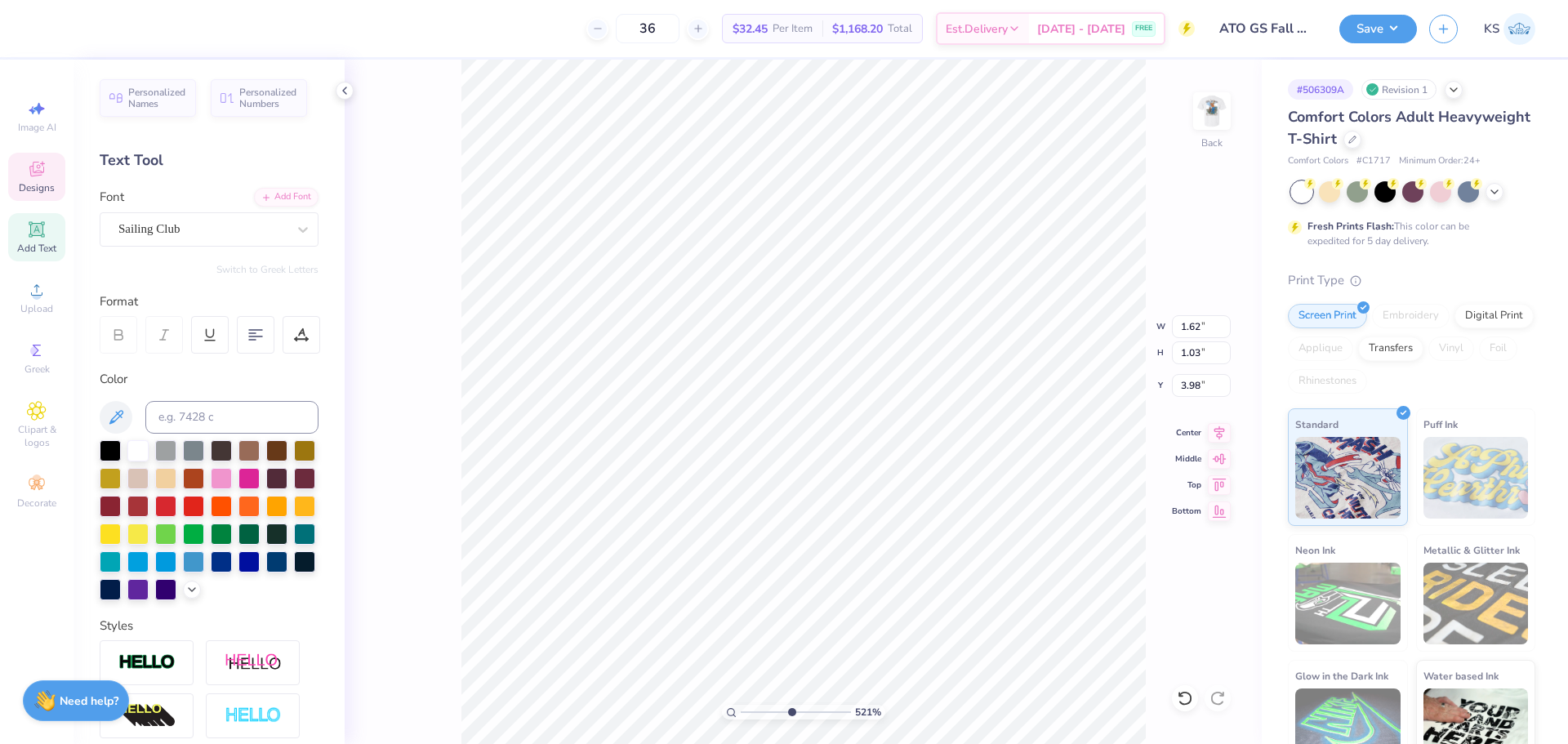
scroll to position [13, 2]
type textarea "AT"
click at [1207, 361] on input "1.03" at bounding box center [1202, 353] width 59 height 23
type input "1.05"
type input "1.00"
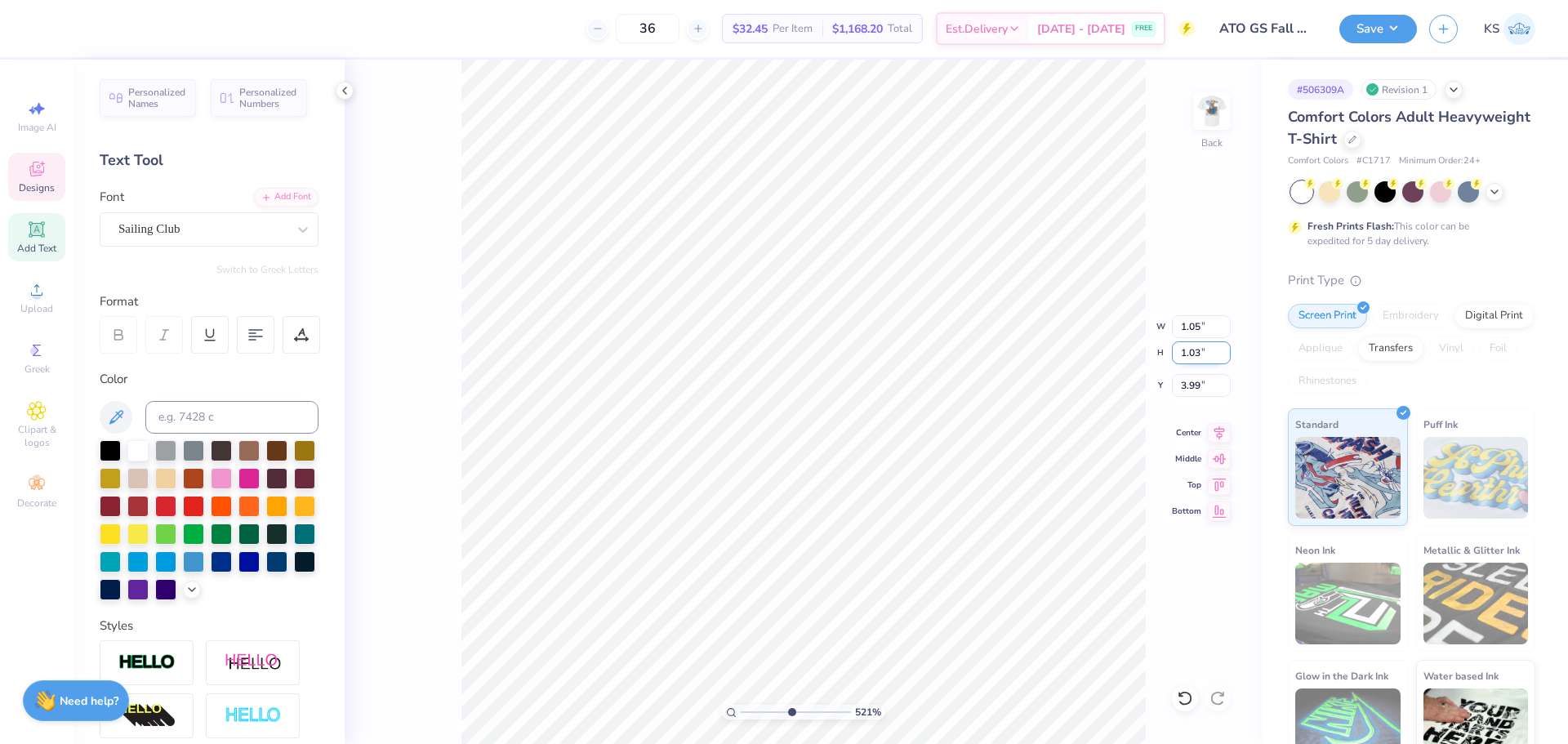
type input "3.99"
type input "0.54"
type input "3.99"
drag, startPoint x: 1200, startPoint y: 353, endPoint x: 1204, endPoint y: 339, distance: 14.6
click at [1201, 353] on input "1.00" at bounding box center [1202, 353] width 59 height 23
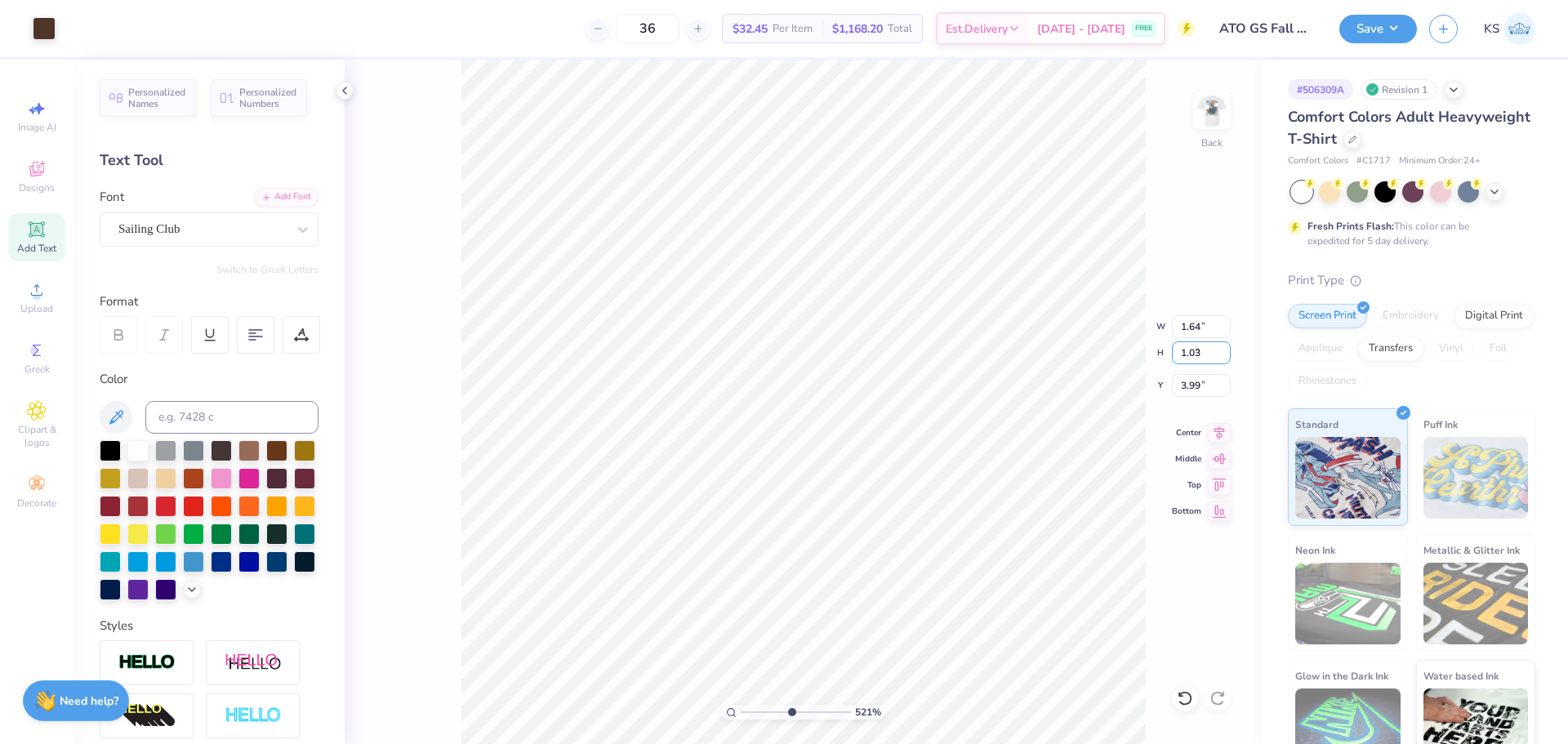
type input "1.03"
type input "1.69"
type input "3.98"
drag, startPoint x: 750, startPoint y: 712, endPoint x: 638, endPoint y: 701, distance: 112.5
type input "1"
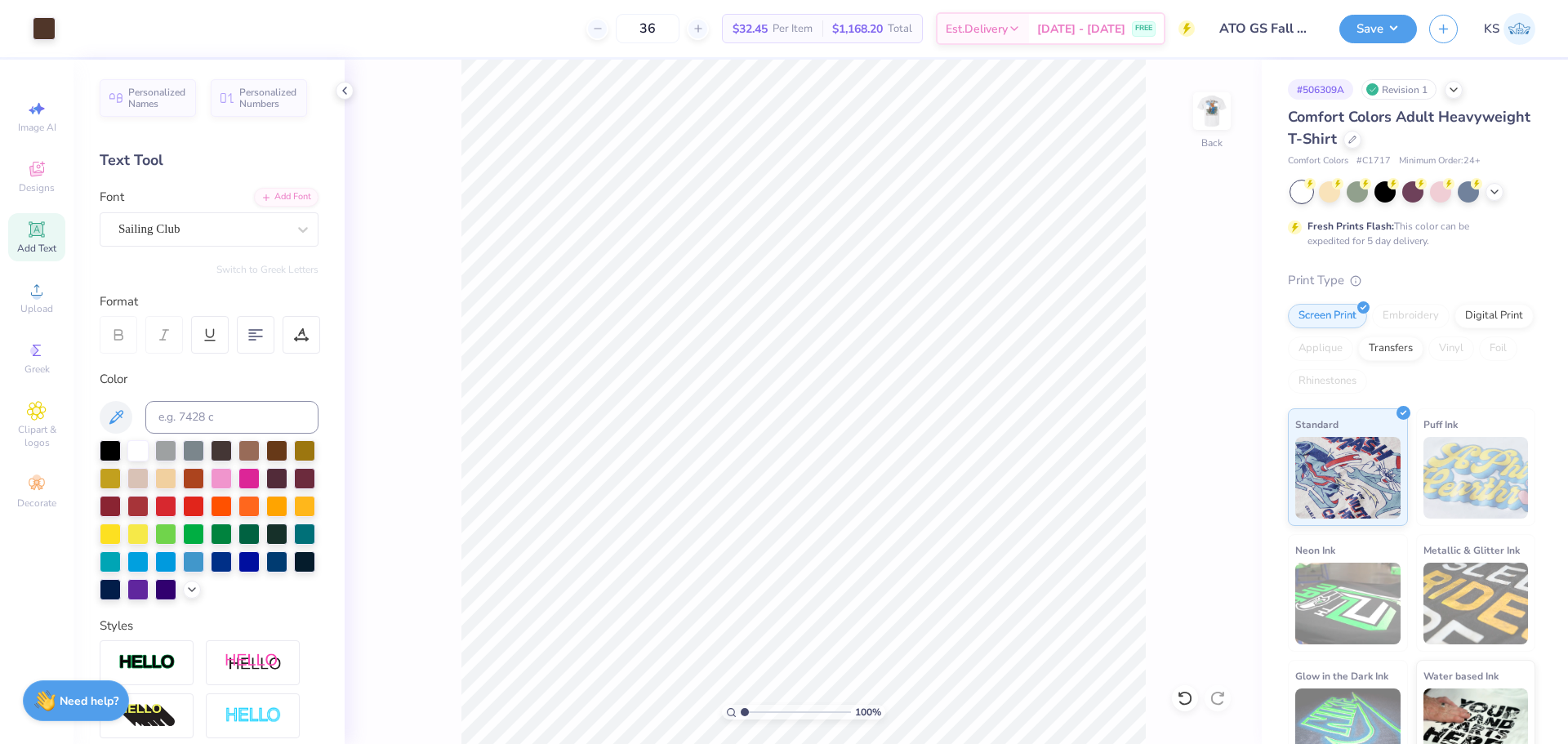
click at [741, 705] on input "range" at bounding box center [795, 712] width 110 height 14
click at [1211, 104] on img at bounding box center [1212, 111] width 65 height 65
type input "20.22"
type textarea "ETA ZETA"
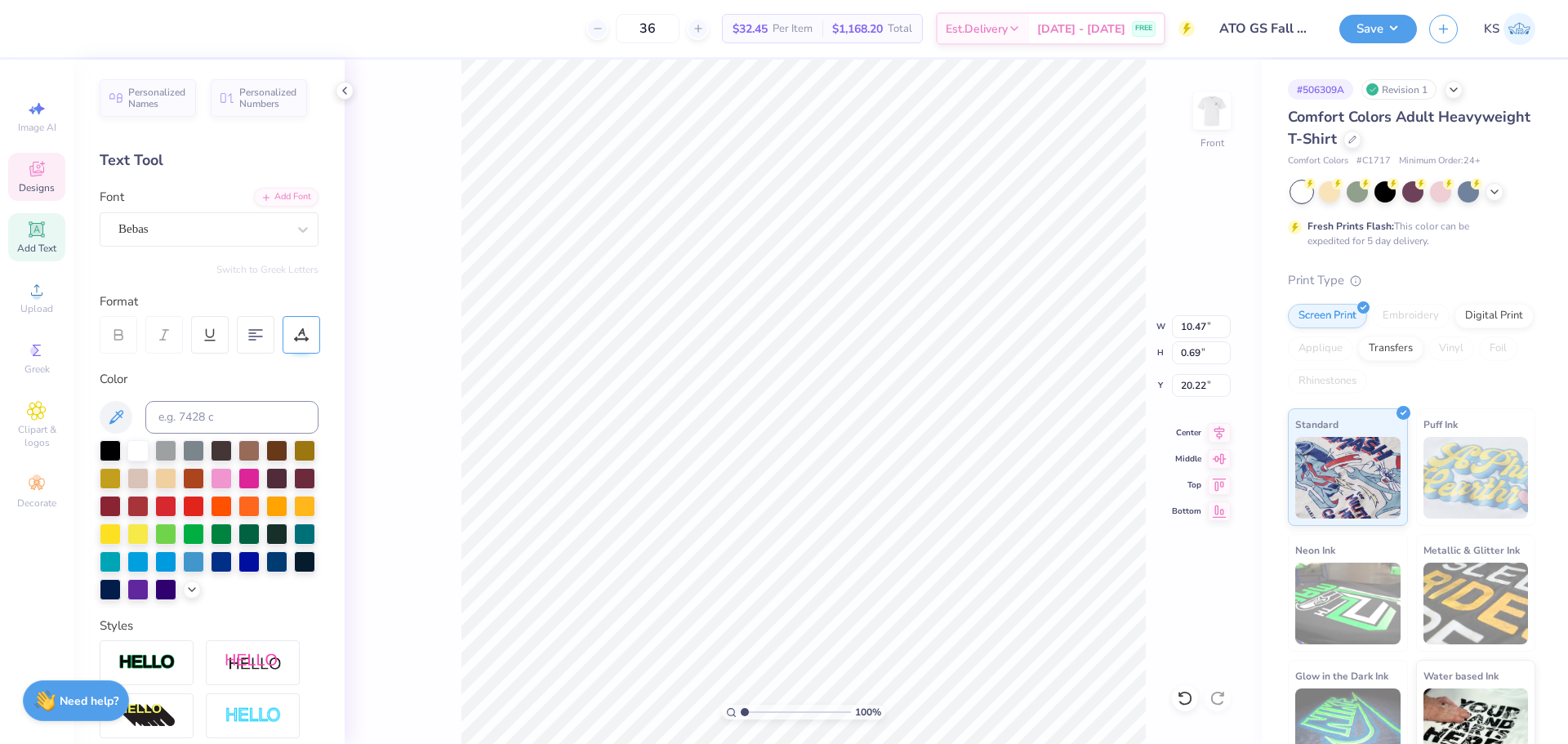
click at [298, 334] on icon at bounding box center [301, 335] width 14 height 14
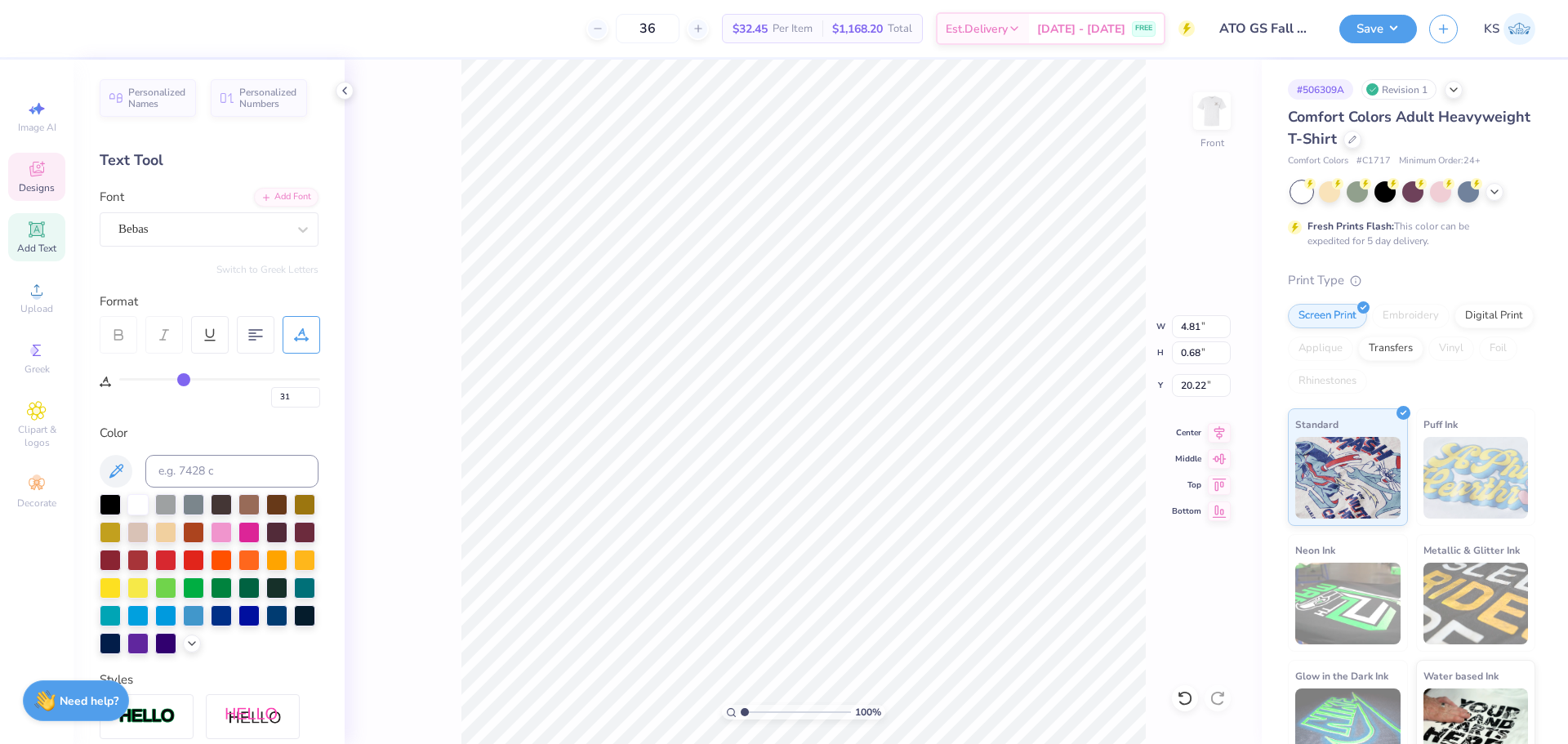
type input "4.81"
type input "0.68"
type input "20.23"
click at [284, 394] on input "31" at bounding box center [296, 397] width 49 height 21
type input "20"
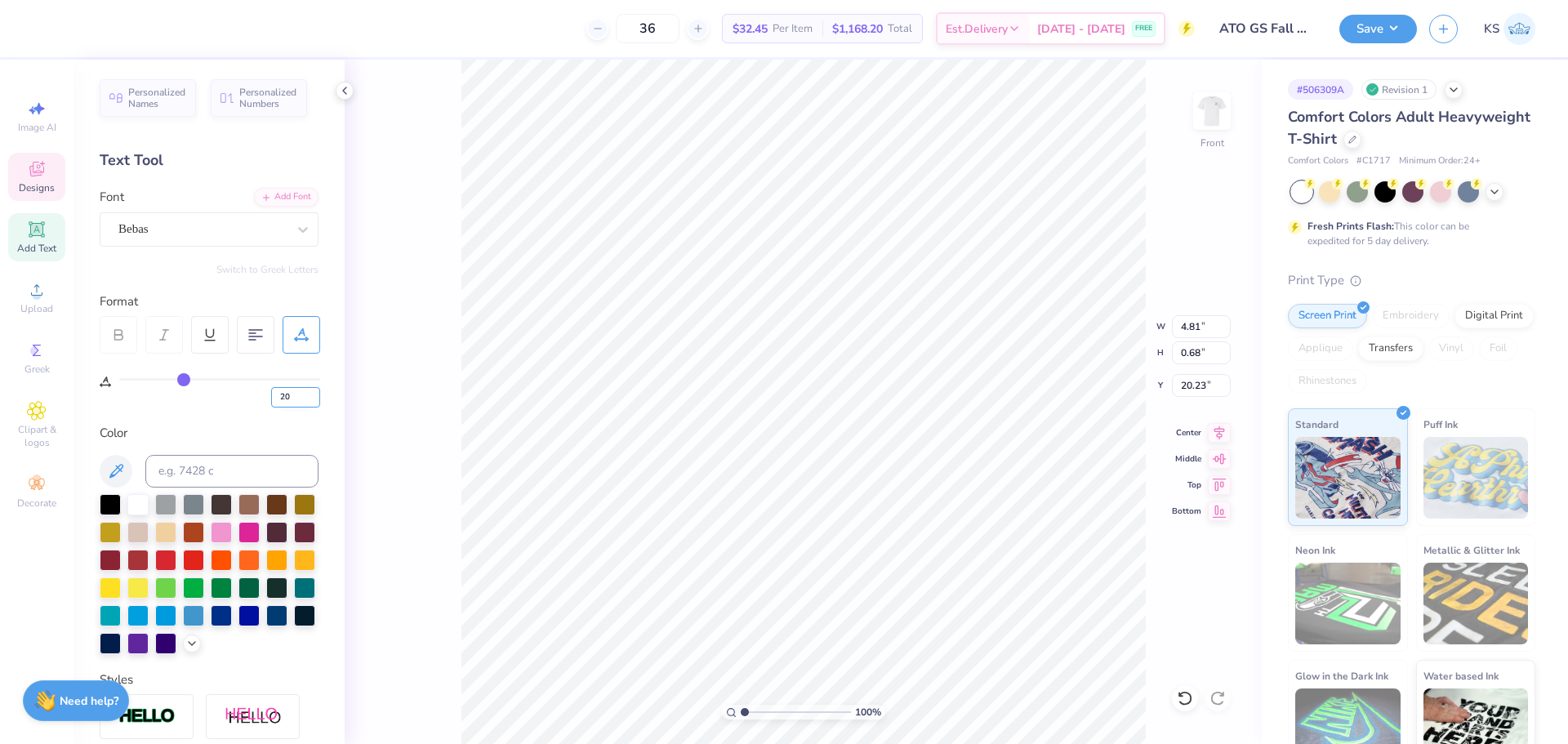
type input "20"
type input "4.06"
type input "7.61"
click at [1198, 324] on input "4.06" at bounding box center [1202, 327] width 59 height 23
drag, startPoint x: 1191, startPoint y: 350, endPoint x: 1222, endPoint y: 351, distance: 31.0
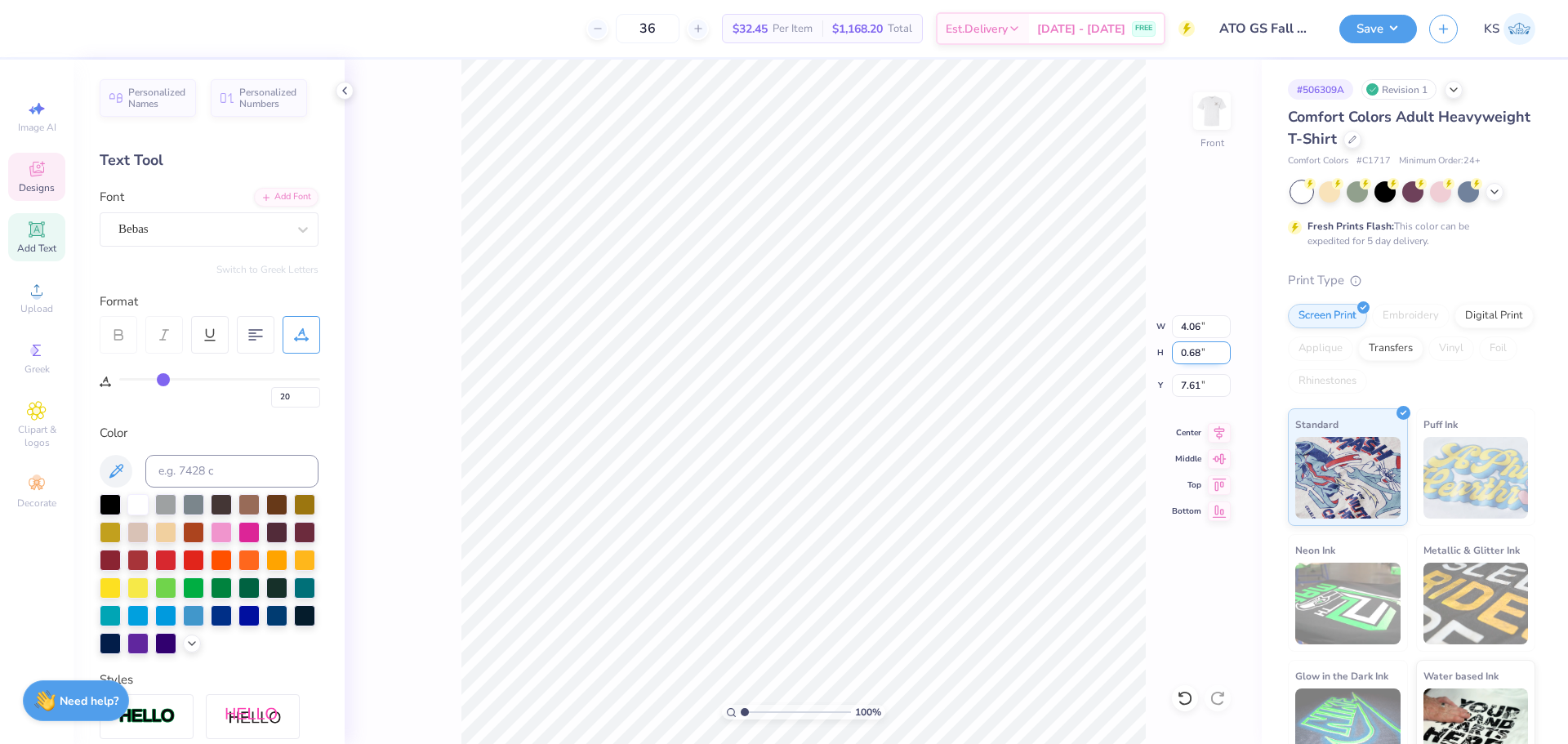
click at [1222, 351] on input "0.68" at bounding box center [1202, 353] width 59 height 23
type input "0.3"
type input "1.81"
type input "0.30"
type input "7.79"
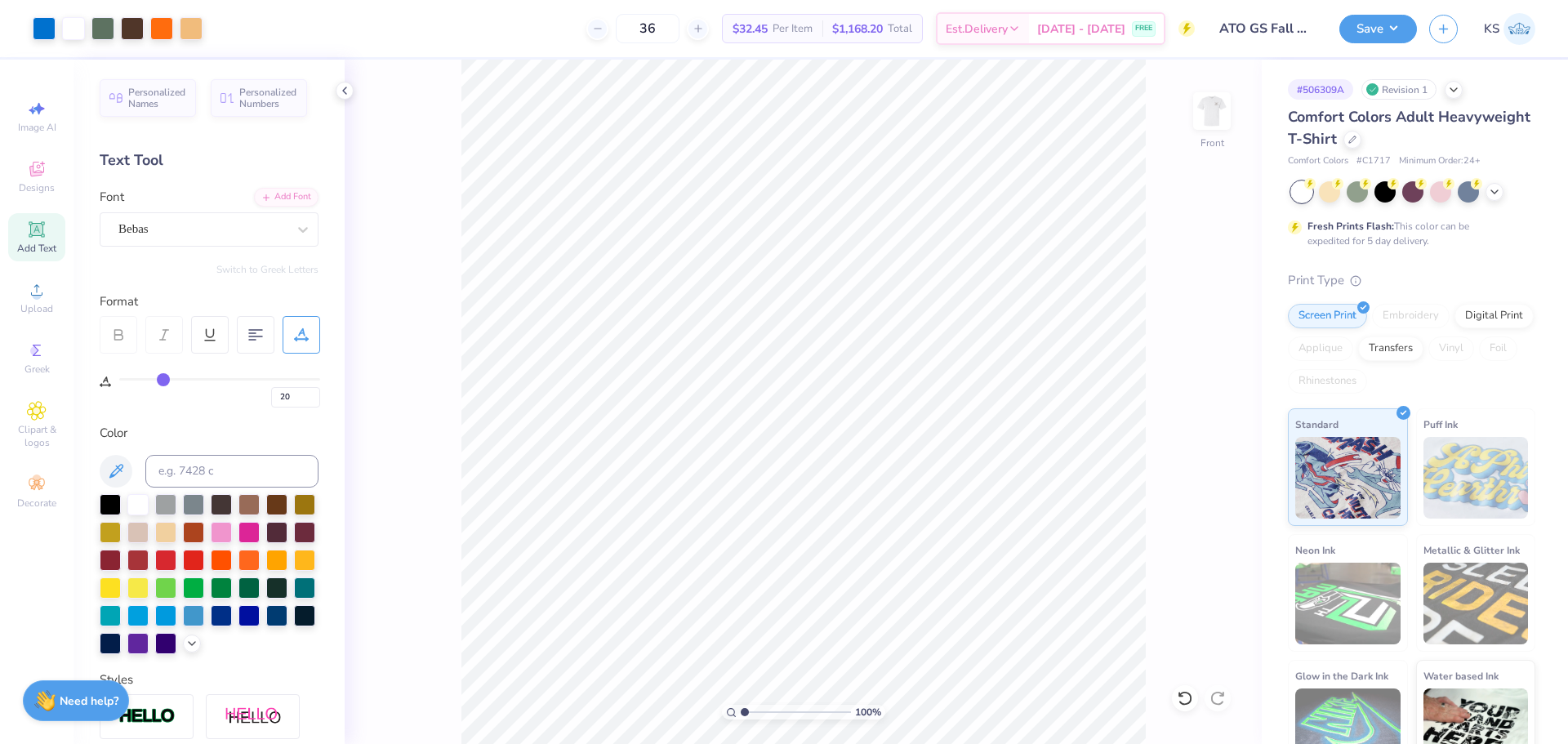
type input "2.23"
click at [758, 716] on input "range" at bounding box center [795, 712] width 110 height 14
click at [300, 392] on input "20" at bounding box center [296, 397] width 49 height 21
type input "5"
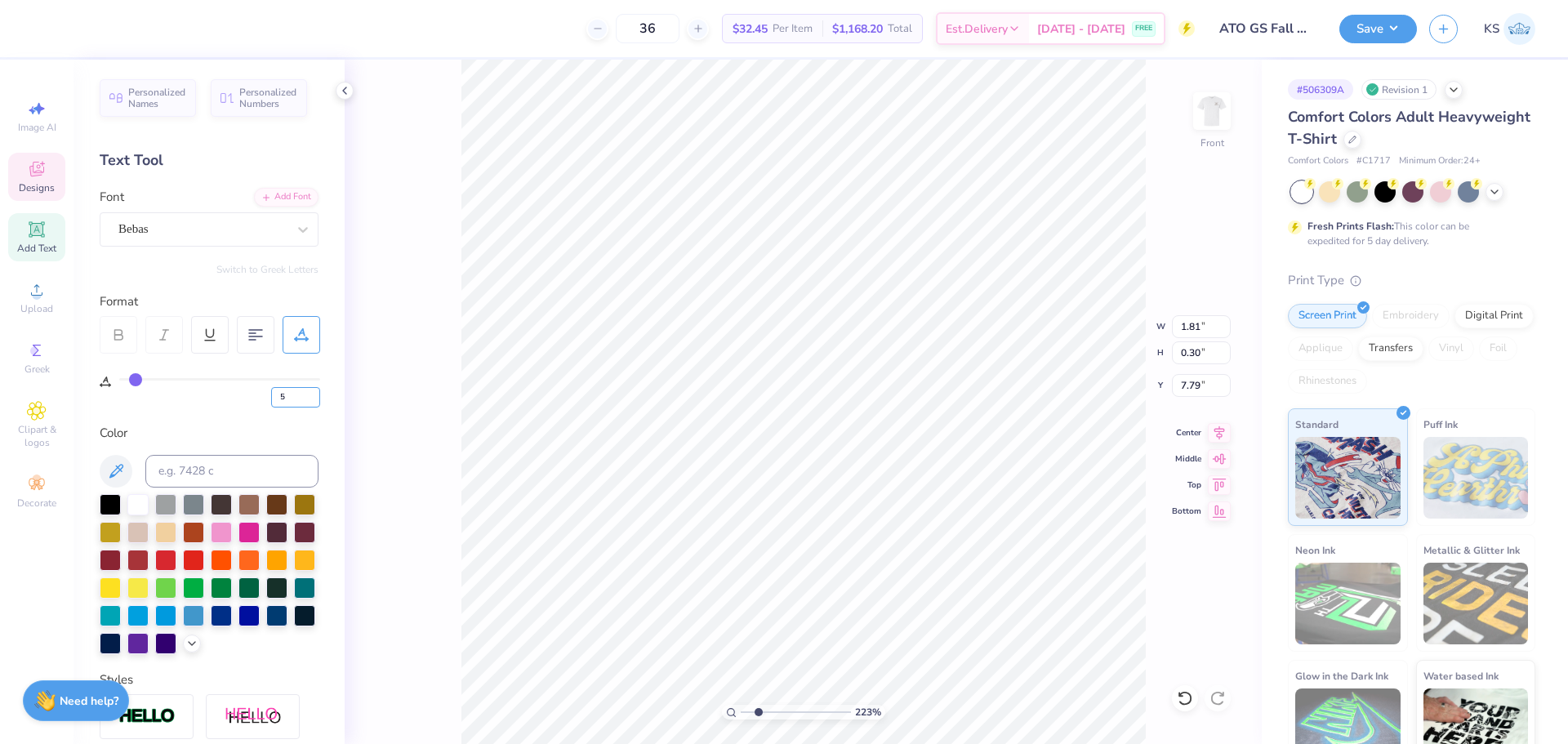
type input "1.35"
type input "7.89"
click at [1198, 326] on input "1.35" at bounding box center [1202, 327] width 59 height 23
type input "3.00"
type input "0.66"
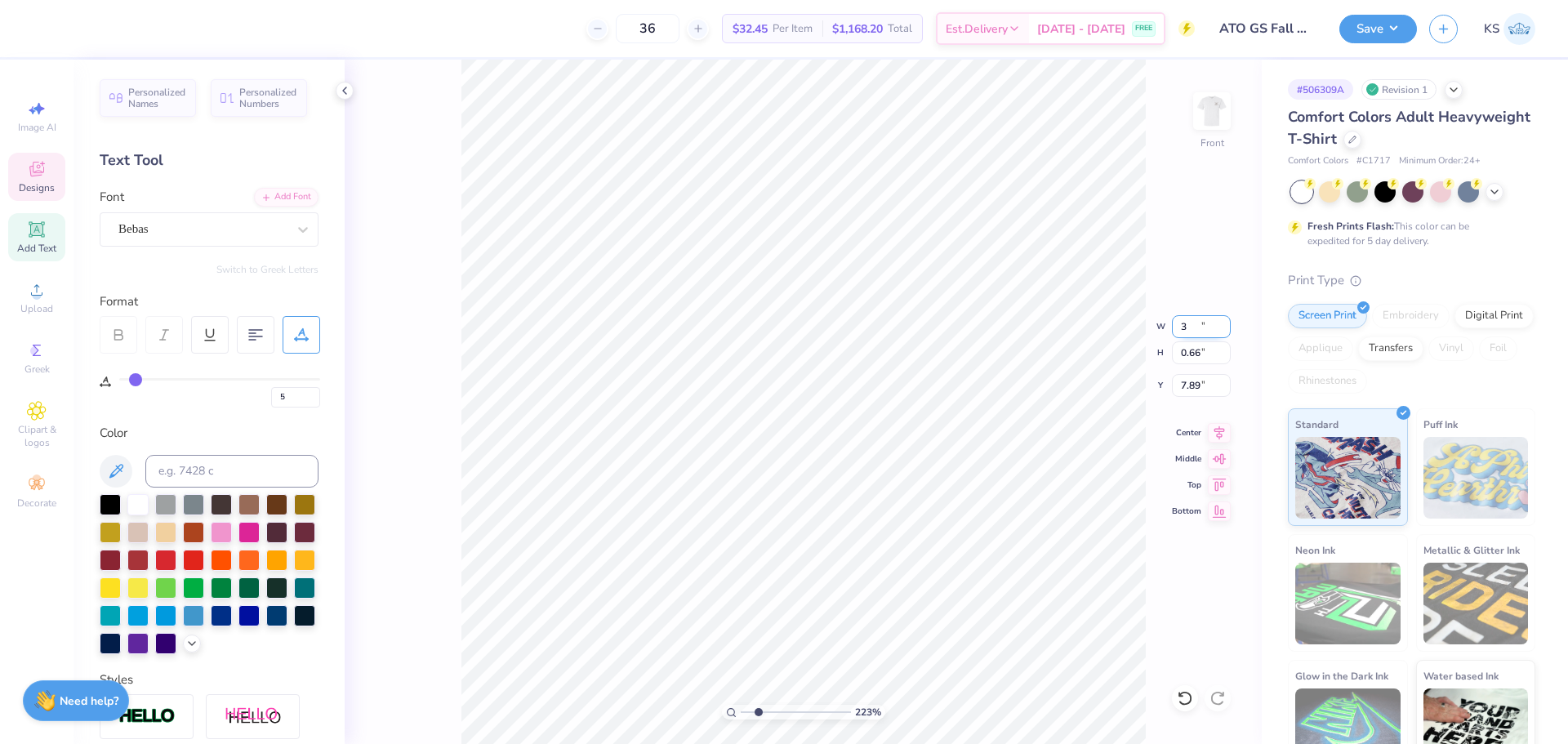
type input "7.71"
click at [1187, 328] on input "3.00" at bounding box center [1202, 327] width 59 height 23
type input "2.00"
type input "0.44"
type input "7.75"
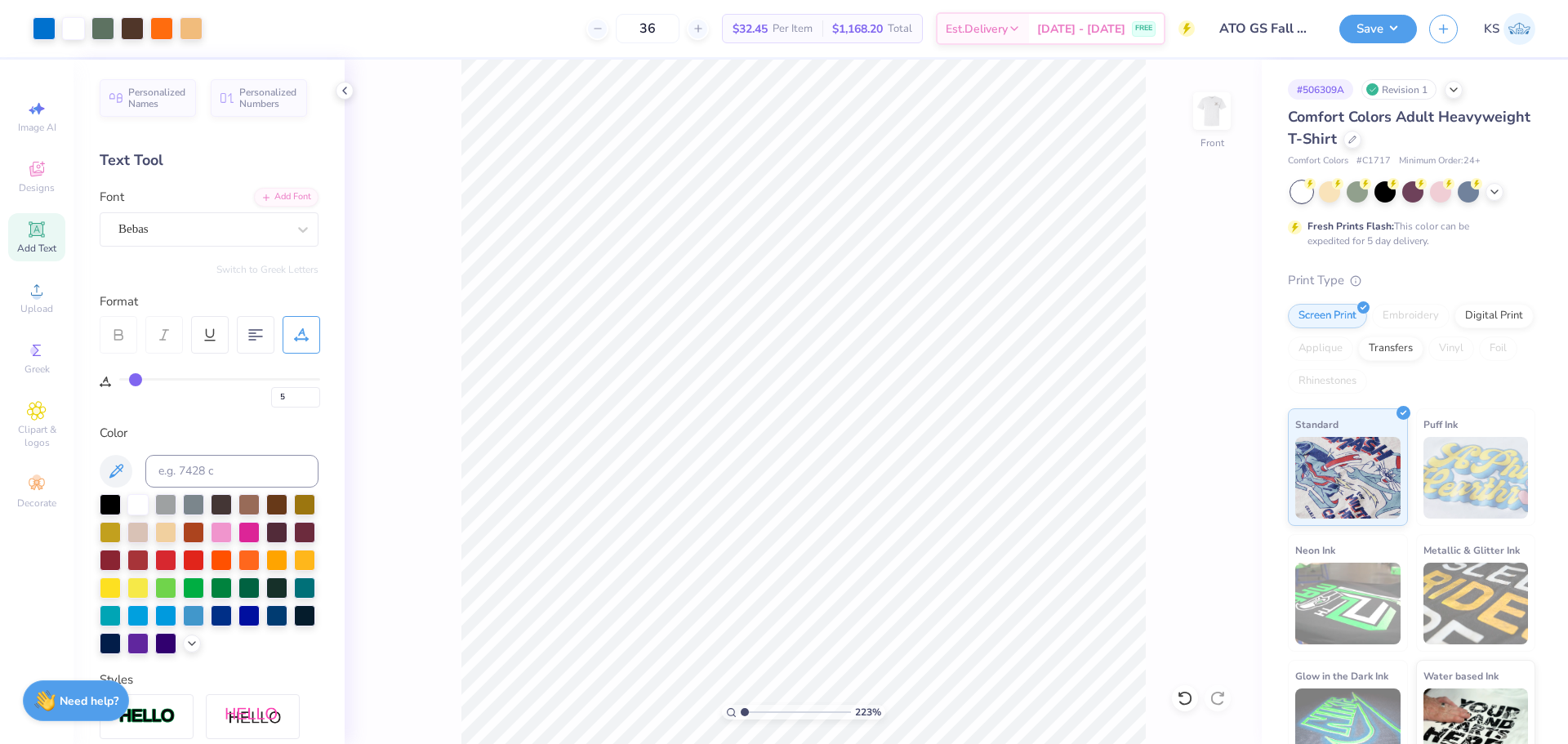
drag, startPoint x: 754, startPoint y: 712, endPoint x: 696, endPoint y: 714, distance: 58.0
type input "1"
click at [741, 714] on input "range" at bounding box center [795, 712] width 110 height 14
type input "11.68"
type input "15.00"
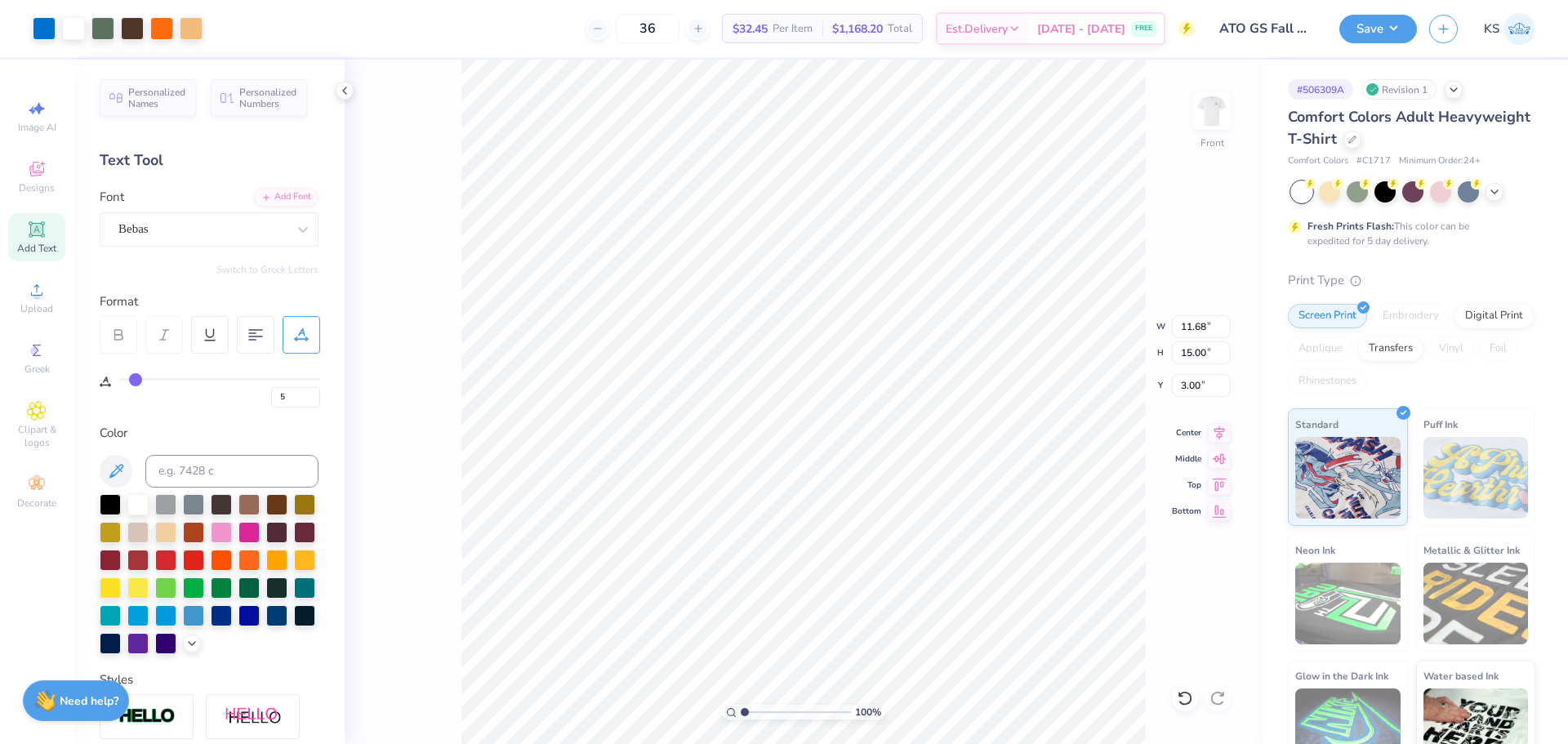
type input "3.00"
click at [24, 305] on span "Upload" at bounding box center [37, 309] width 32 height 13
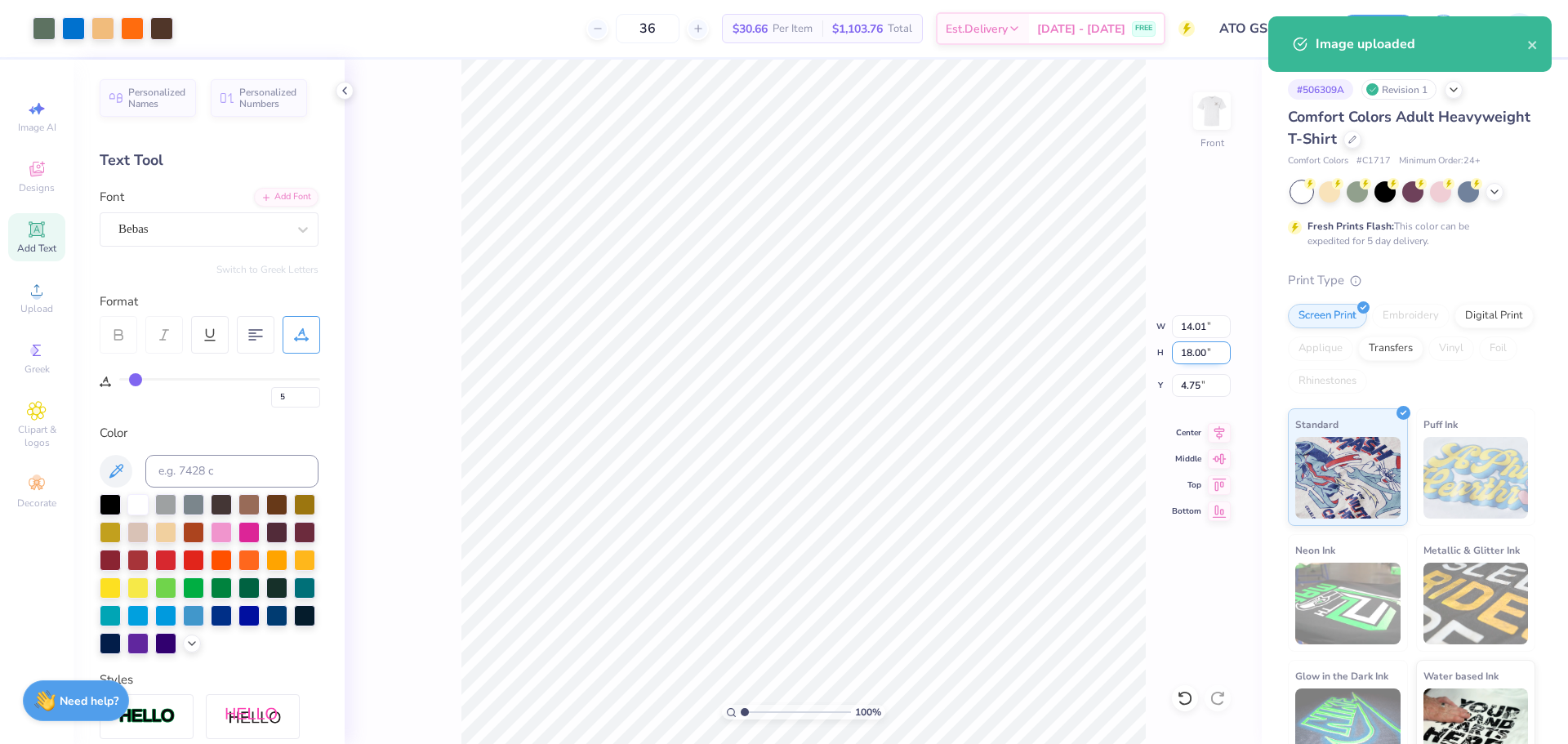
click at [1189, 355] on input "18.00" at bounding box center [1202, 353] width 59 height 23
type input "15"
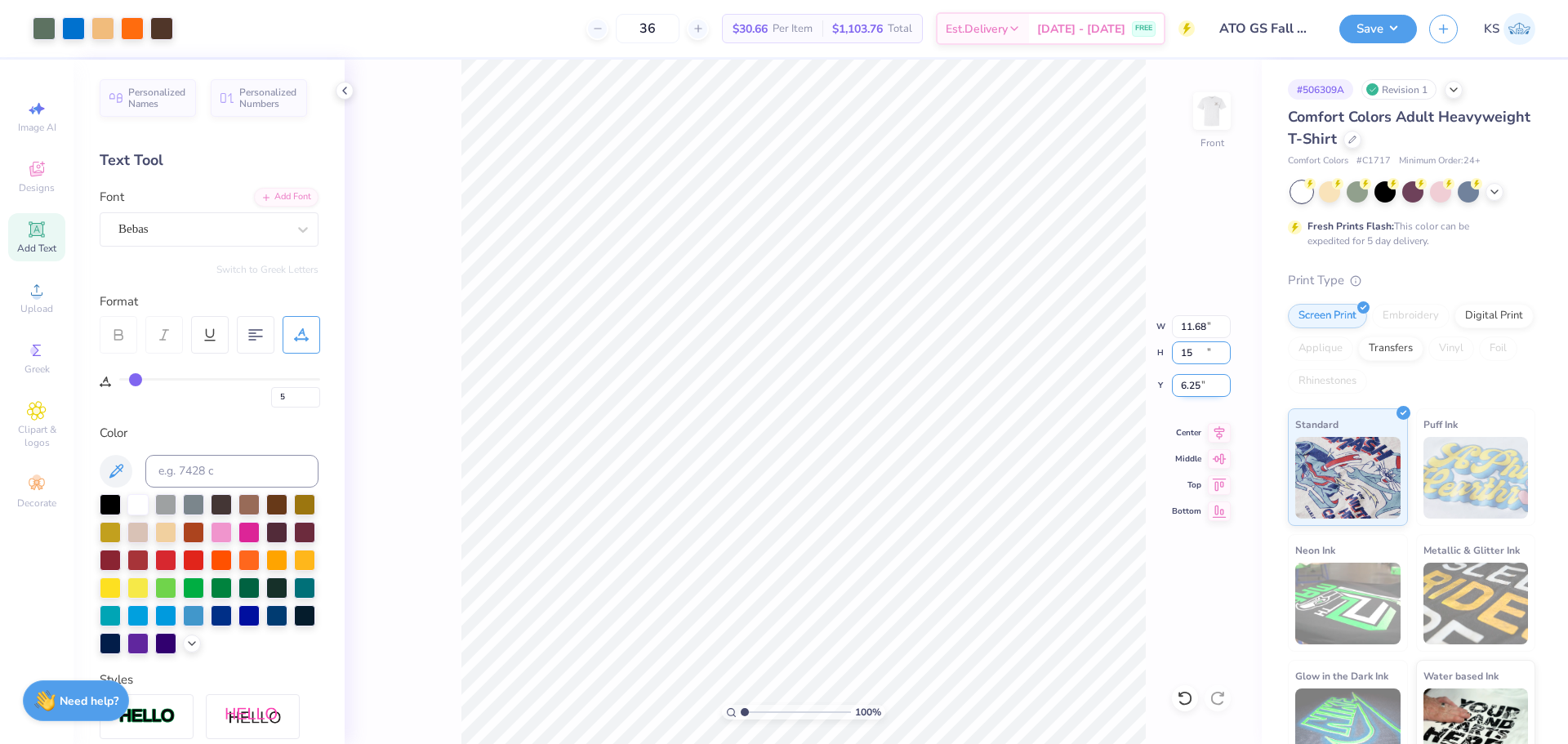
type input "11.68"
type input "15.00"
click at [1197, 389] on input "6.25" at bounding box center [1202, 386] width 59 height 23
type input "3.00"
click at [938, 731] on li "Send to Back" at bounding box center [948, 724] width 128 height 32
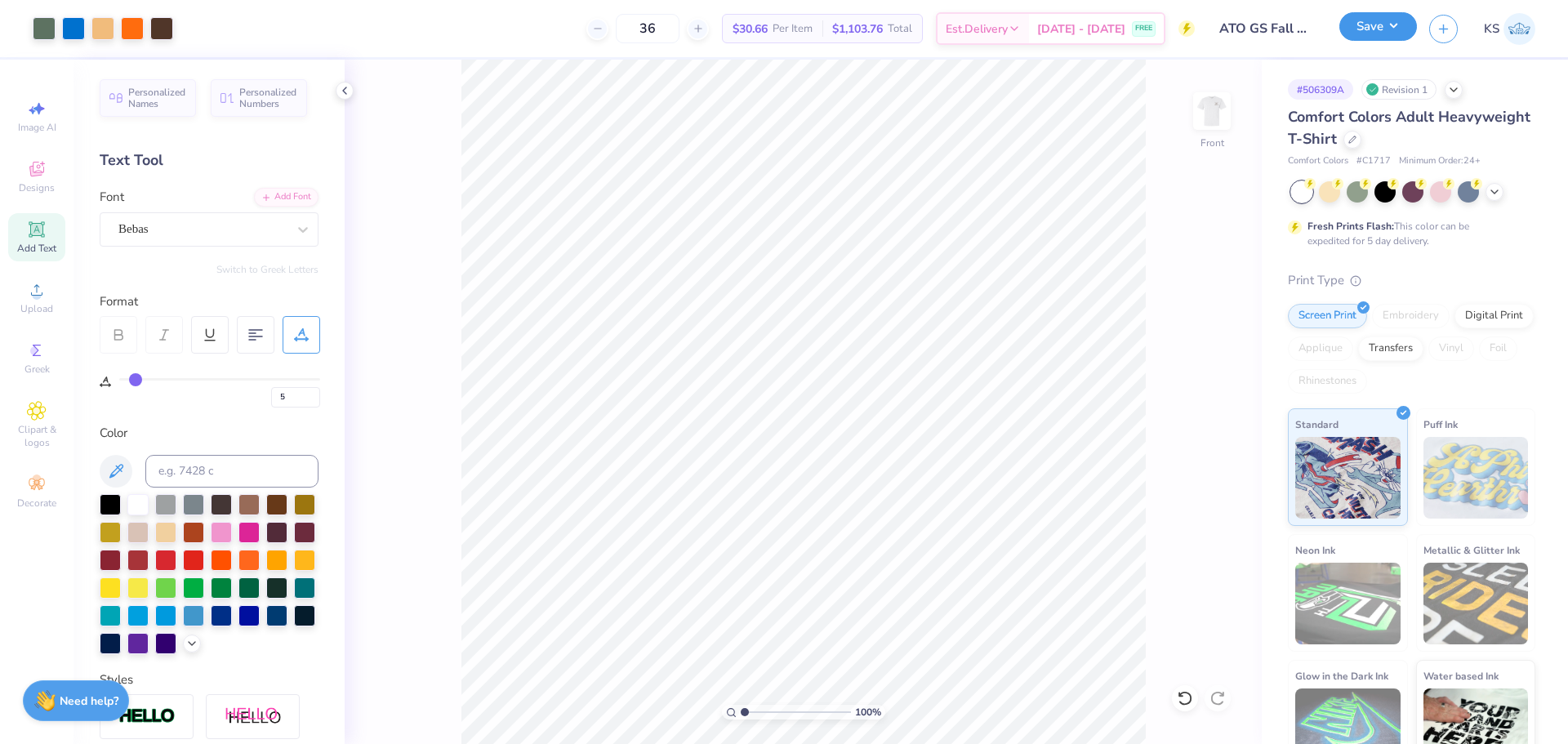
click at [1401, 27] on button "Save" at bounding box center [1378, 27] width 78 height 29
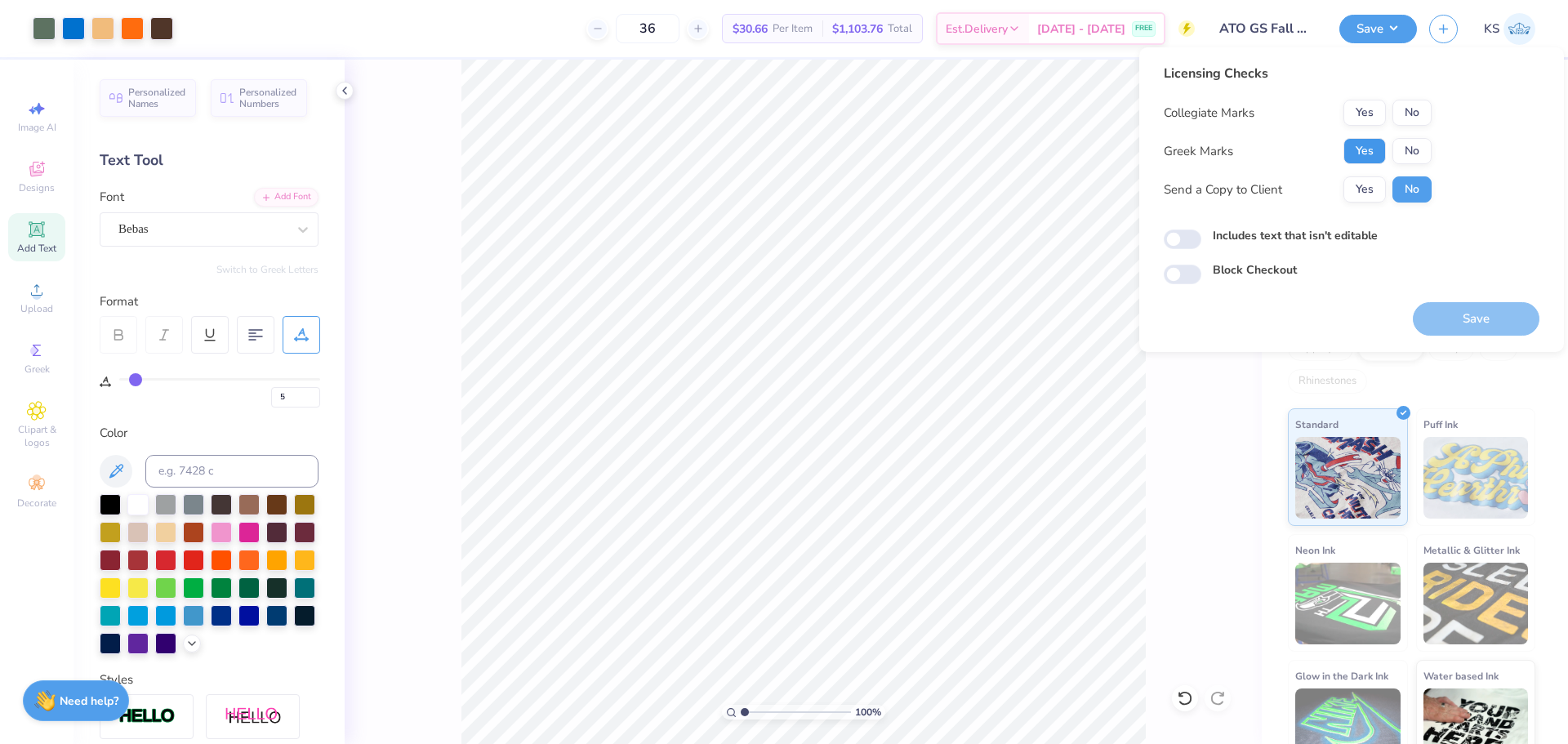
click at [1373, 158] on button "Yes" at bounding box center [1365, 150] width 42 height 26
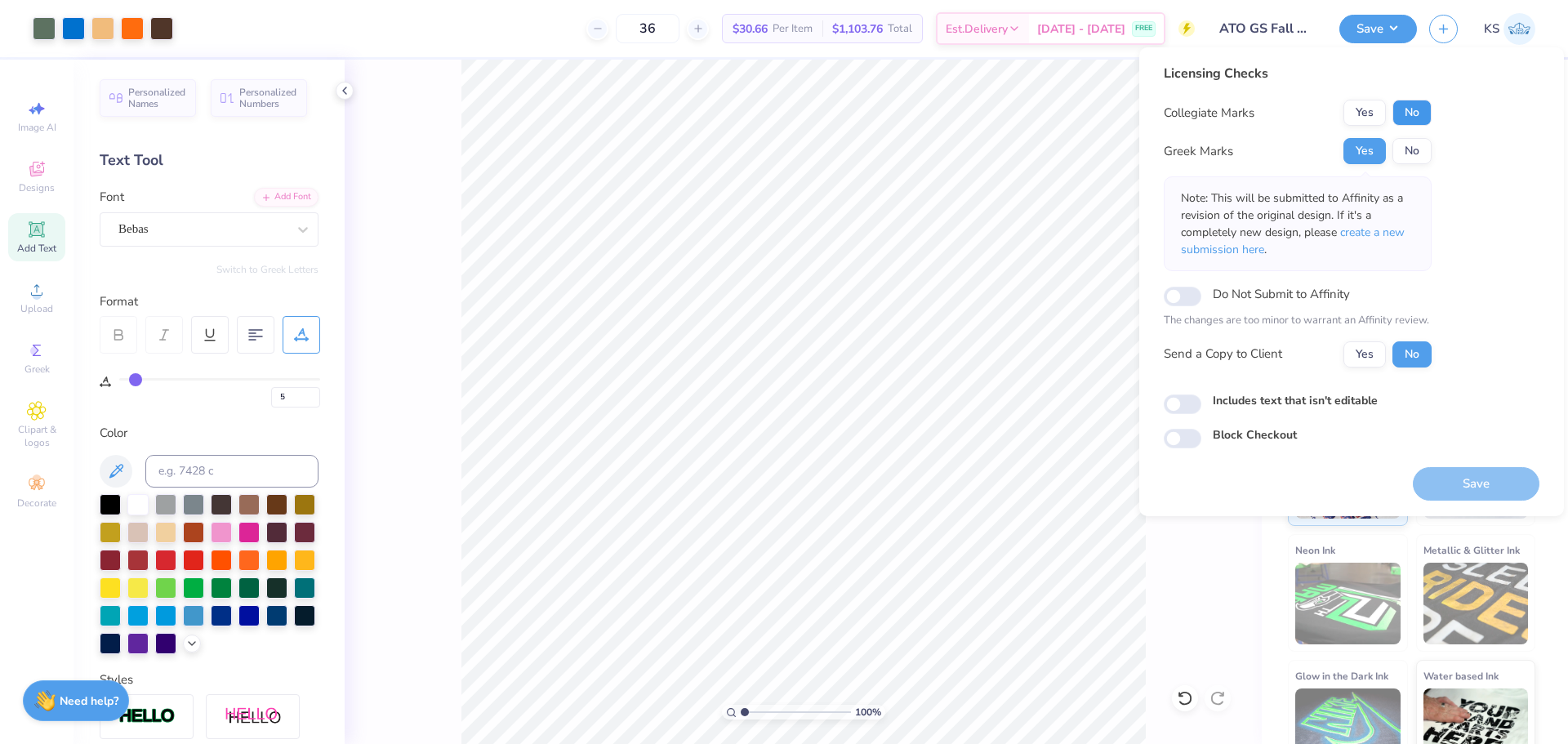
click at [1415, 118] on button "No" at bounding box center [1412, 112] width 39 height 26
click at [1366, 358] on button "Yes" at bounding box center [1365, 354] width 42 height 26
click at [1461, 489] on button "Save" at bounding box center [1476, 483] width 126 height 33
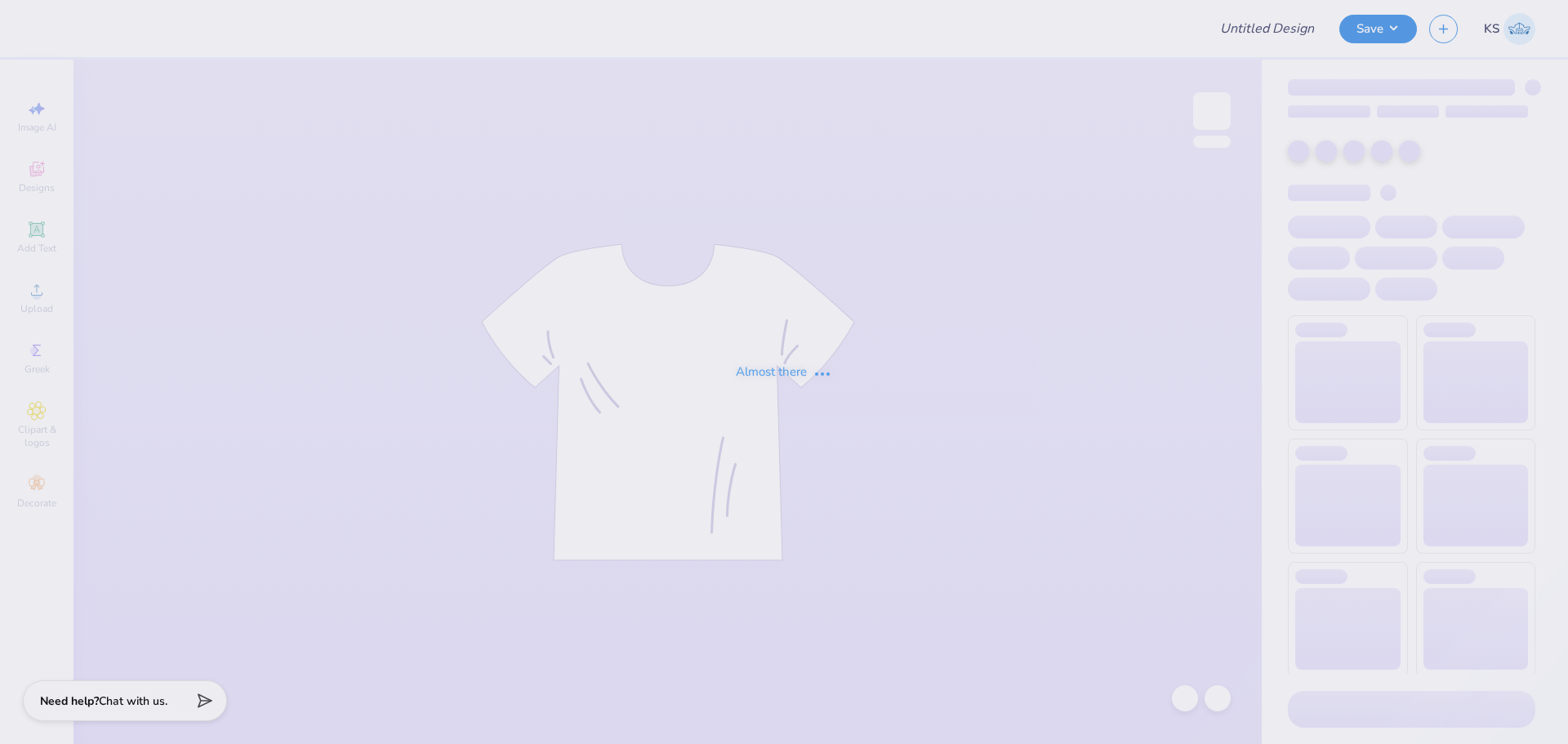
type input "GTA tee"
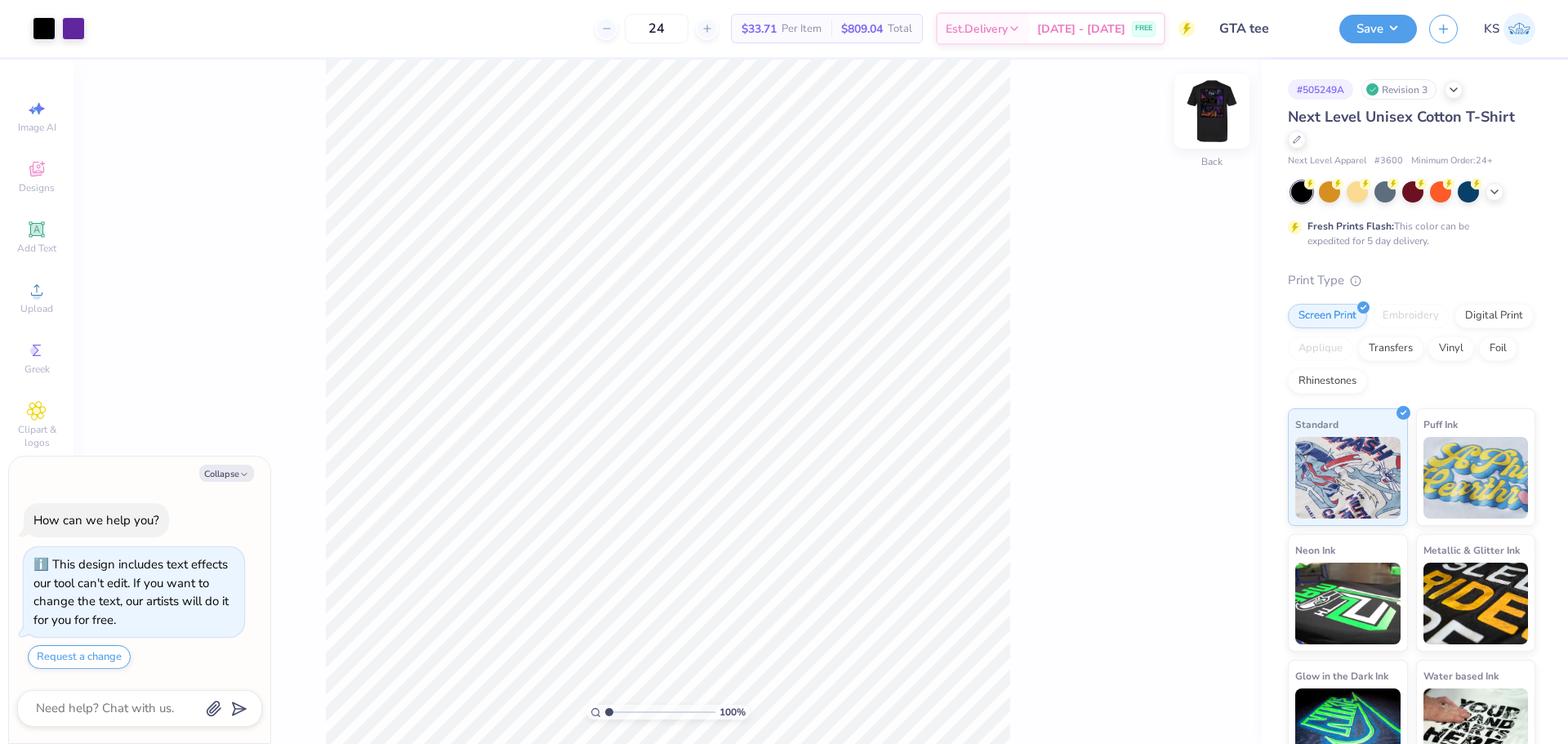
click at [1210, 116] on img at bounding box center [1212, 111] width 65 height 65
click at [1210, 116] on img at bounding box center [1212, 111] width 32 height 32
click at [29, 286] on icon at bounding box center [37, 290] width 20 height 20
click at [32, 297] on icon at bounding box center [37, 290] width 20 height 20
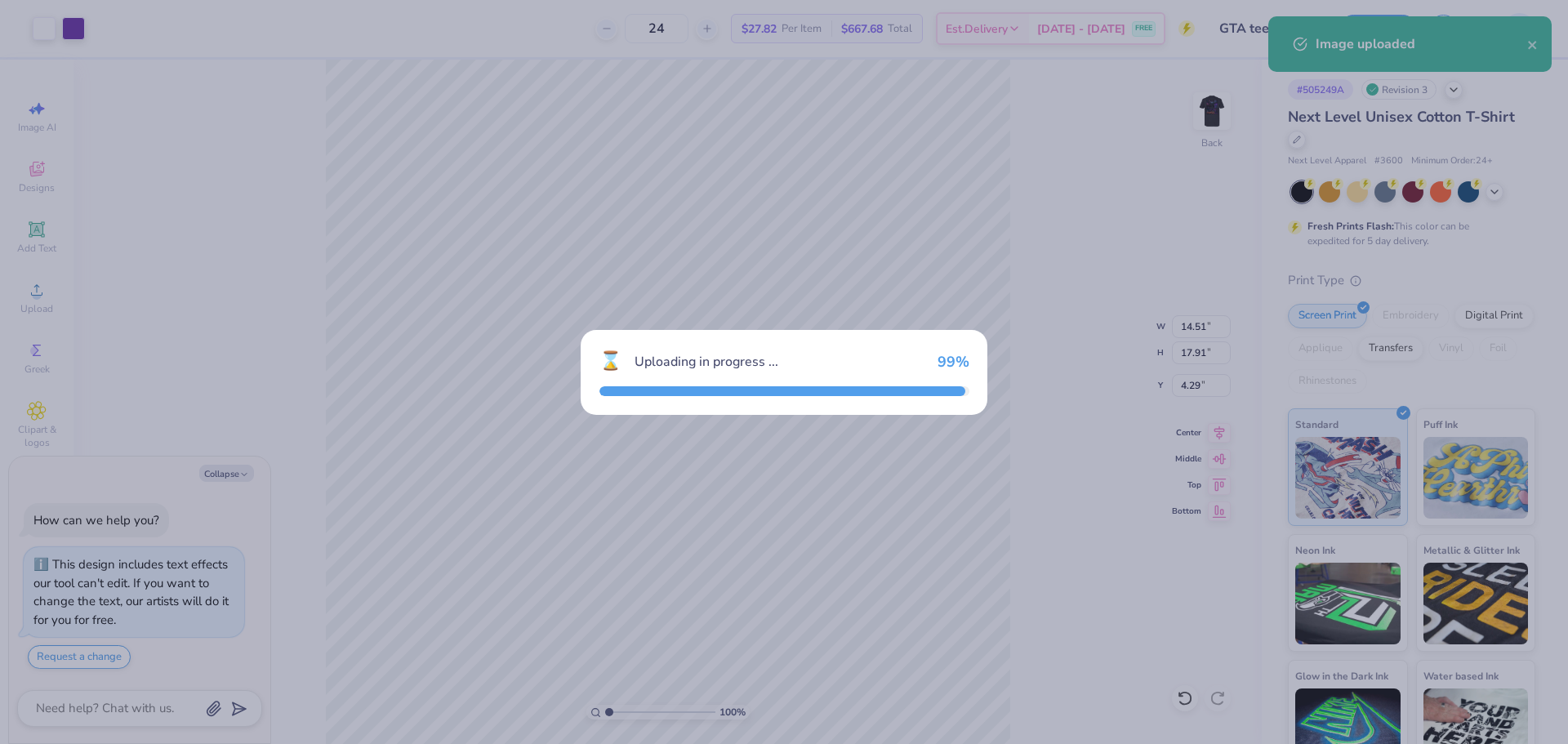
type textarea "x"
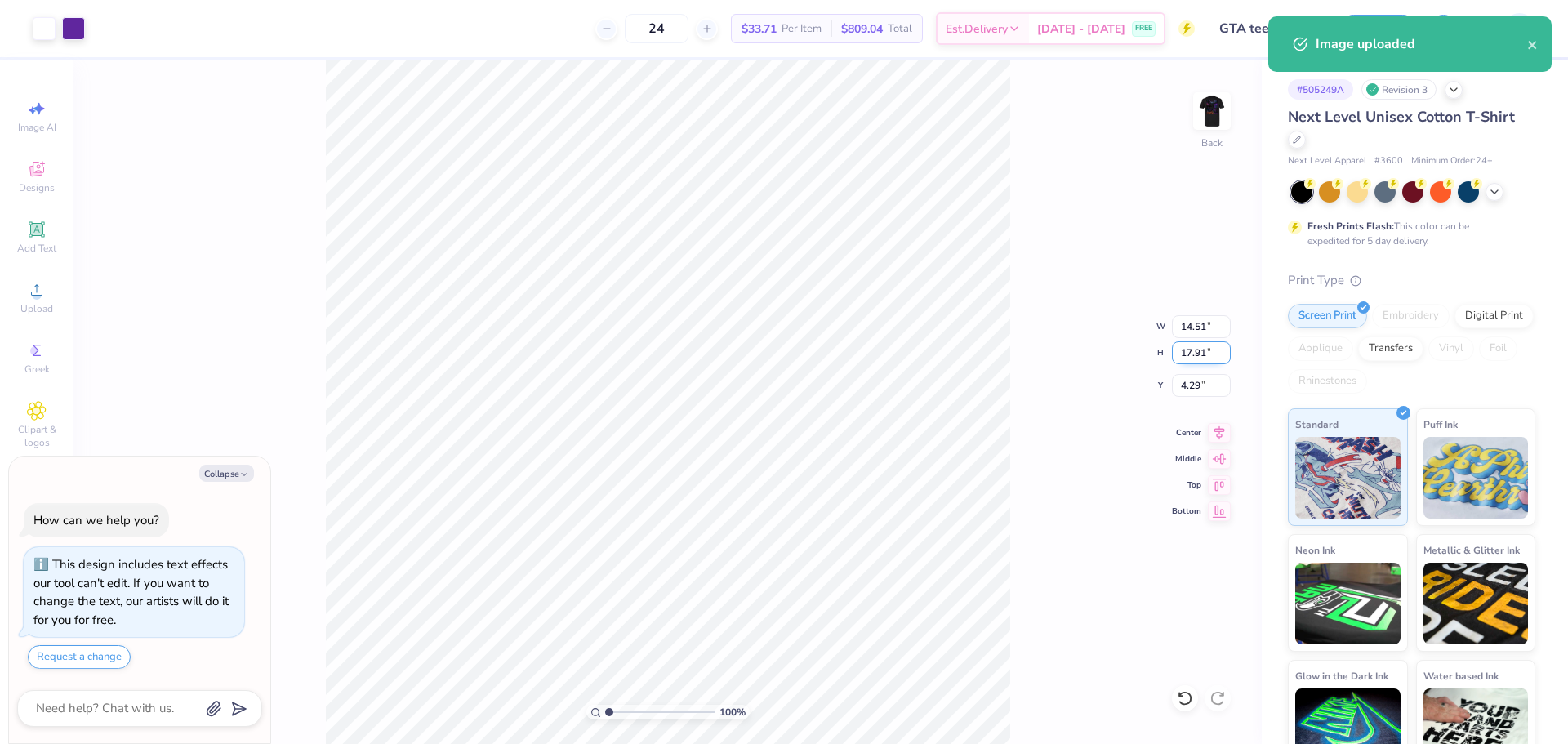
click at [1187, 351] on input "17.91" at bounding box center [1202, 353] width 59 height 23
type input "3.5"
type textarea "x"
type input "2.83"
type input "3.50"
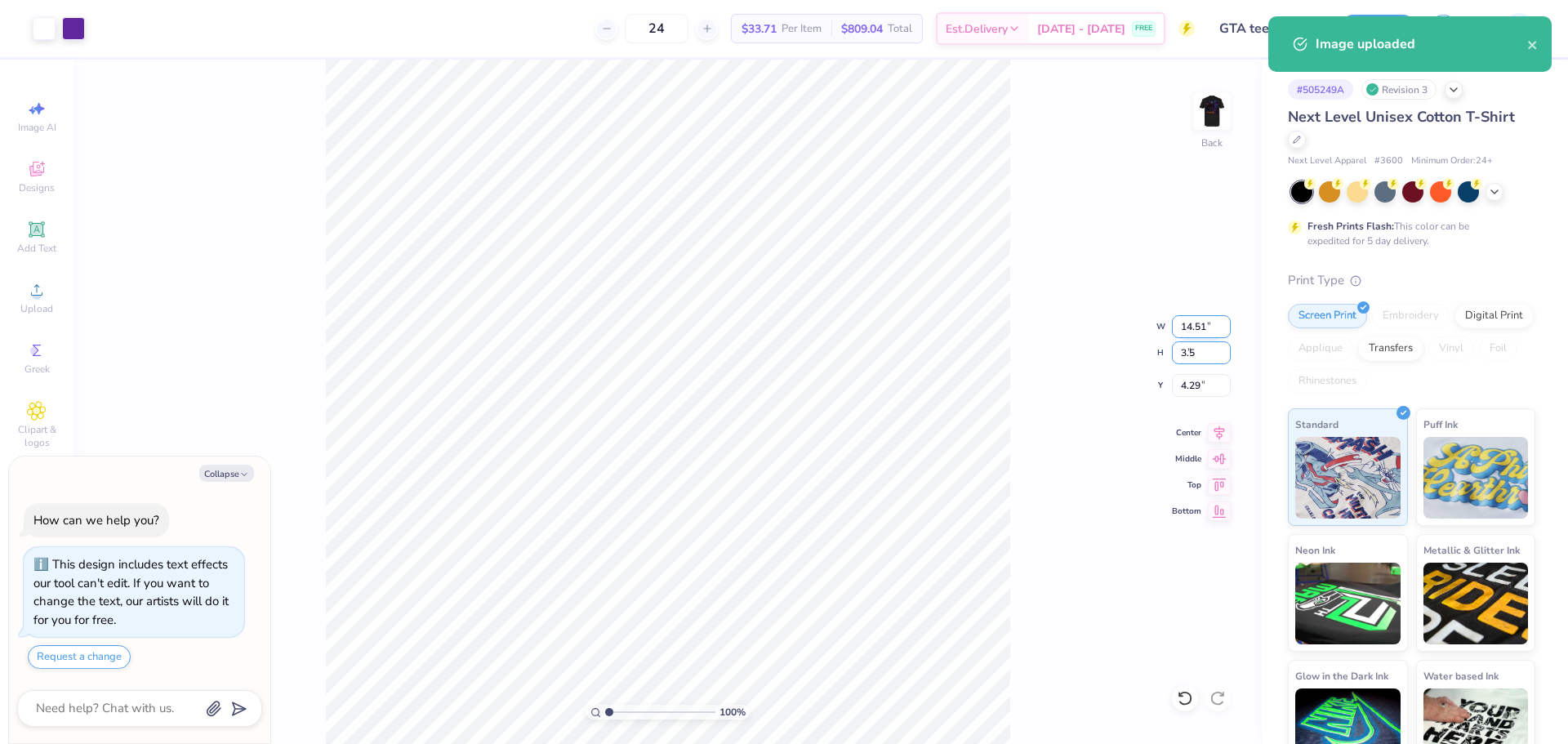
type input "11.50"
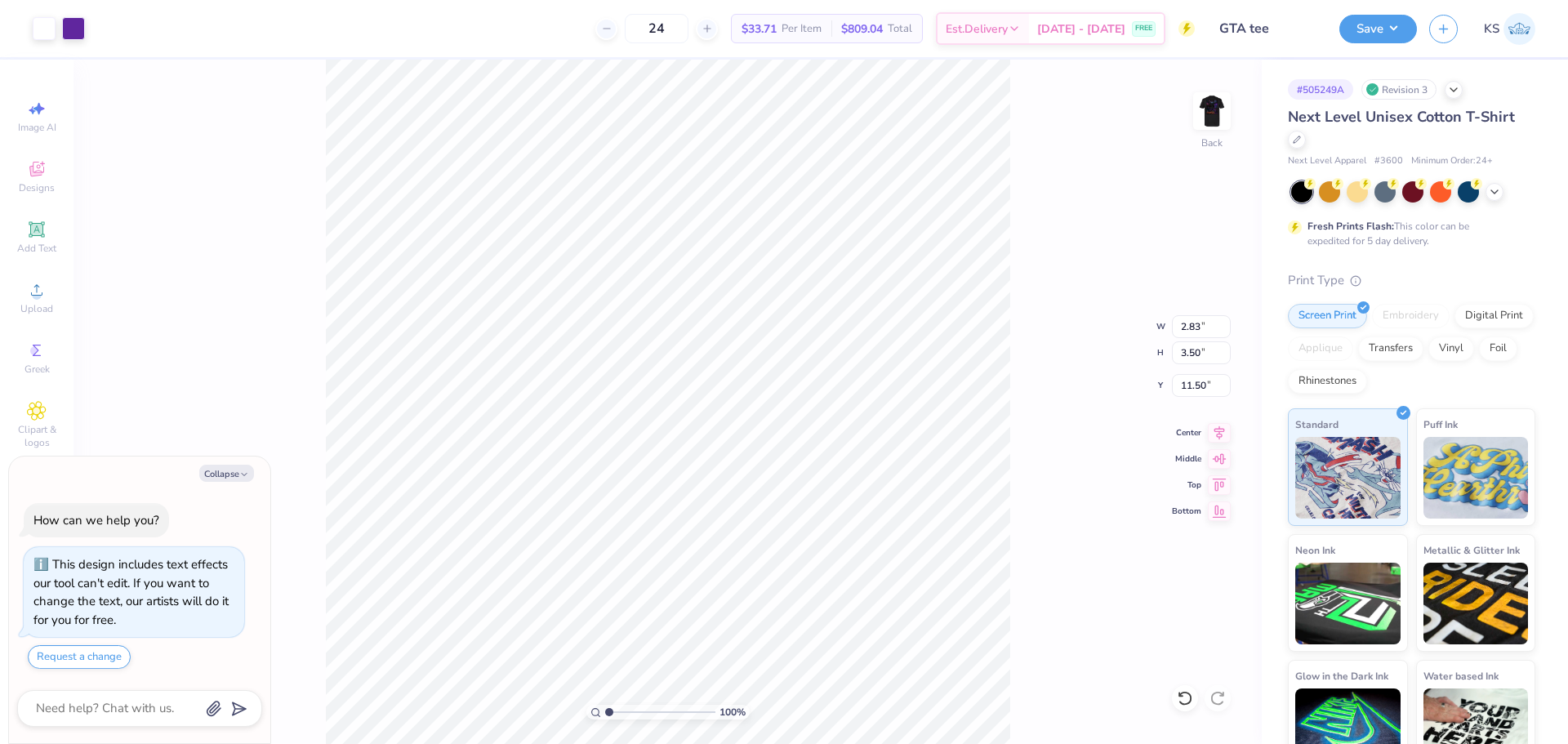
type textarea "x"
type input "3.00"
click at [1217, 111] on img at bounding box center [1212, 111] width 65 height 65
click at [44, 285] on icon at bounding box center [37, 290] width 20 height 20
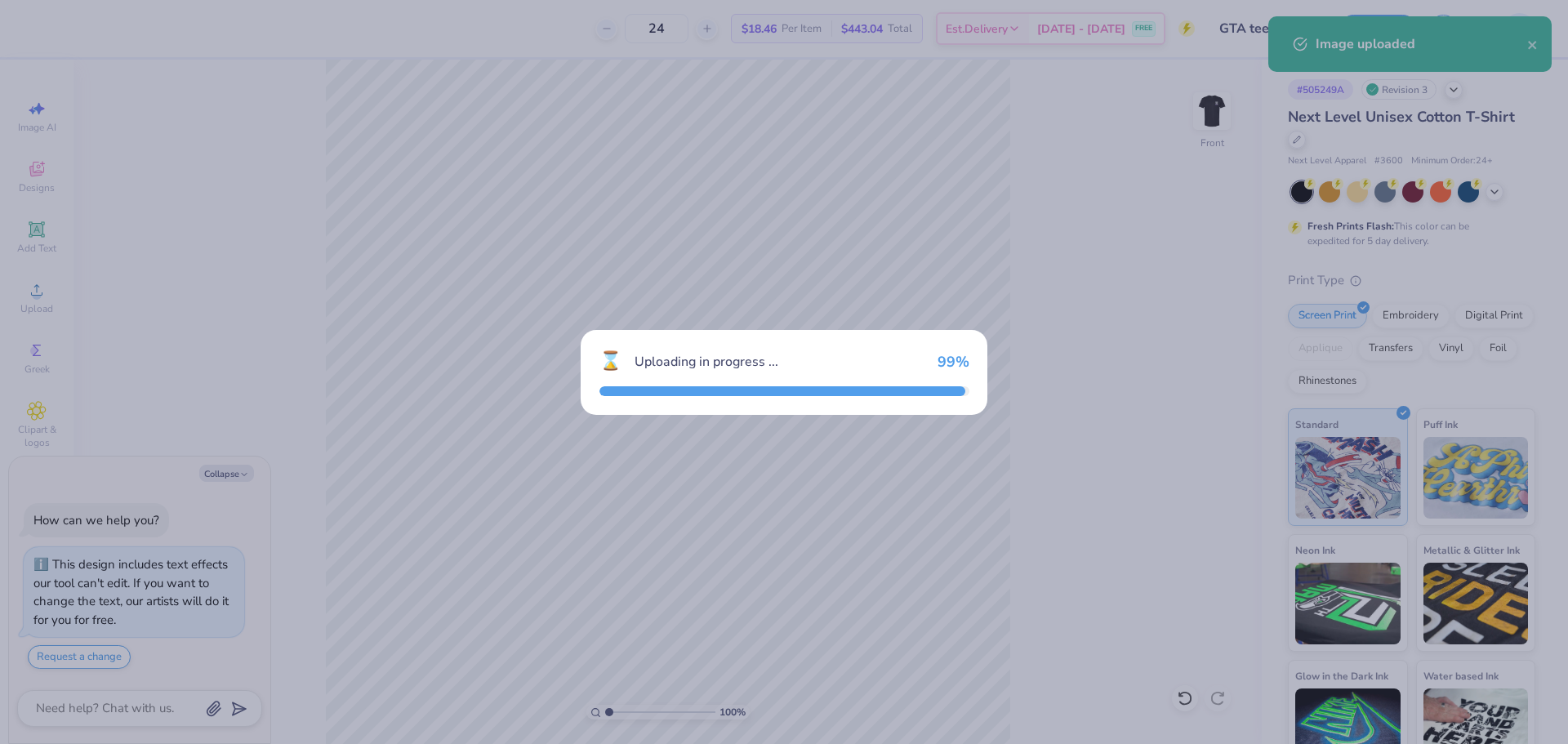
type textarea "x"
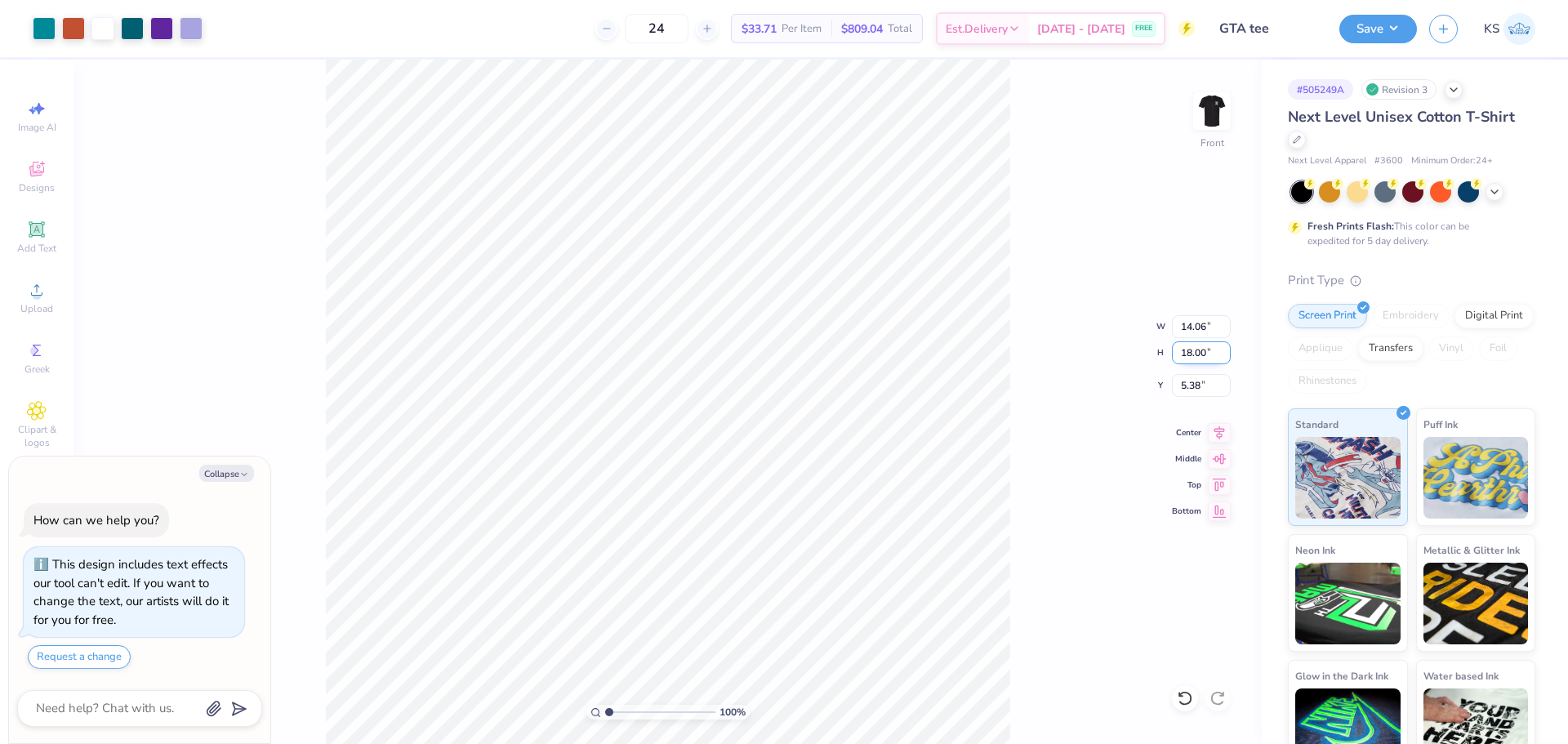
click at [1205, 361] on input "18.00" at bounding box center [1202, 353] width 59 height 23
click at [1199, 327] on input "14.06" at bounding box center [1202, 327] width 59 height 23
click at [1200, 353] on input "18.00" at bounding box center [1202, 353] width 59 height 23
type input "14"
click at [1204, 383] on input "5.38" at bounding box center [1202, 386] width 59 height 23
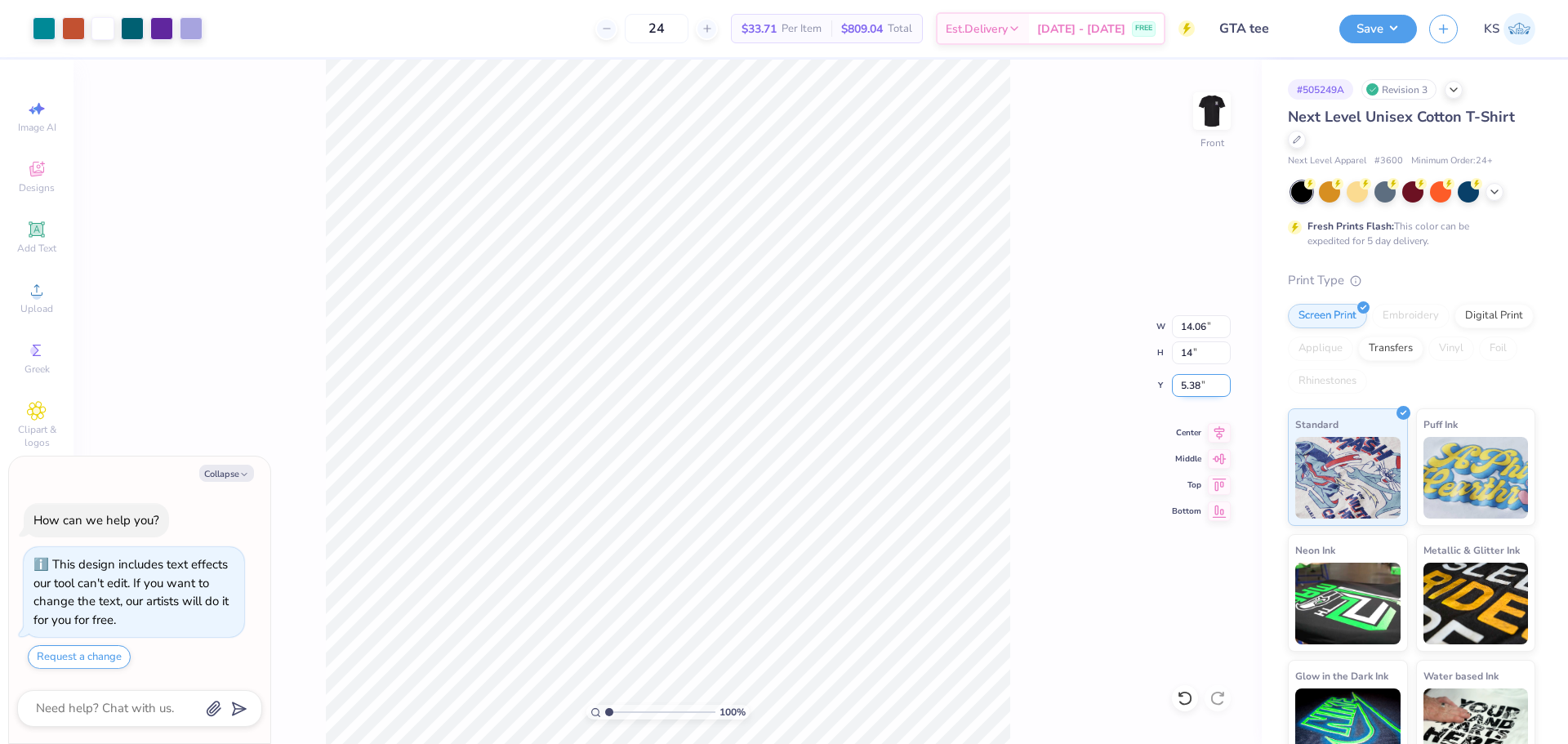
type textarea "x"
type input "10.93"
type input "14.00"
type input "7.38"
type textarea "x"
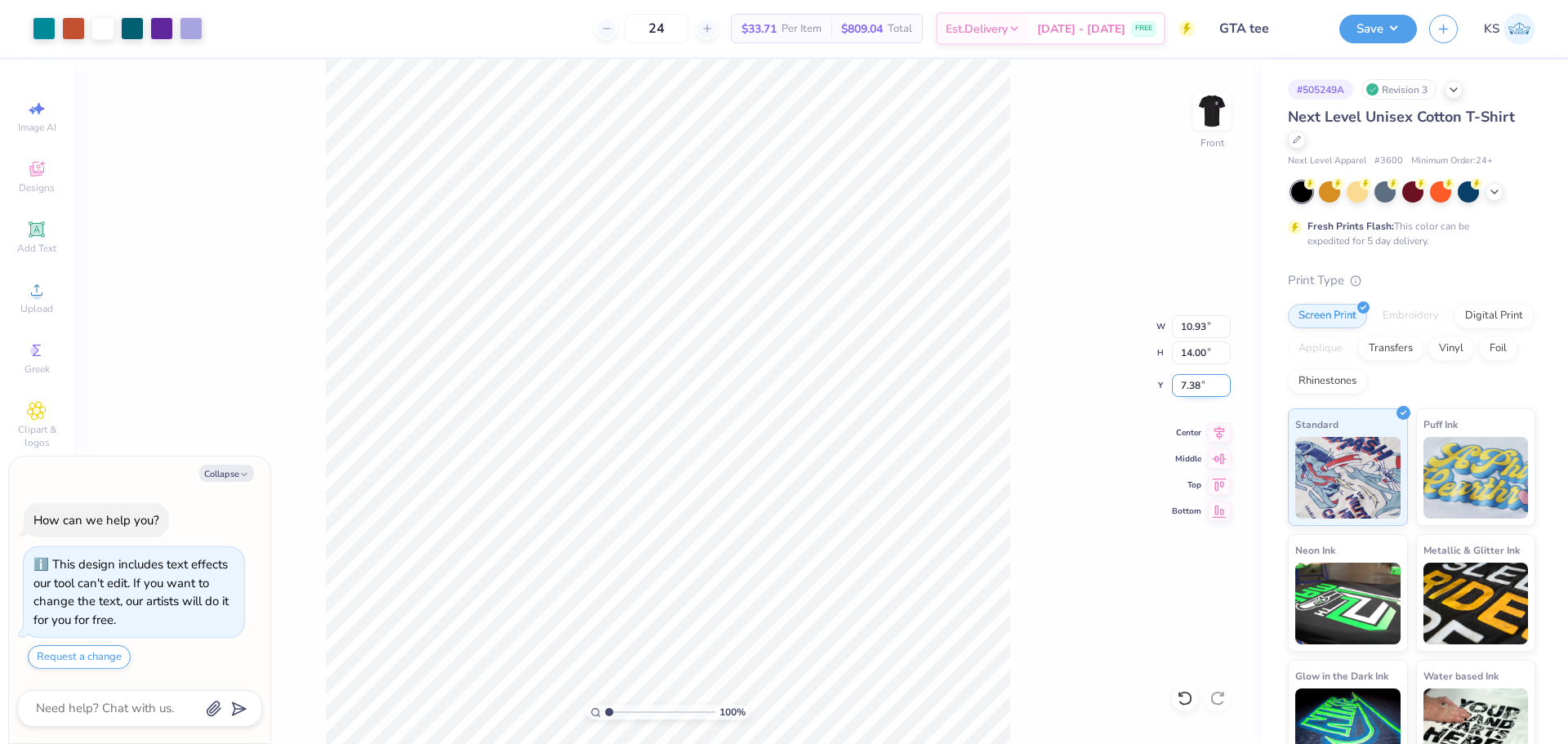
click at [1185, 385] on input "7.38" at bounding box center [1202, 386] width 59 height 23
type input "3"
type textarea "x"
type input "3.00"
click at [1014, 446] on div "100 % Front W 10.93 10.93 " H 14.00 14.00 " Y 3.00 3.00 " Center Middle Top Bot…" at bounding box center [667, 402] width 1188 height 684
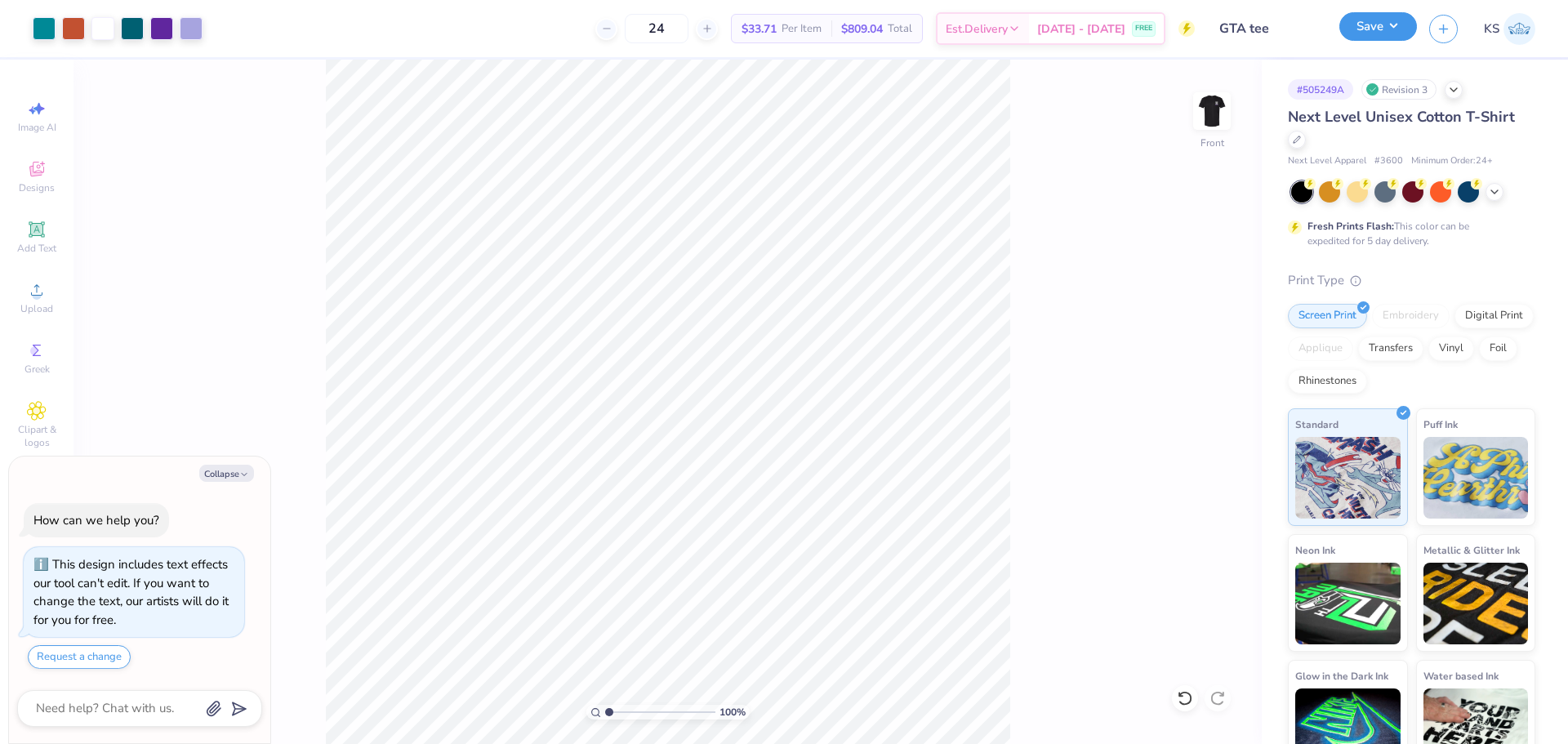
drag, startPoint x: 1393, startPoint y: 23, endPoint x: 1396, endPoint y: 32, distance: 9.5
click at [1393, 24] on button "Save" at bounding box center [1378, 27] width 78 height 29
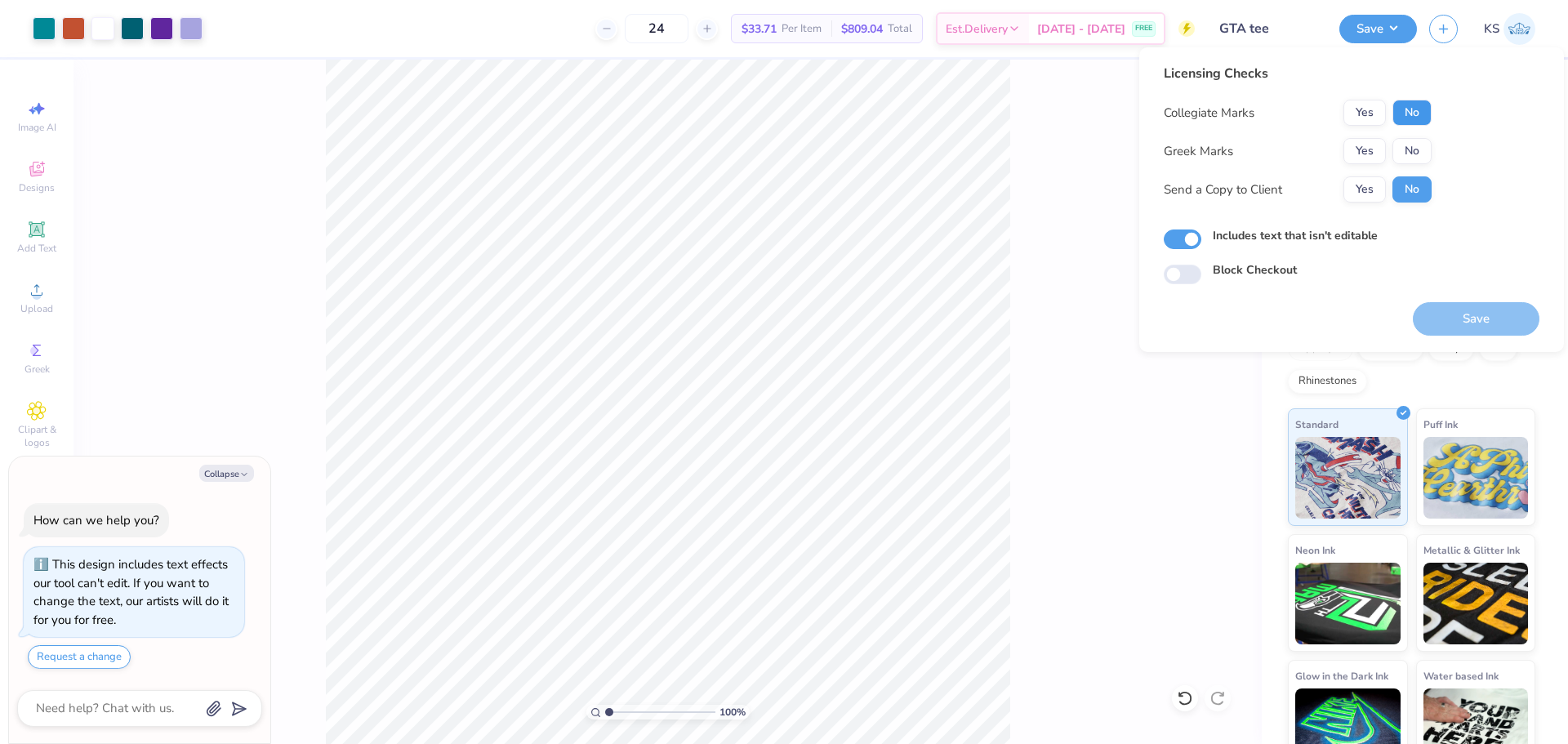
click at [1409, 118] on button "No" at bounding box center [1412, 112] width 39 height 26
click at [1408, 156] on button "No" at bounding box center [1412, 150] width 39 height 26
drag, startPoint x: 1375, startPoint y: 184, endPoint x: 1401, endPoint y: 213, distance: 38.9
click at [1378, 187] on button "Yes" at bounding box center [1365, 189] width 42 height 26
click at [1453, 307] on button "Save" at bounding box center [1476, 319] width 126 height 33
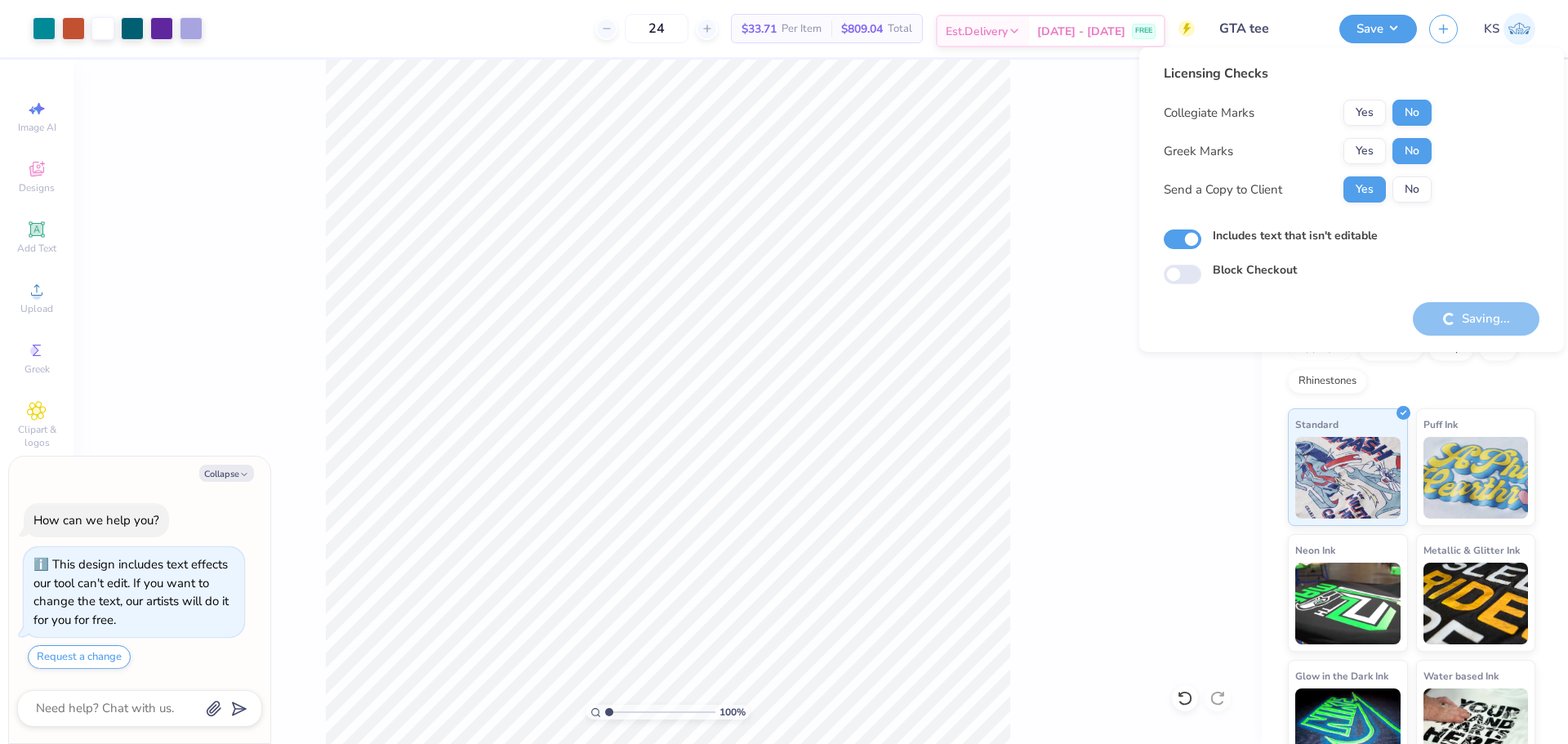
type textarea "x"
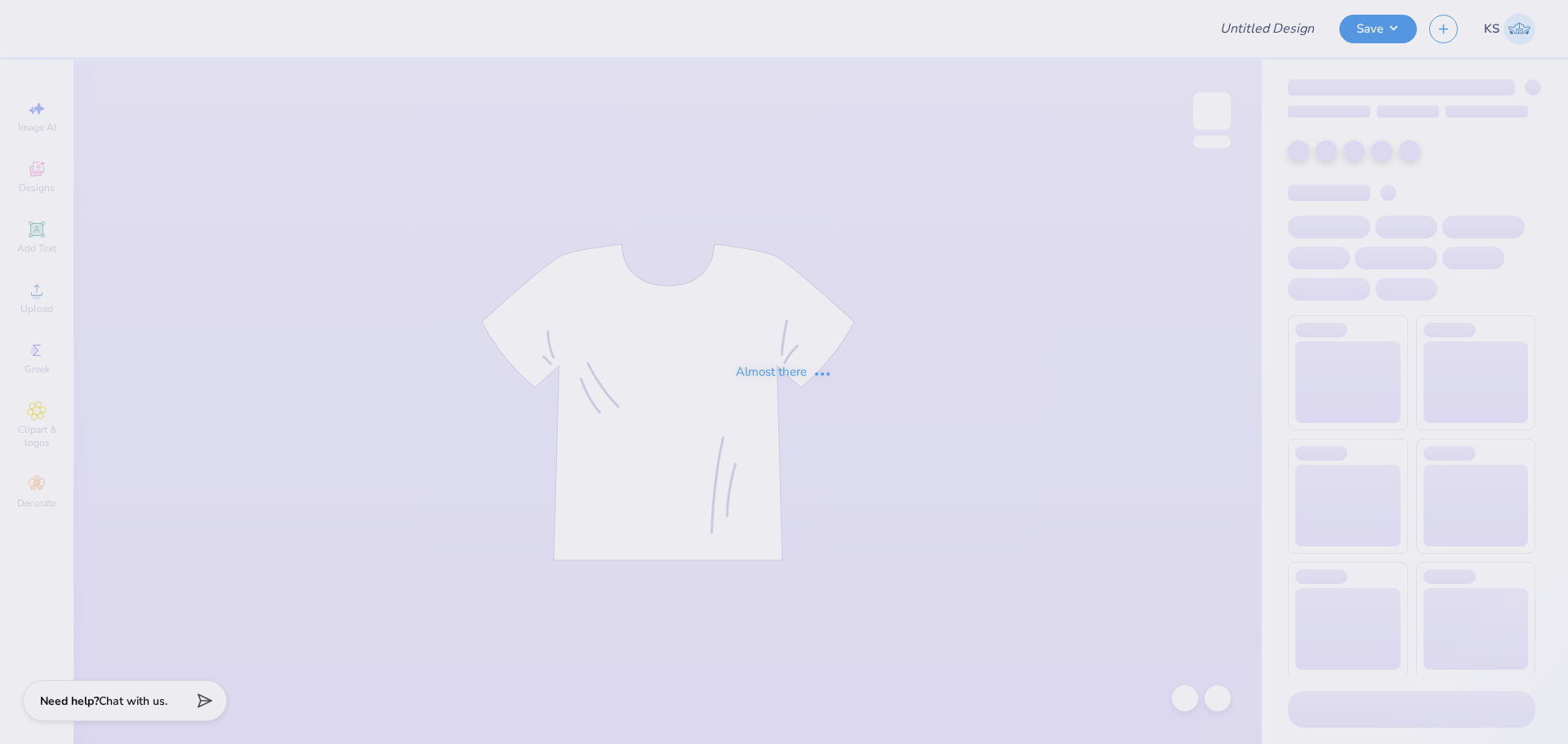
type input "SWE member merch"
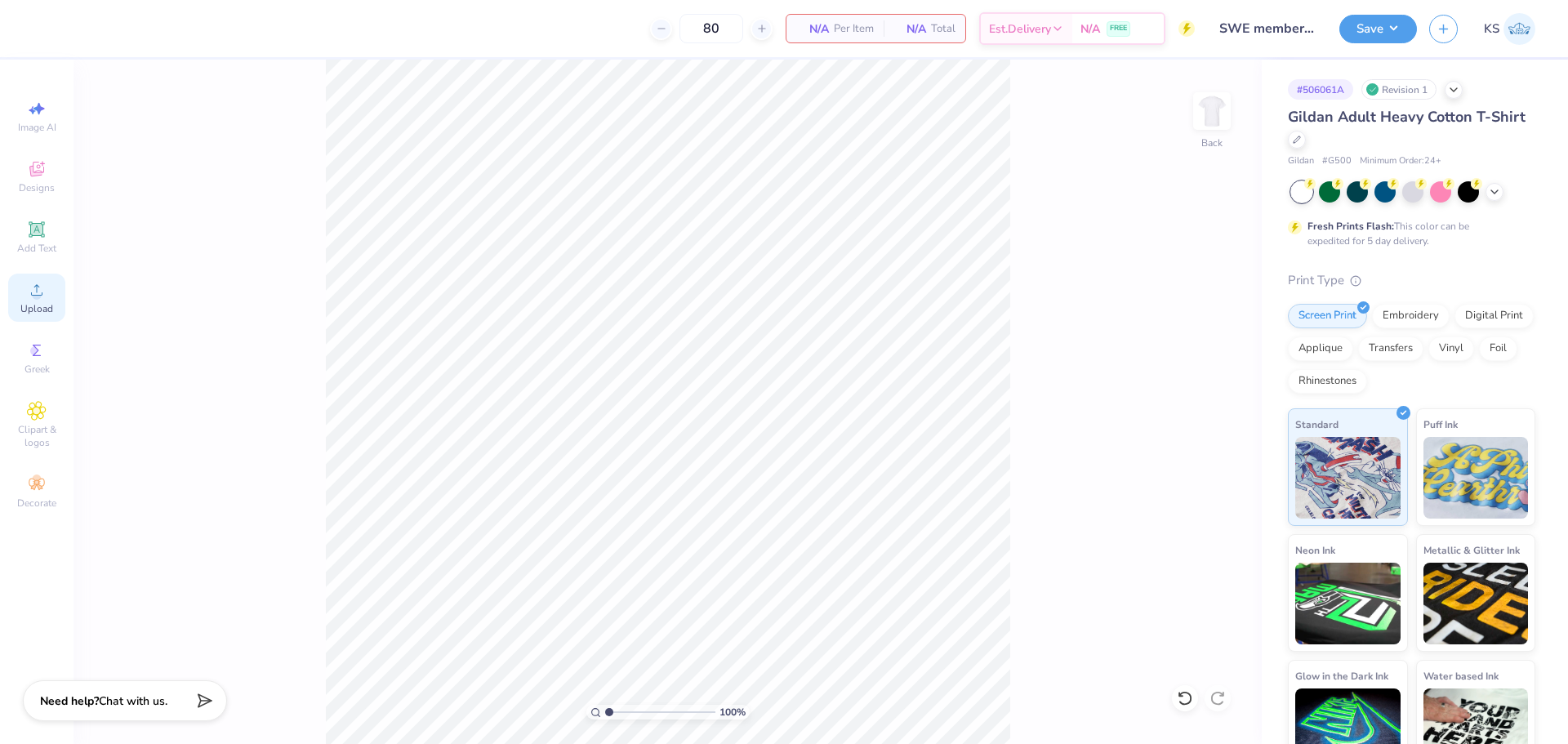
click at [41, 291] on icon at bounding box center [37, 290] width 20 height 20
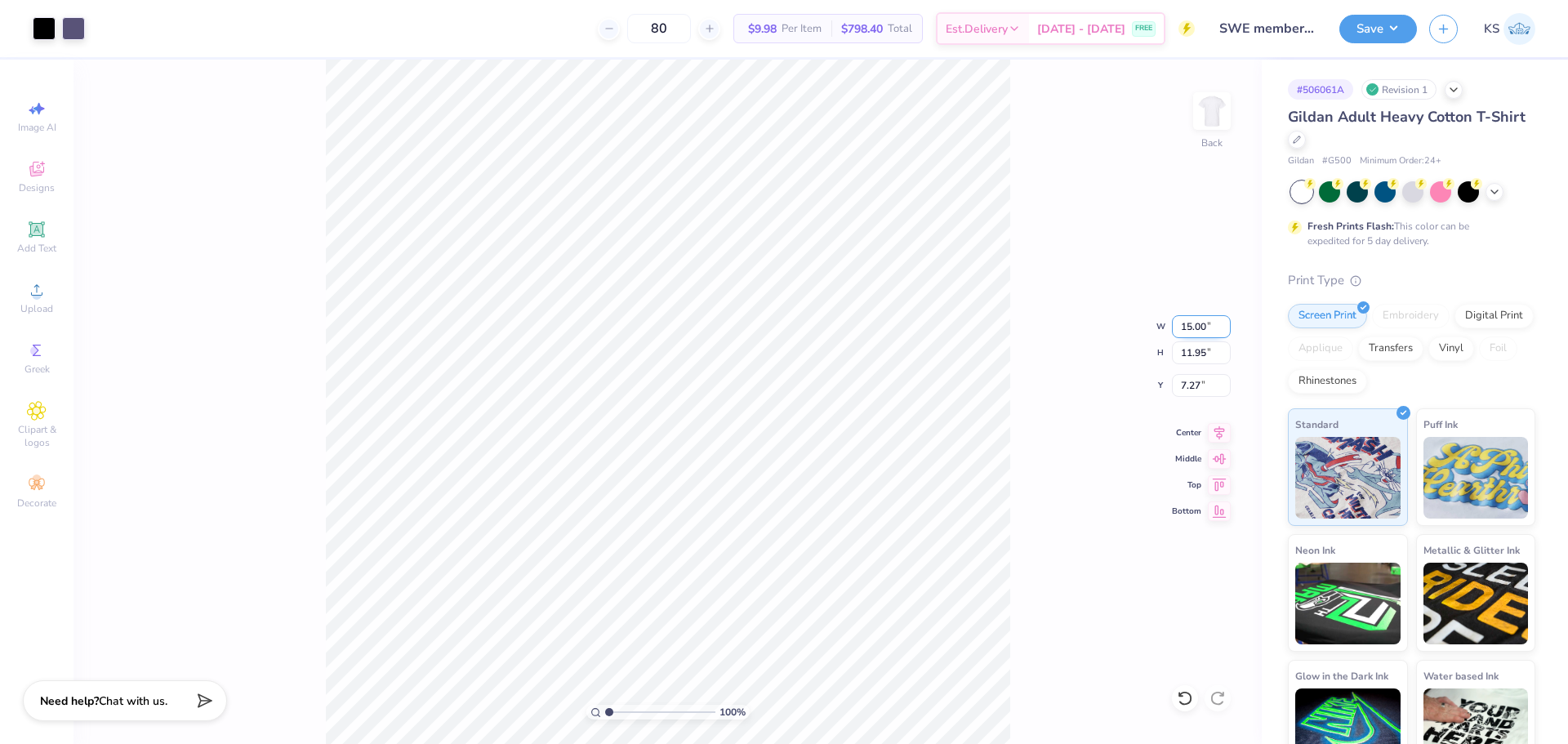
click at [1198, 328] on input "15.00" at bounding box center [1202, 327] width 59 height 23
type input "12.00"
type input "9.56"
type input "8.47"
type input "1.41"
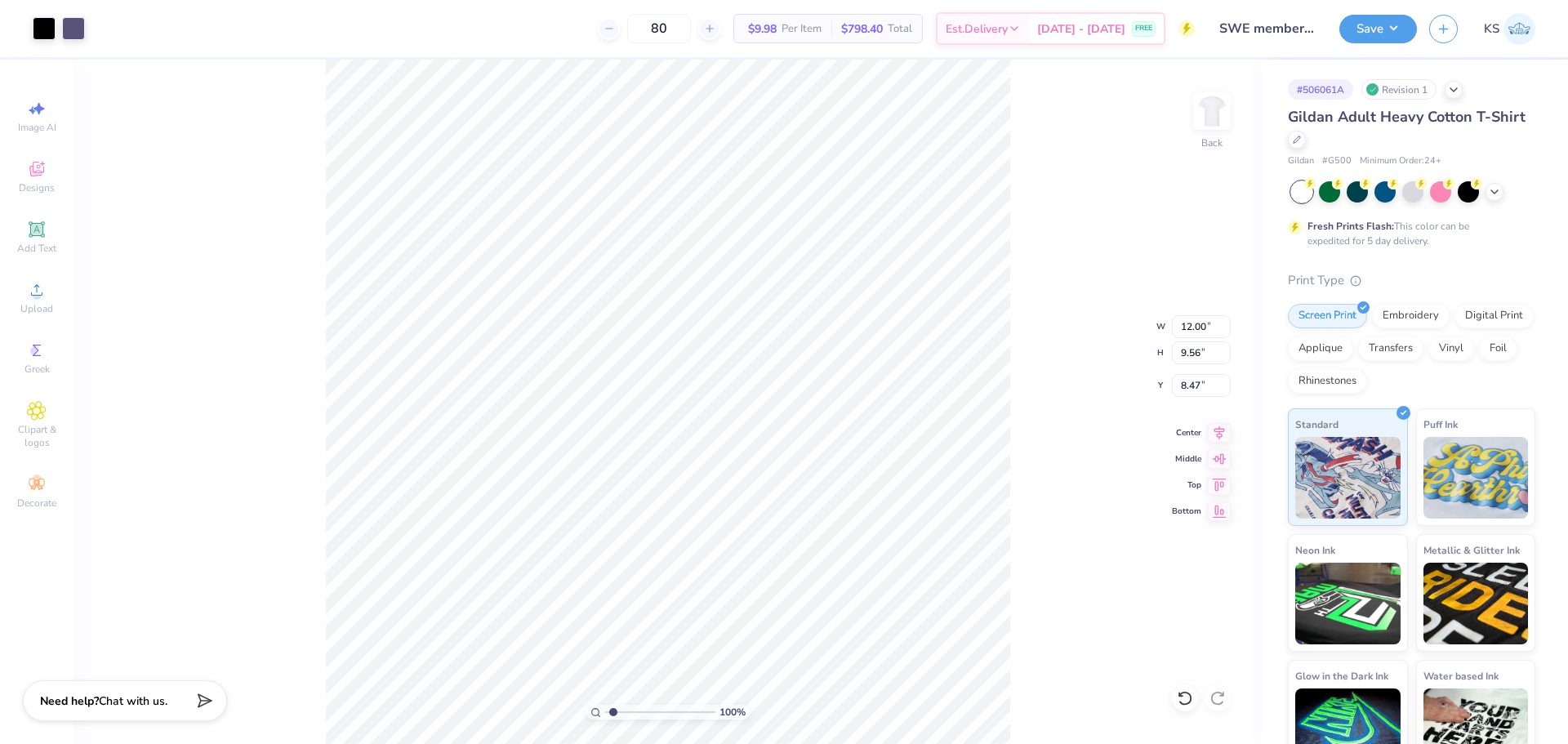
click at [613, 710] on input "range" at bounding box center [660, 712] width 110 height 14
click at [313, 256] on div "141 % Back" at bounding box center [667, 402] width 1188 height 684
click at [56, 30] on div at bounding box center [44, 27] width 23 height 23
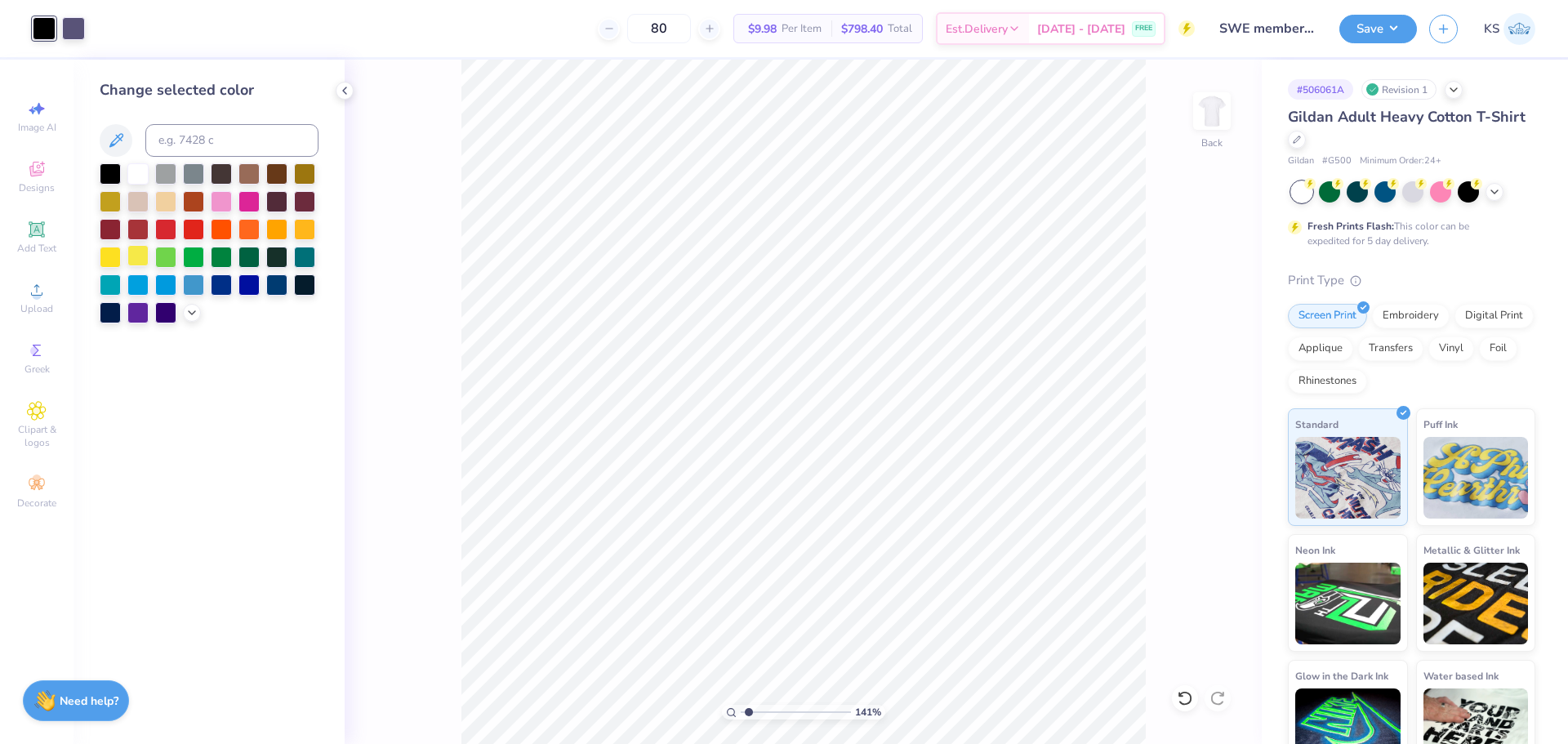
drag, startPoint x: 108, startPoint y: 251, endPoint x: 144, endPoint y: 261, distance: 37.4
click at [108, 248] on div at bounding box center [110, 257] width 21 height 21
click at [40, 297] on circle at bounding box center [37, 295] width 9 height 9
click at [43, 242] on span "Add Text" at bounding box center [37, 248] width 39 height 13
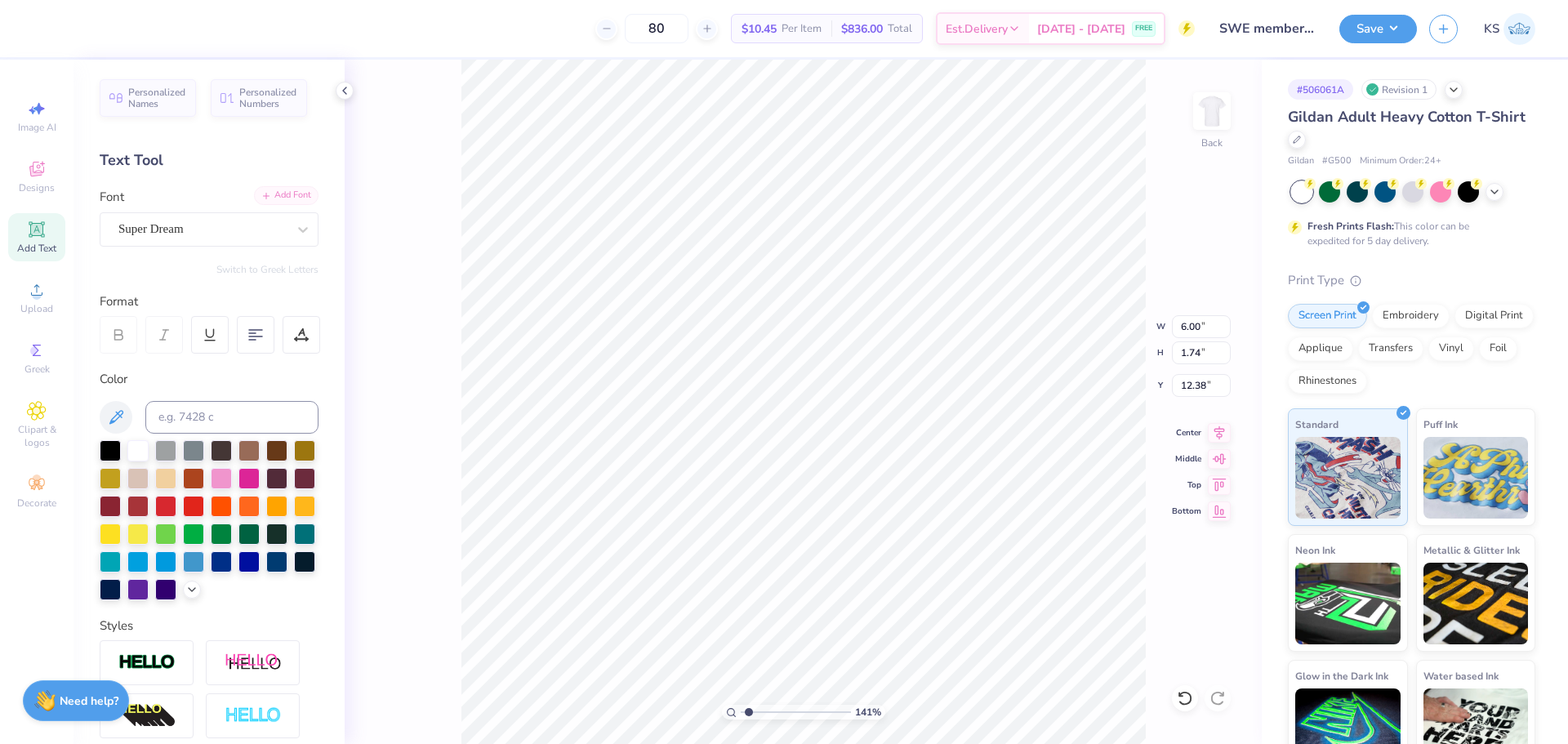
click at [289, 197] on div "Add Font" at bounding box center [287, 195] width 64 height 19
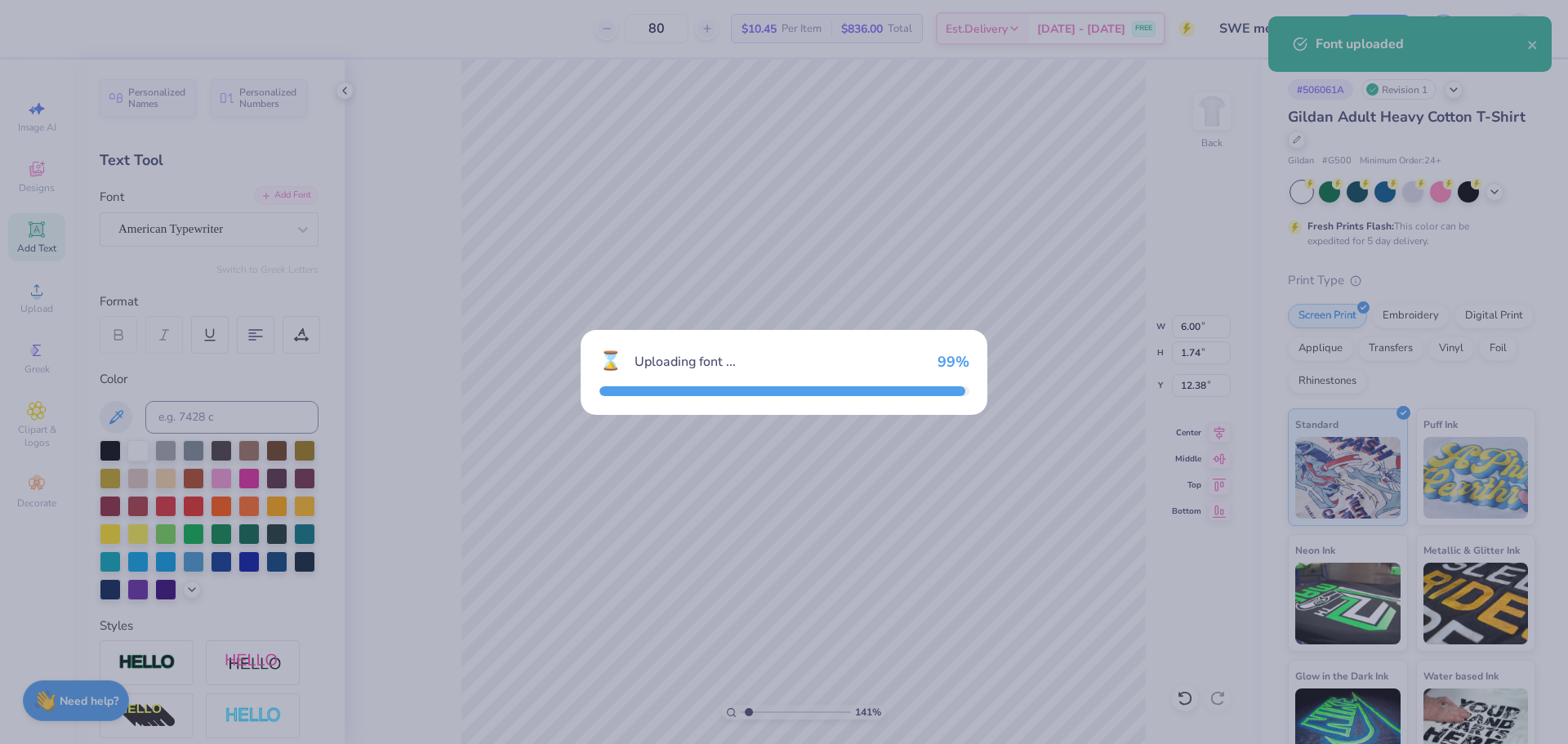
type input "6.65"
type input "1.68"
type input "12.41"
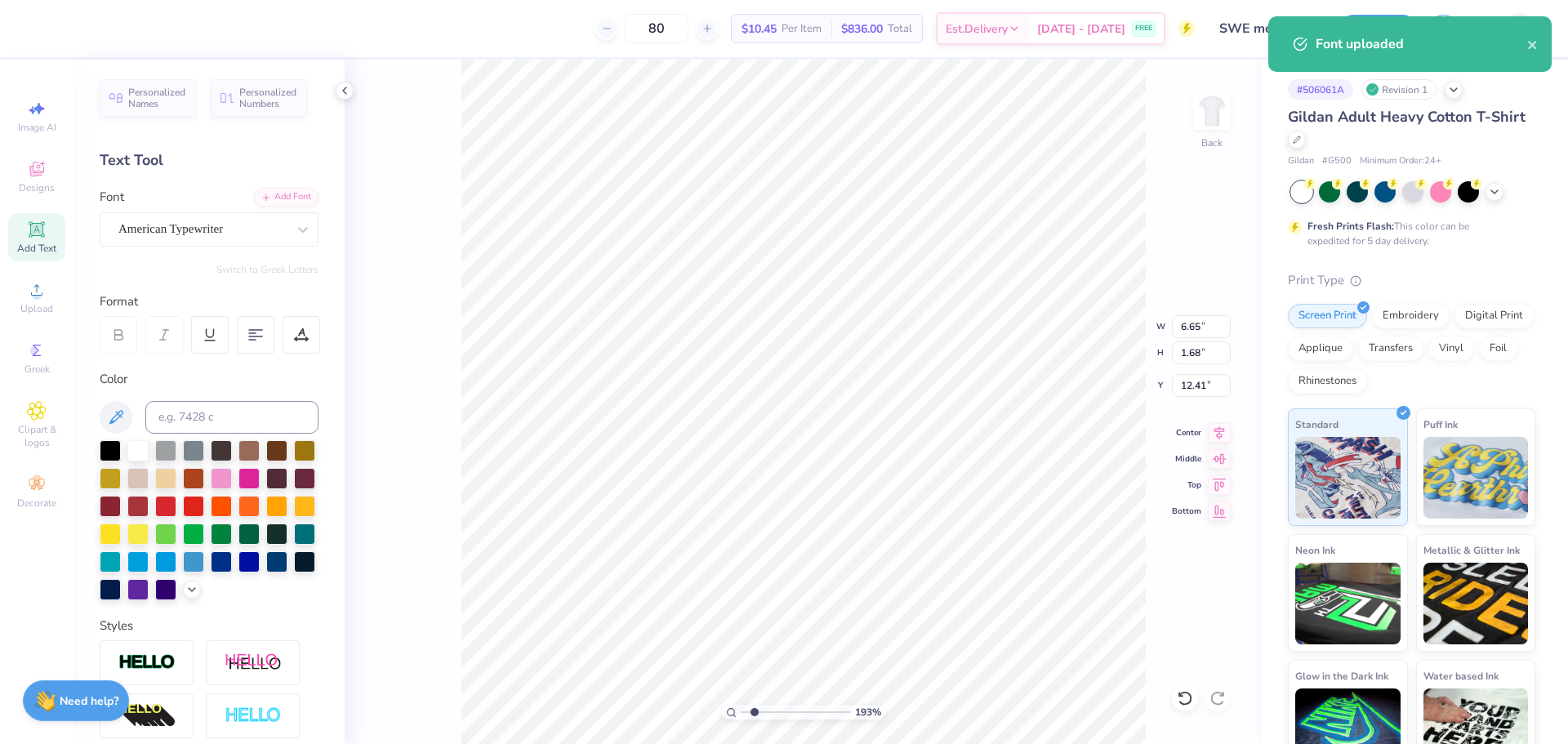
type input "1.93"
click at [755, 711] on input "range" at bounding box center [795, 712] width 110 height 14
type input "5.37"
type input "3.95"
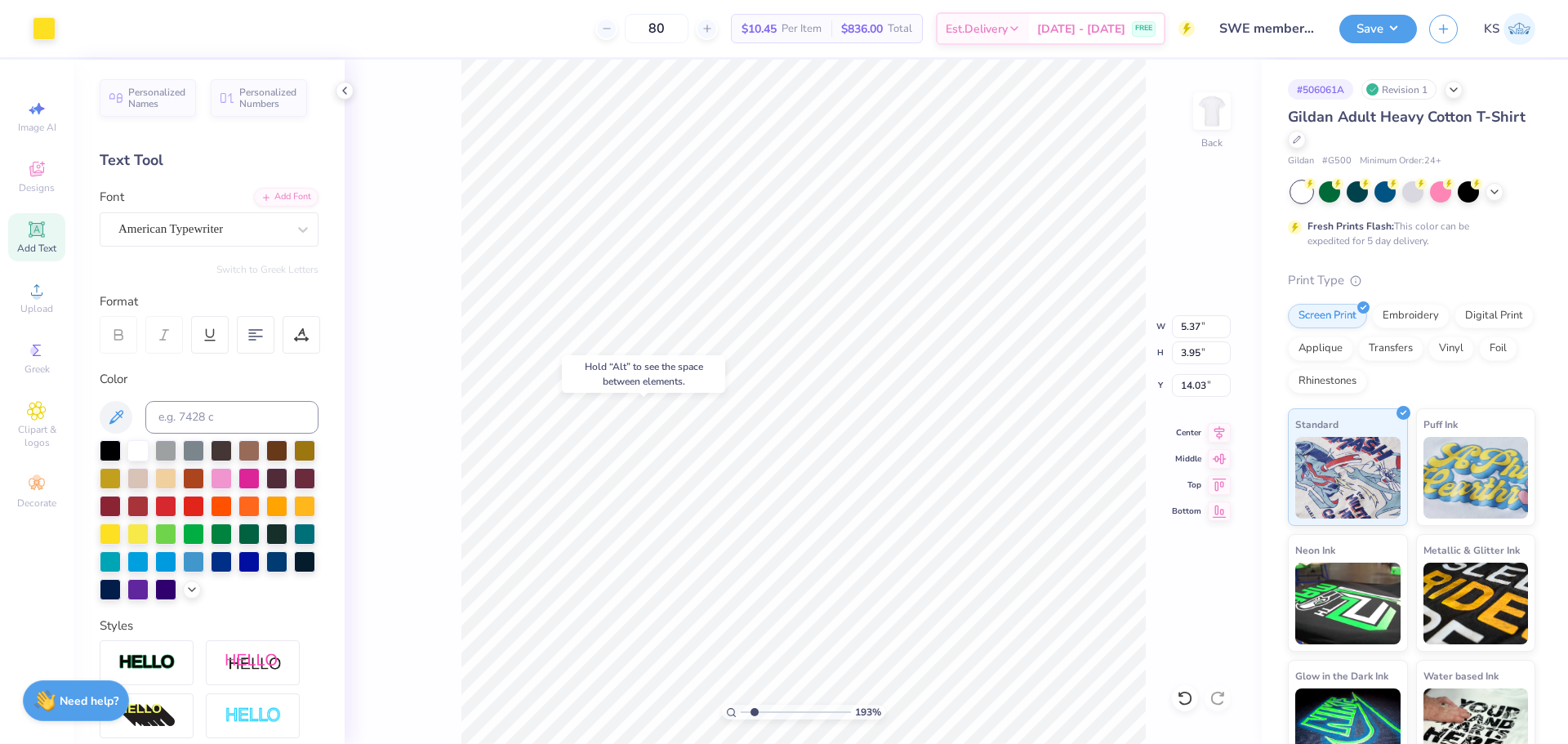
type input "14.59"
type input "6.65"
type input "1.68"
type input "9.73"
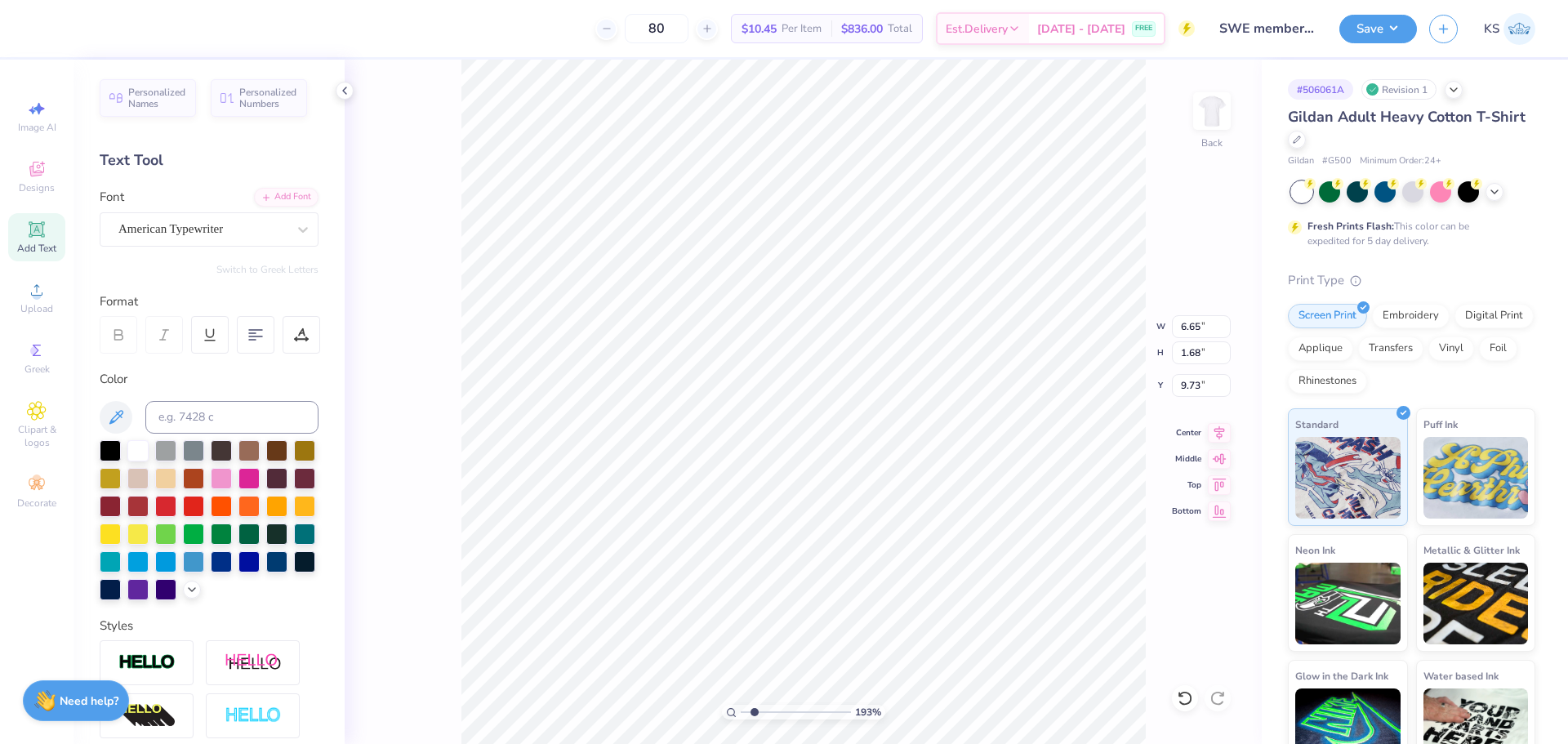
type textarea "I"
type input "0.85"
type input "10.03"
type input "1.63"
type input "3.20"
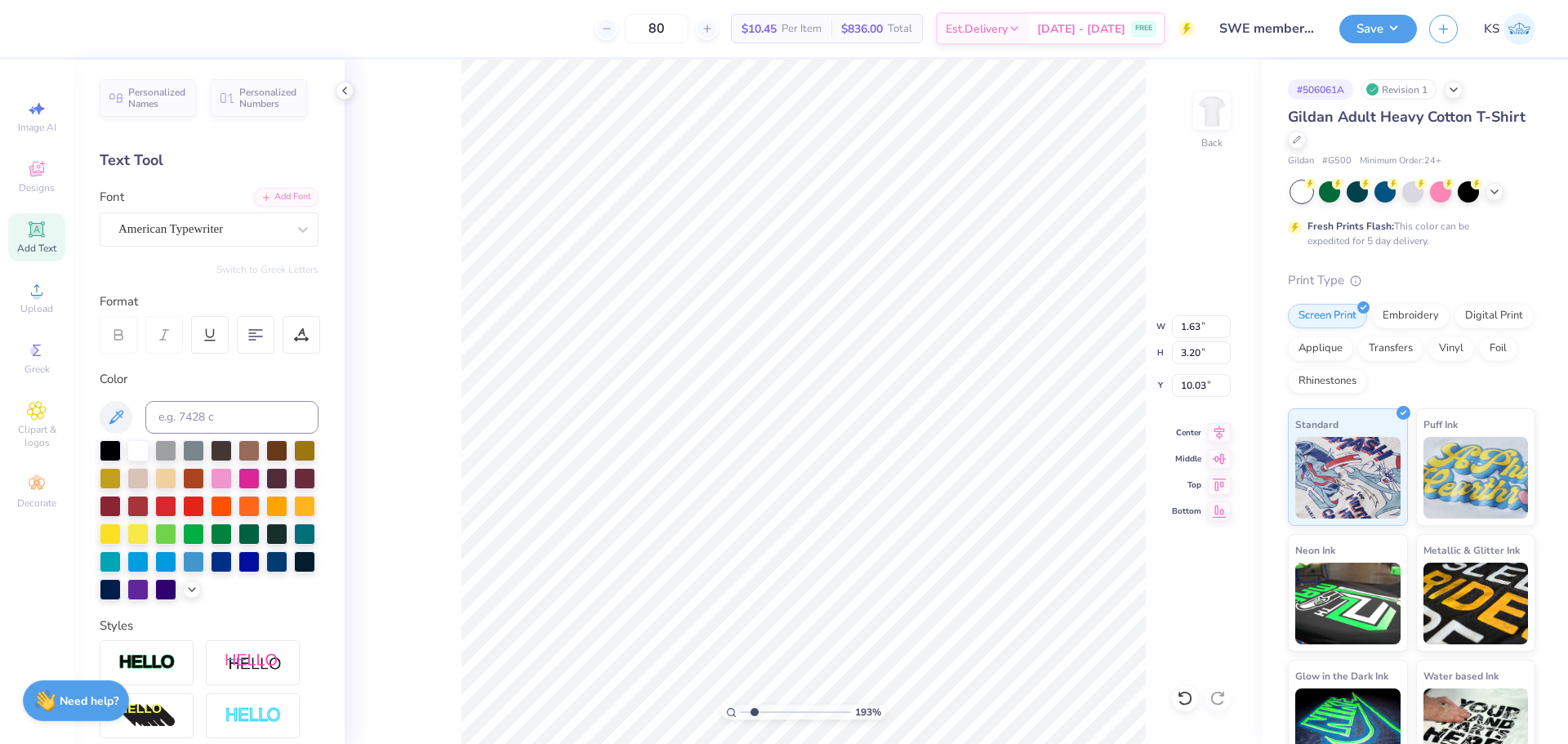
type input "2.40"
type input "4.72"
type input "8.51"
click at [1192, 354] on input "4.72" at bounding box center [1202, 353] width 59 height 23
type input "1.63"
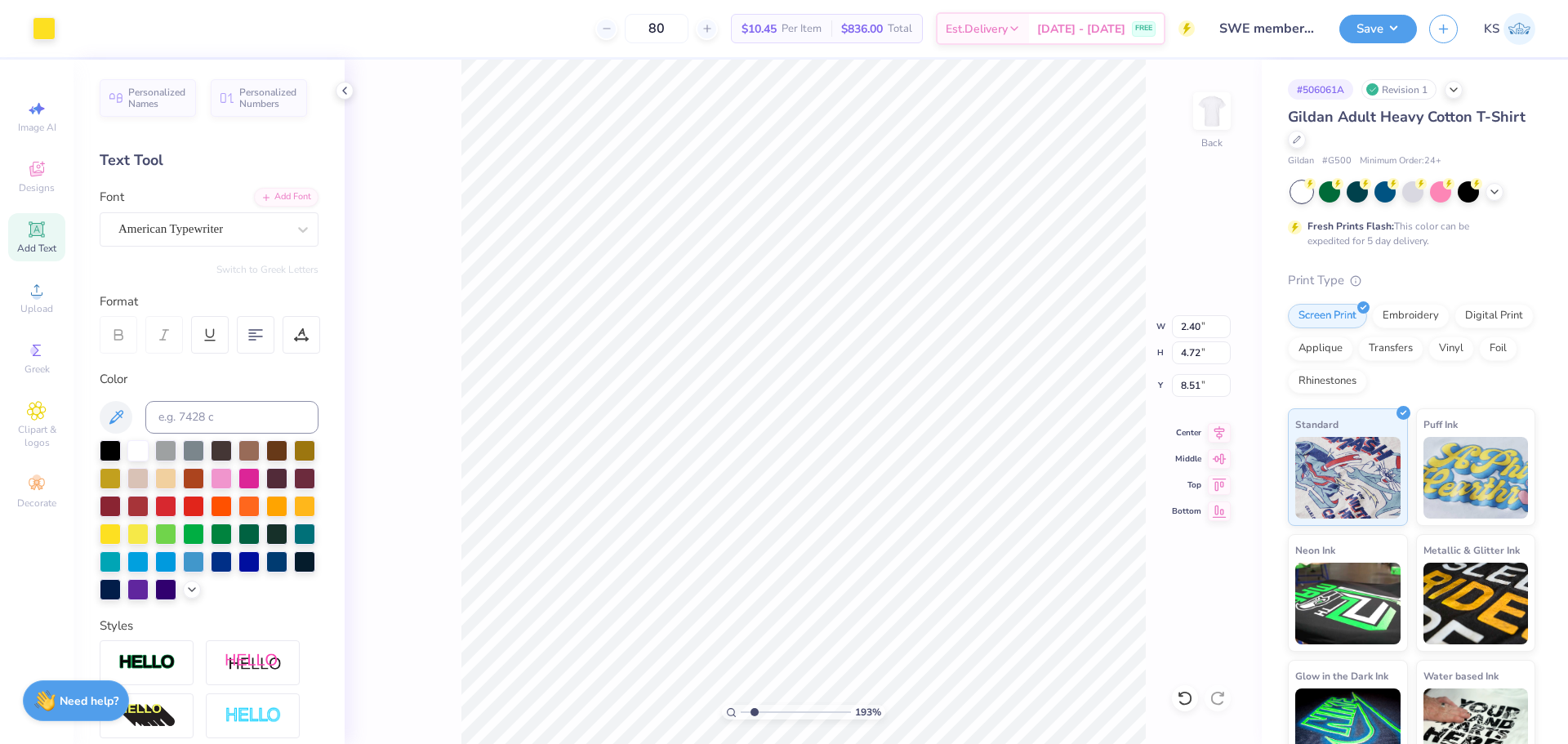
type input "3.20"
type input "9.39"
type input "2.40"
type input "4.72"
type input "8.51"
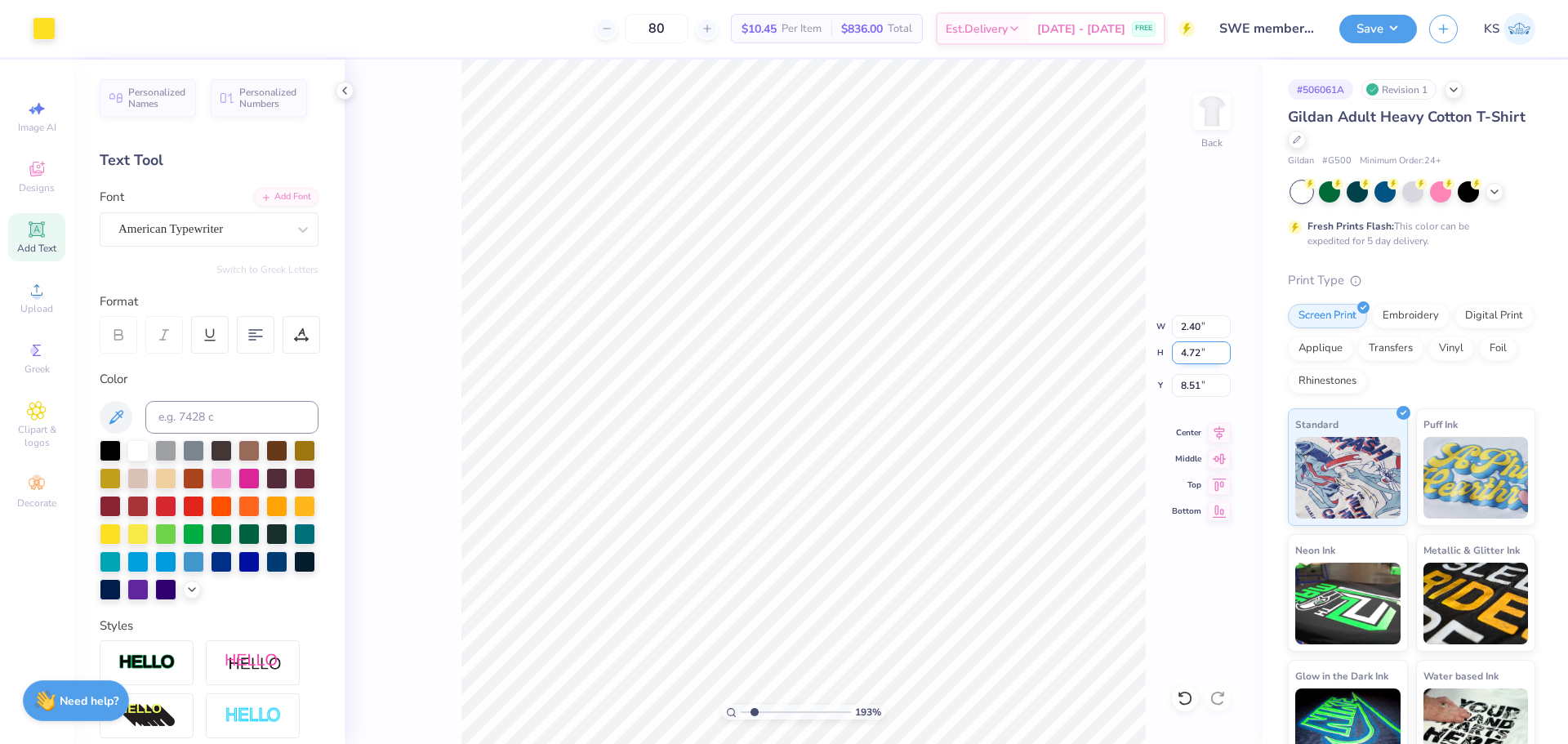
click at [1193, 352] on input "4.72" at bounding box center [1202, 353] width 59 height 23
type input "1.63"
type input "3.20"
type input "9.39"
click at [1206, 355] on input "3.20" at bounding box center [1202, 353] width 59 height 23
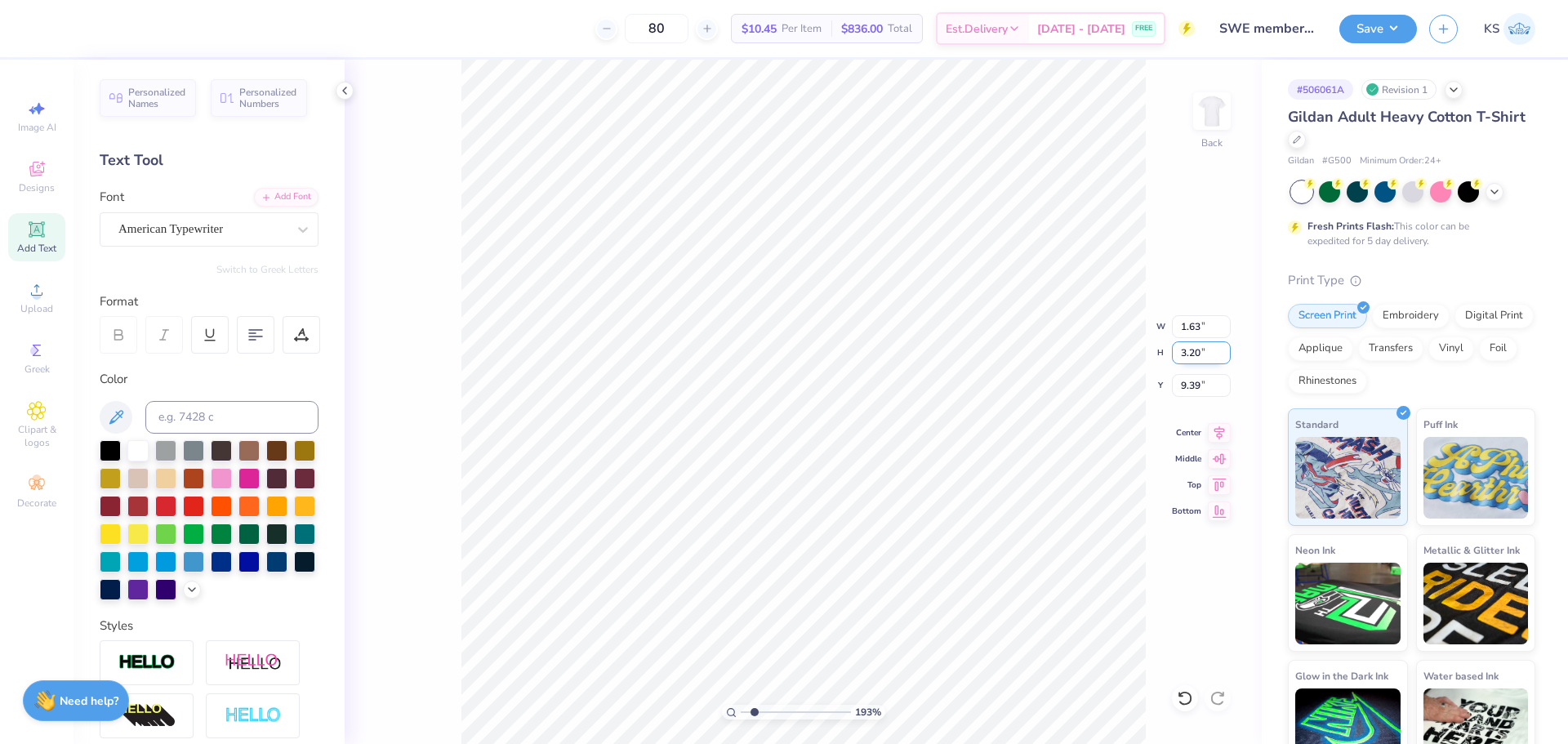
paste input "4.72"
type input "4.72"
type input "2.40"
type input "13.52"
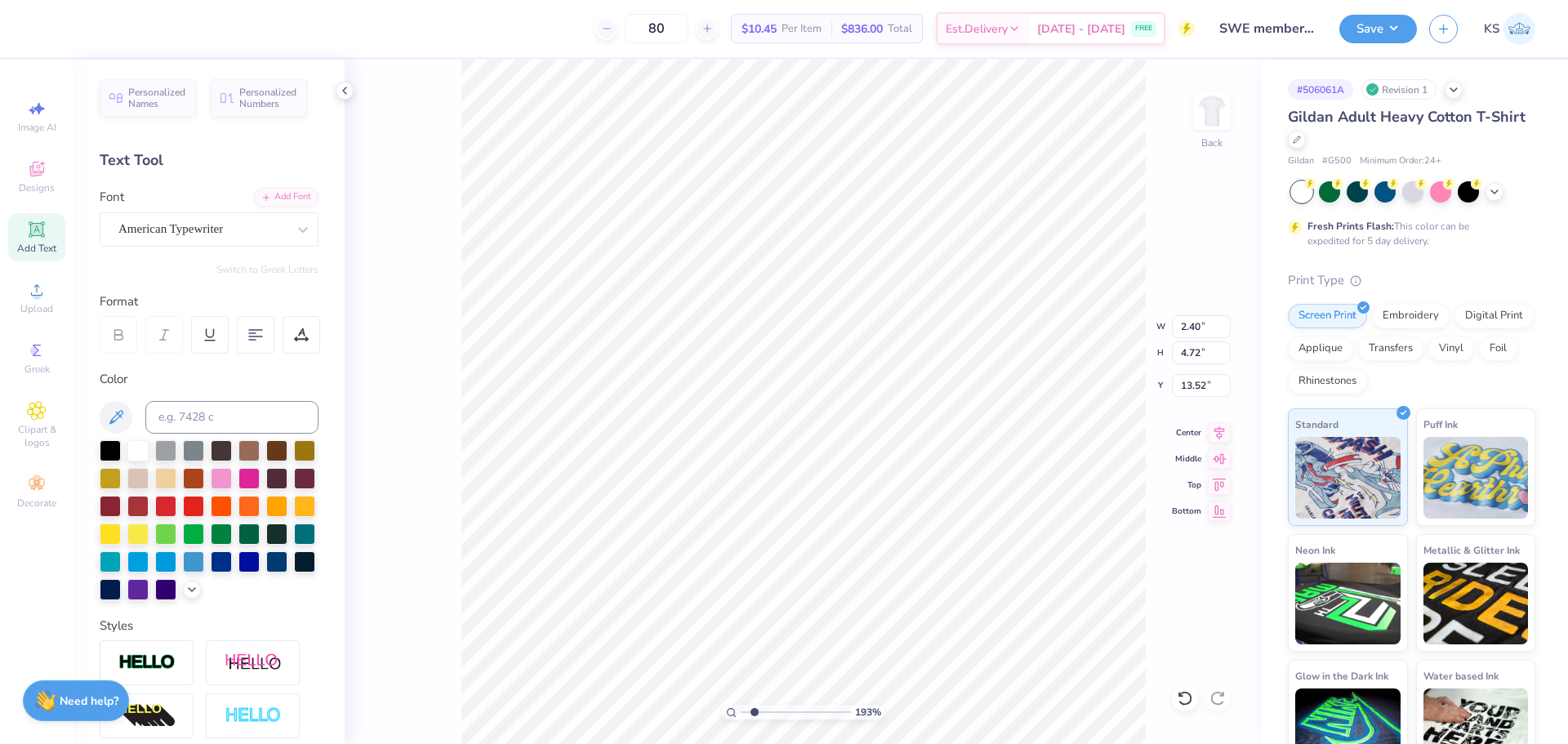
type textarea "SWE"
type input "14.65"
type input "4.97"
type input "16.83"
type input "13.97"
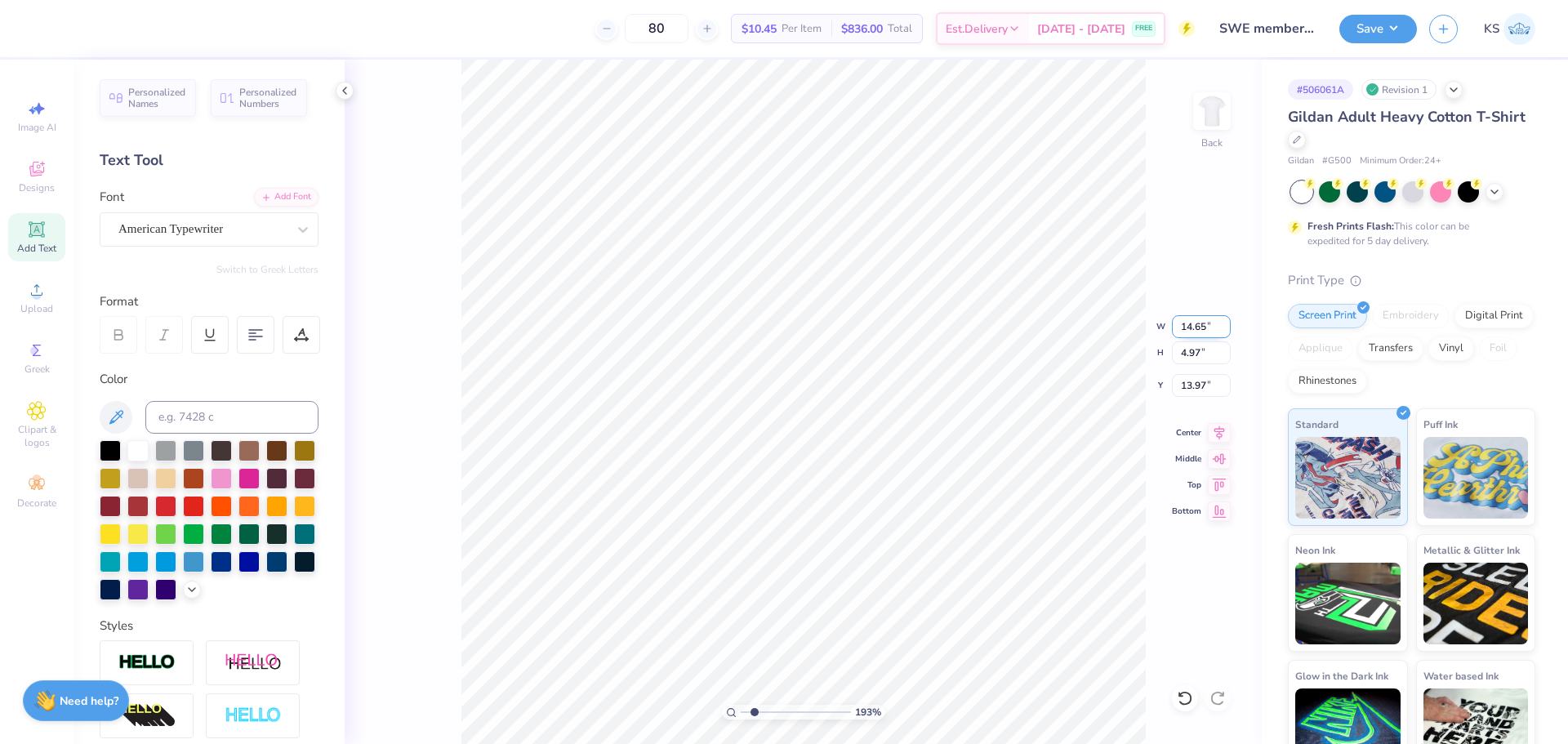
click at [1185, 328] on input "14.65" at bounding box center [1202, 327] width 59 height 23
type input "12.00"
type input "4.07"
type input "13.97"
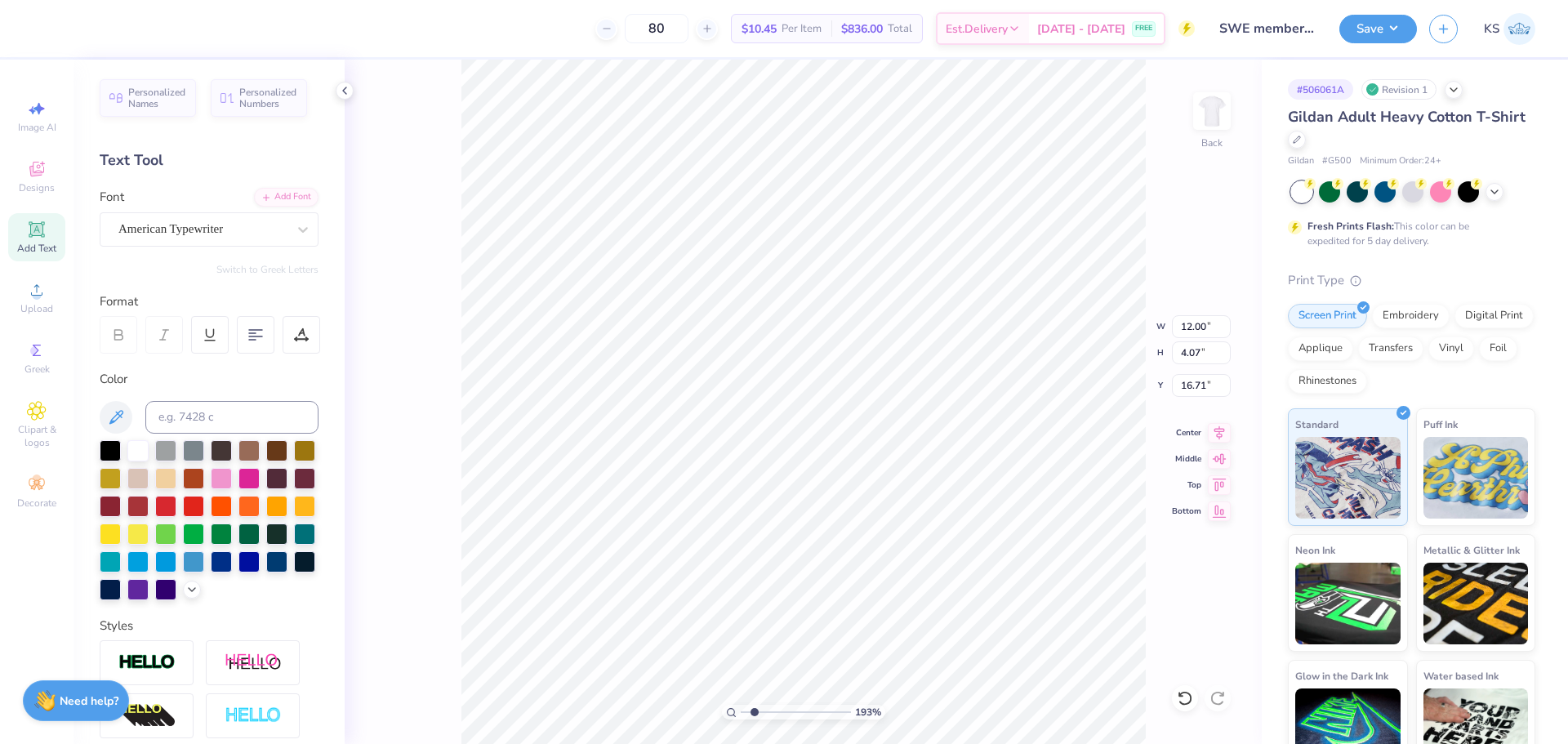
type input "13.97"
type input "4.72"
click at [753, 709] on input "range" at bounding box center [795, 712] width 110 height 14
click at [75, 23] on div at bounding box center [73, 27] width 23 height 23
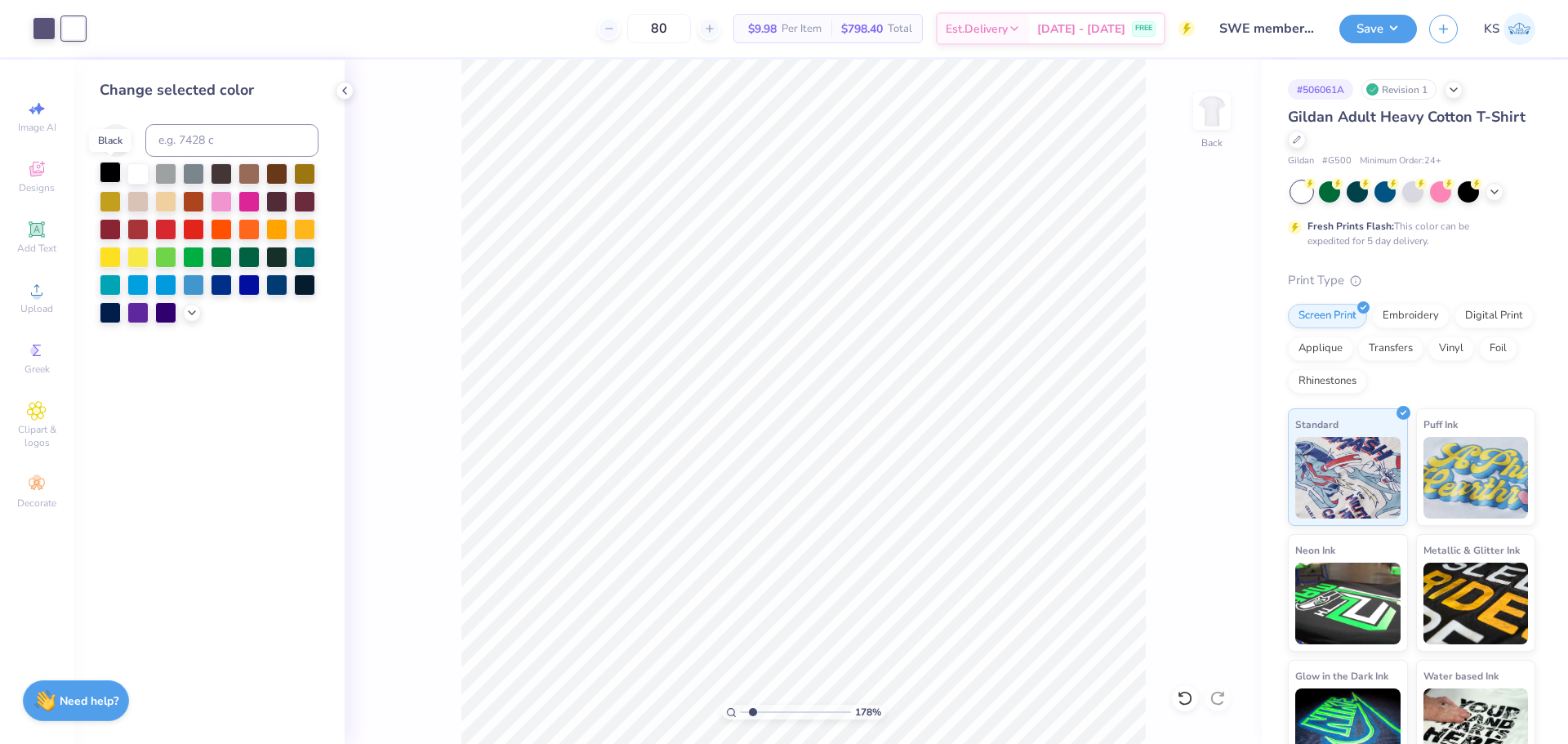
click at [107, 174] on div at bounding box center [110, 173] width 21 height 21
drag, startPoint x: 724, startPoint y: 715, endPoint x: 637, endPoint y: 701, distance: 88.1
type input "1"
click at [741, 705] on input "range" at bounding box center [795, 712] width 110 height 14
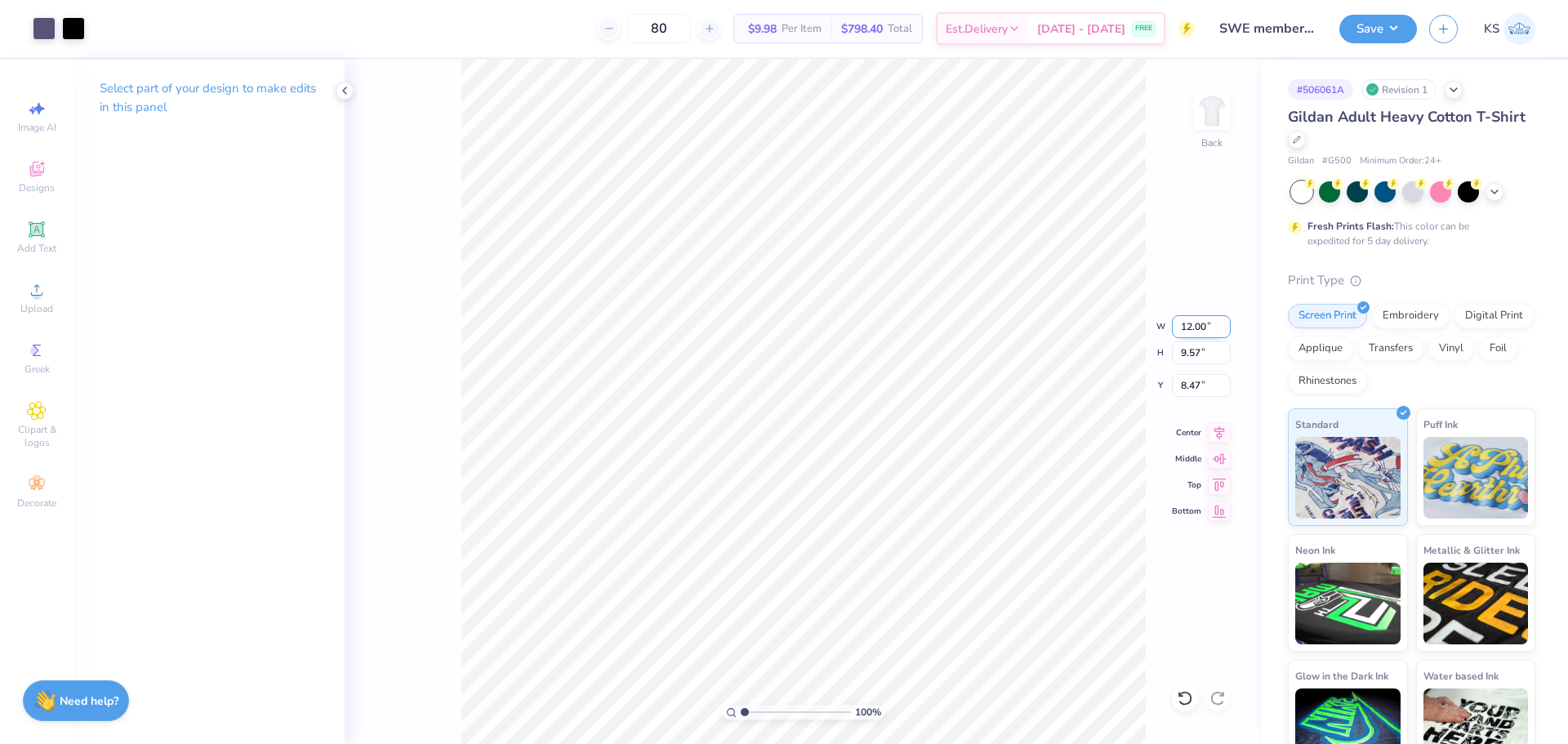
click at [1194, 329] on input "12.00" at bounding box center [1202, 327] width 59 height 23
type input "8.00"
type input "6.38"
click at [1191, 387] on input "10.06" at bounding box center [1202, 386] width 59 height 23
type input "3.00"
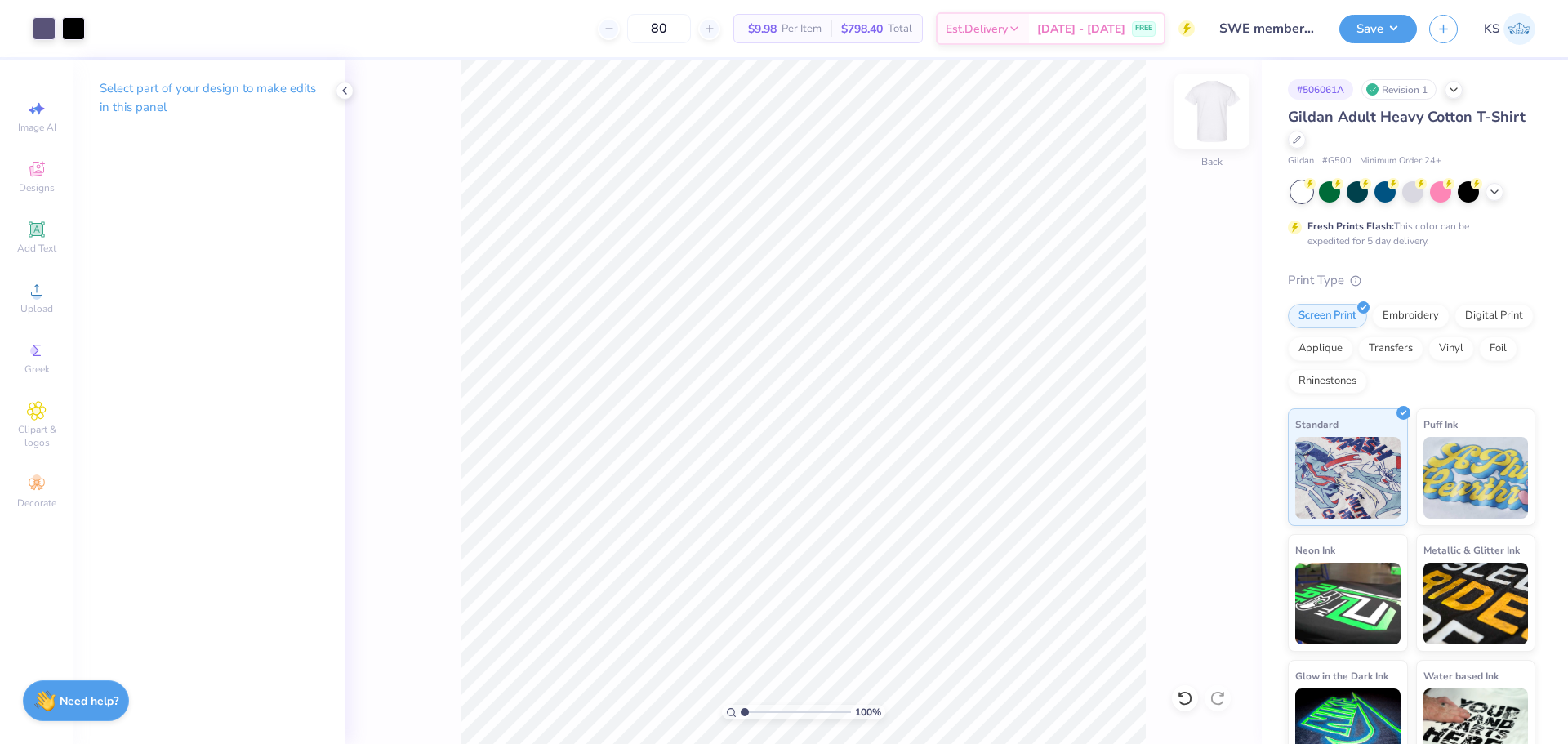
click at [1220, 120] on img at bounding box center [1212, 111] width 65 height 65
